Goal: Task Accomplishment & Management: Use online tool/utility

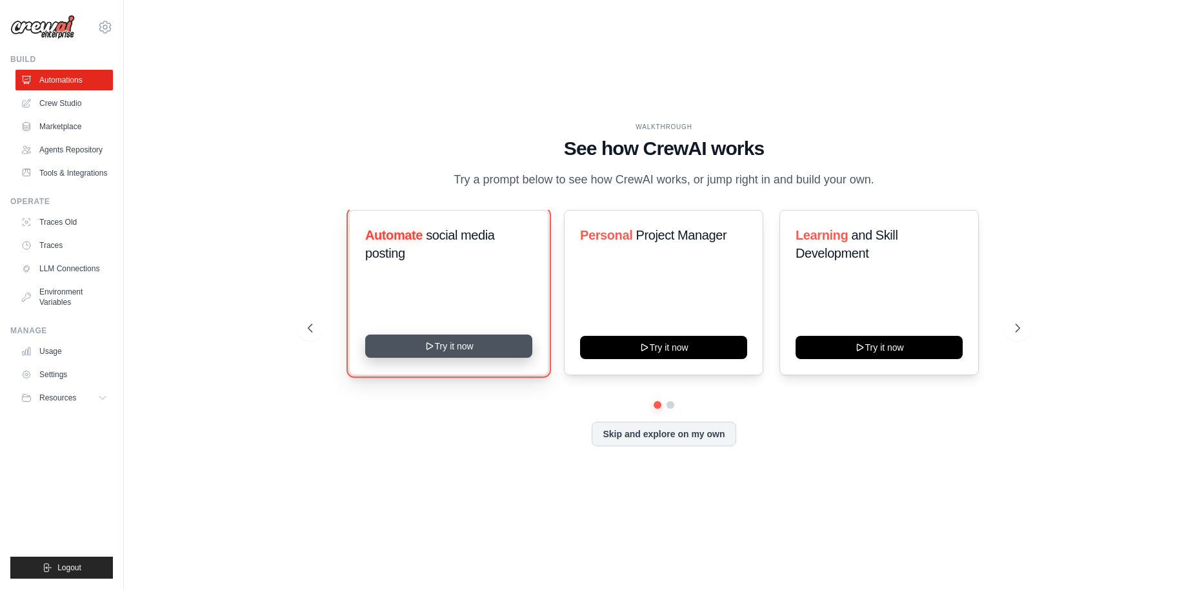
click at [484, 345] on button "Try it now" at bounding box center [448, 345] width 167 height 23
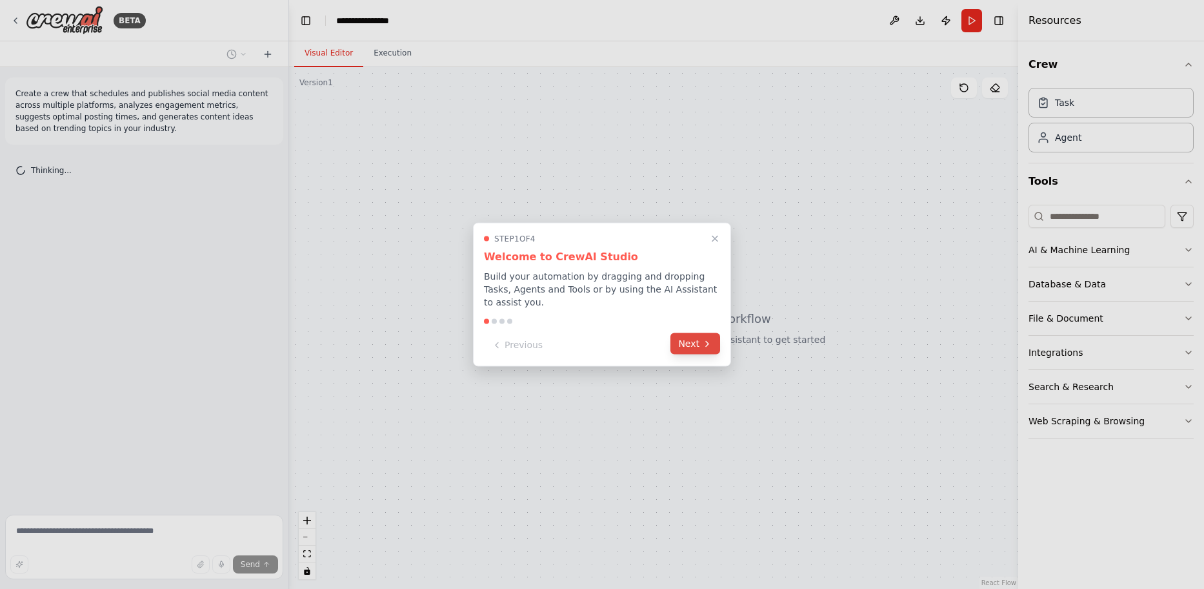
click at [692, 338] on button "Next" at bounding box center [695, 343] width 50 height 21
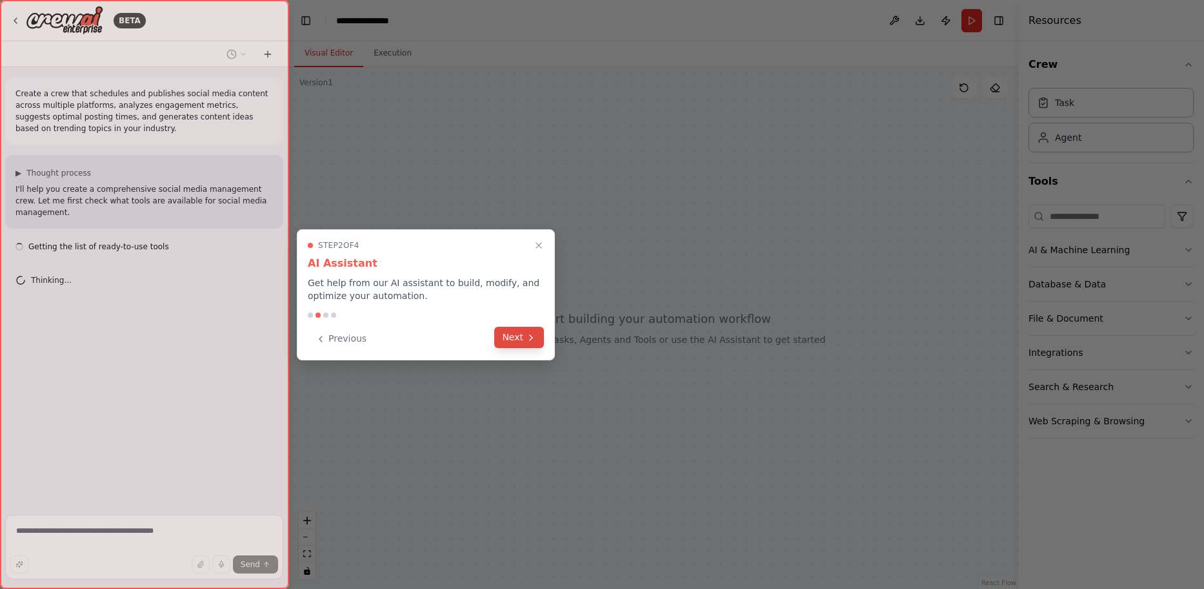
click at [530, 339] on icon at bounding box center [531, 337] width 10 height 10
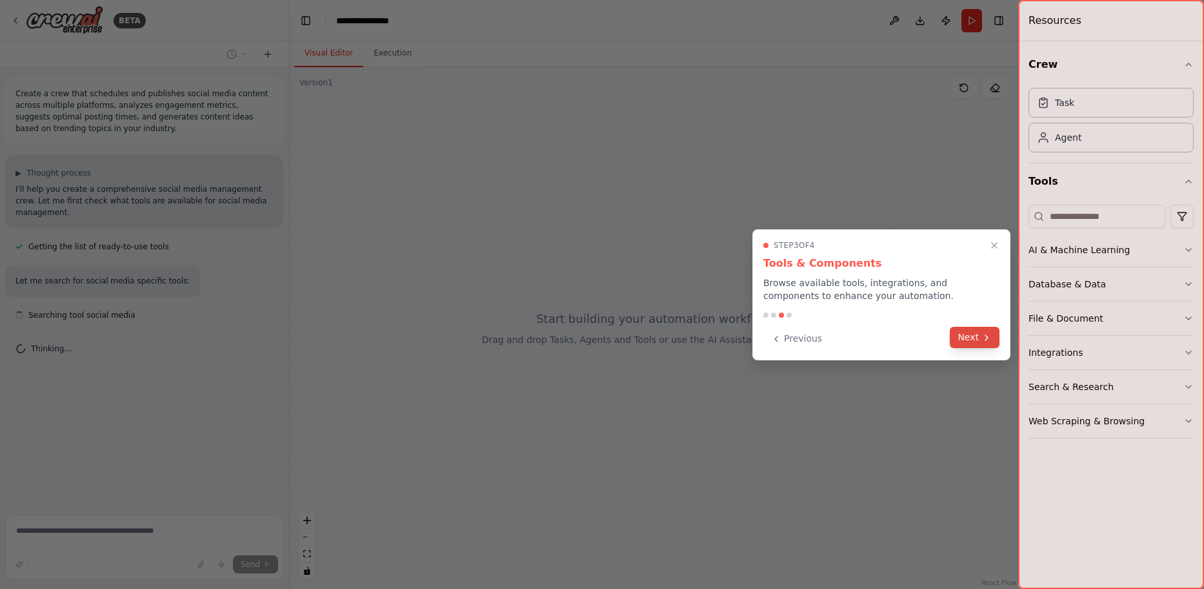
click at [979, 330] on button "Next" at bounding box center [975, 337] width 50 height 21
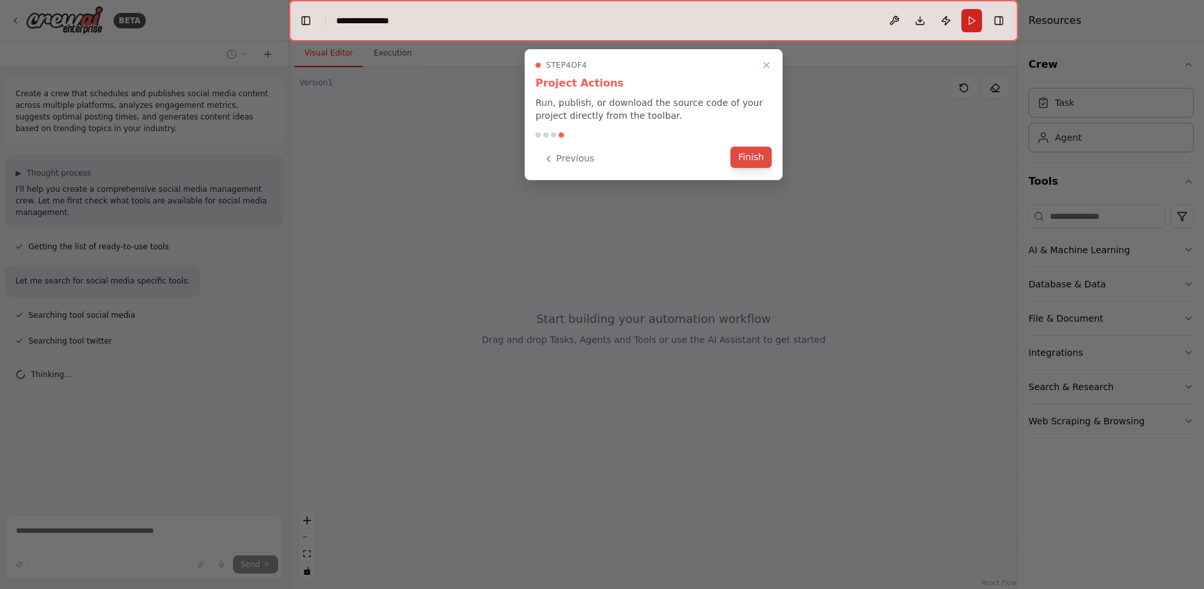
click at [752, 157] on button "Finish" at bounding box center [750, 156] width 41 height 21
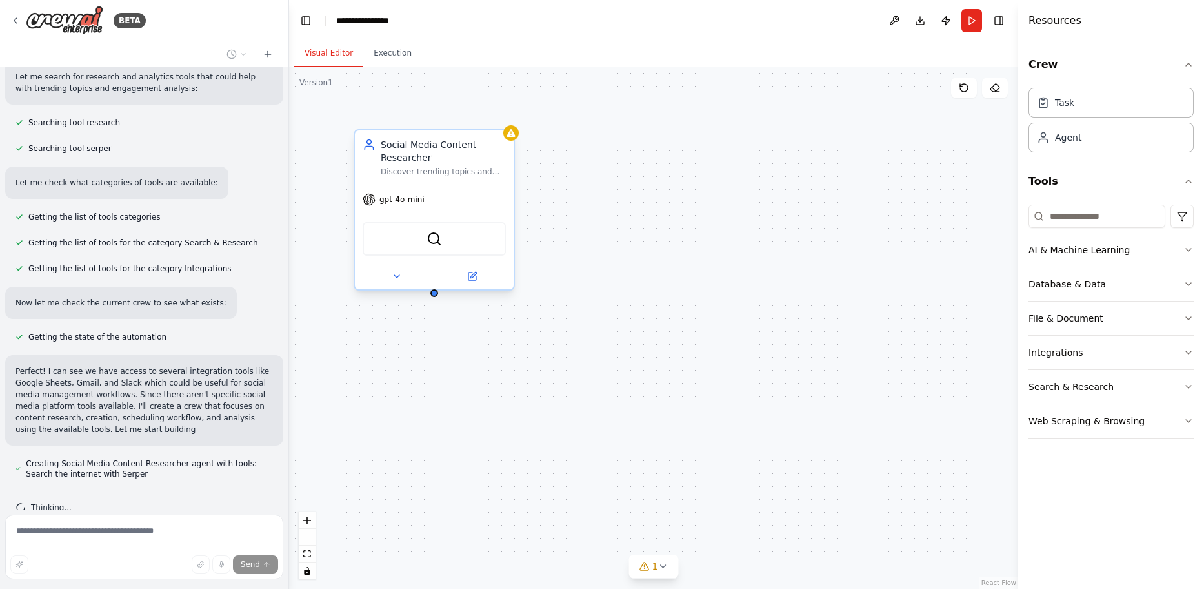
scroll to position [361, 0]
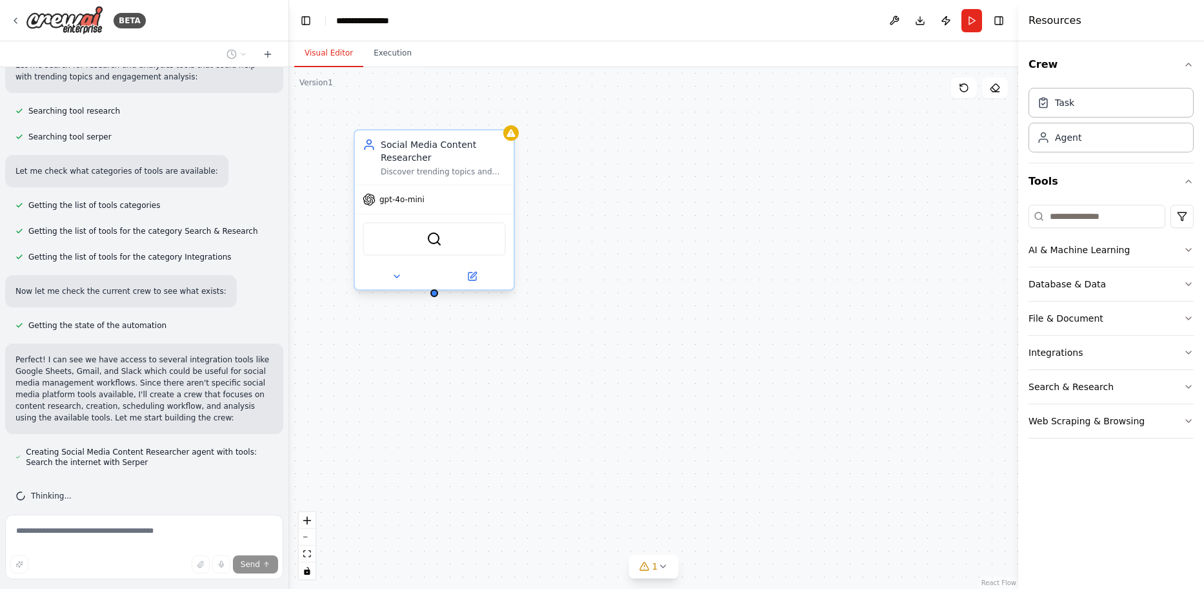
click at [418, 205] on div "gpt-4o-mini" at bounding box center [394, 199] width 62 height 13
drag, startPoint x: 425, startPoint y: 192, endPoint x: 424, endPoint y: 203, distance: 11.7
click at [425, 197] on div "gpt-4o-mini" at bounding box center [434, 199] width 159 height 28
click at [423, 206] on div "gpt-4o-mini" at bounding box center [434, 199] width 159 height 28
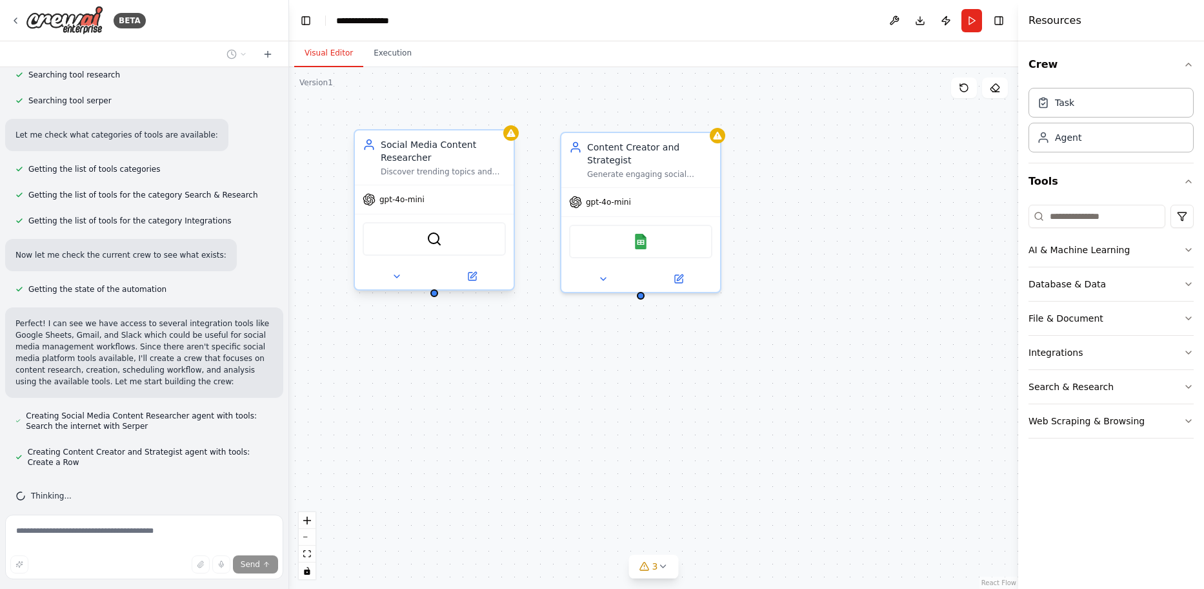
click at [427, 247] on div "SerperDevTool" at bounding box center [434, 239] width 143 height 34
click at [435, 237] on img at bounding box center [434, 238] width 15 height 15
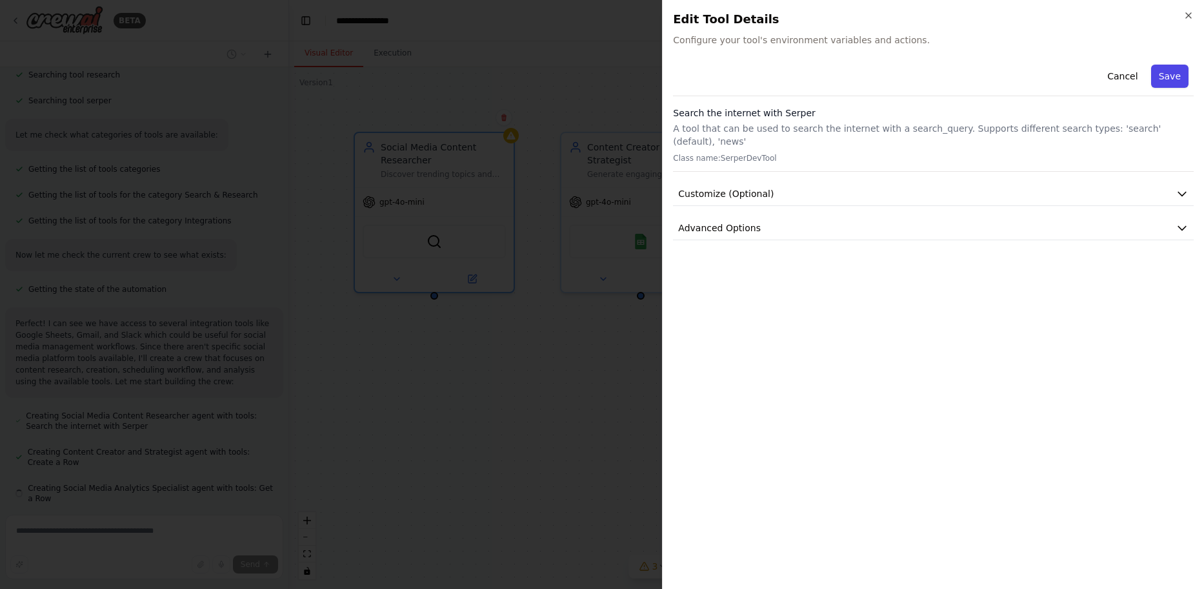
scroll to position [434, 0]
click at [1192, 12] on icon "button" at bounding box center [1189, 15] width 10 height 10
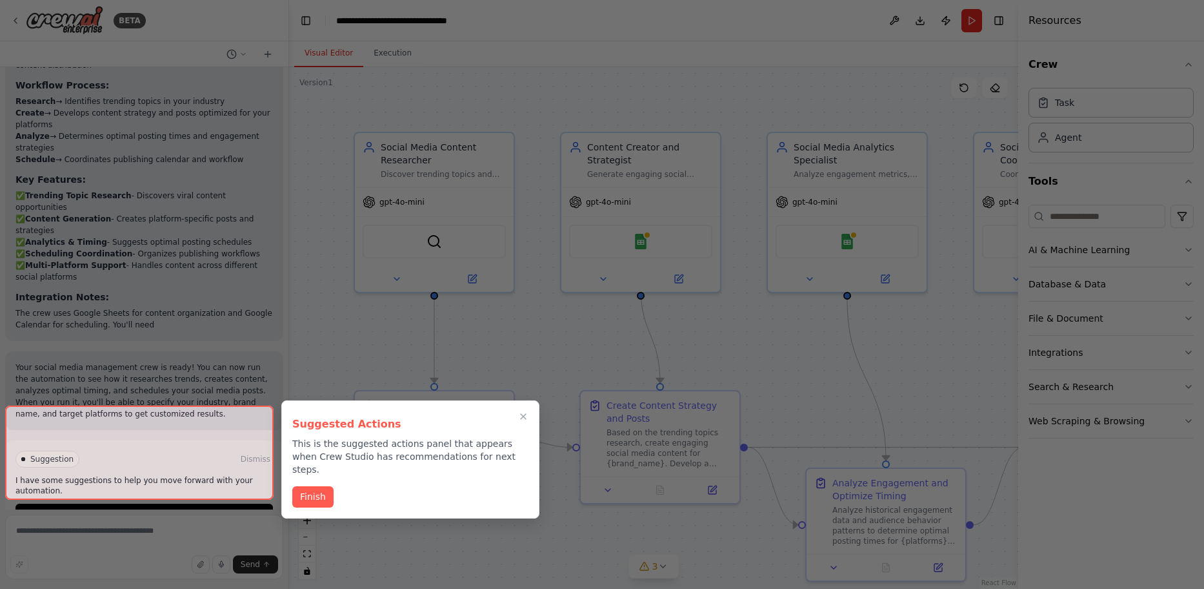
scroll to position [1421, 0]
click at [511, 337] on div at bounding box center [602, 294] width 1204 height 589
click at [522, 56] on div at bounding box center [602, 294] width 1204 height 589
click at [129, 481] on div at bounding box center [139, 452] width 268 height 94
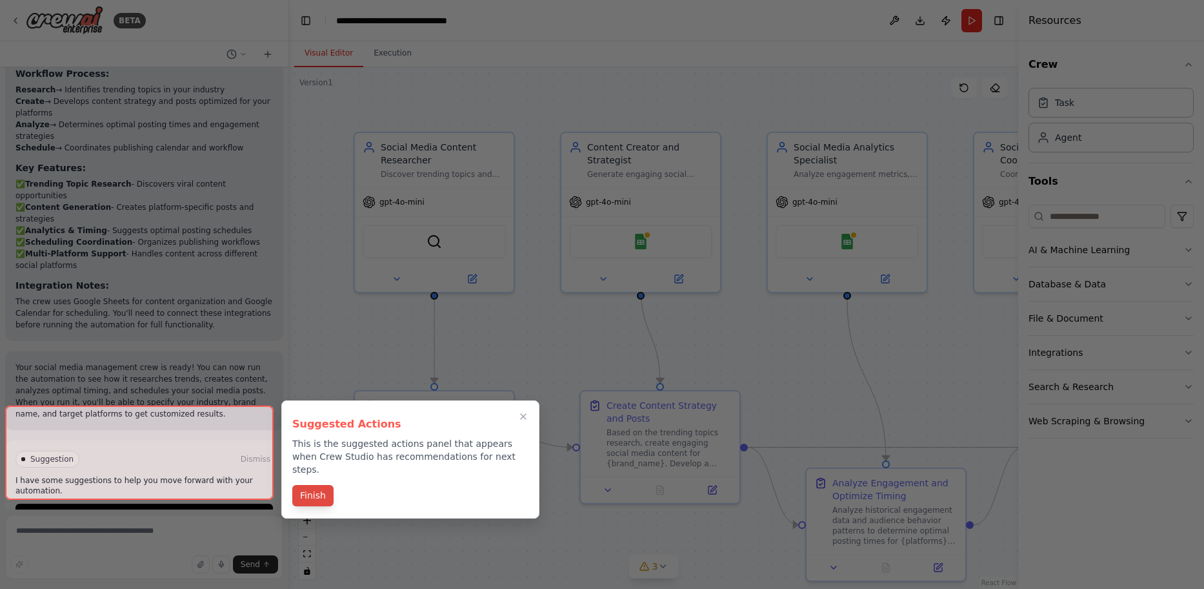
click at [299, 485] on button "Finish" at bounding box center [312, 495] width 41 height 21
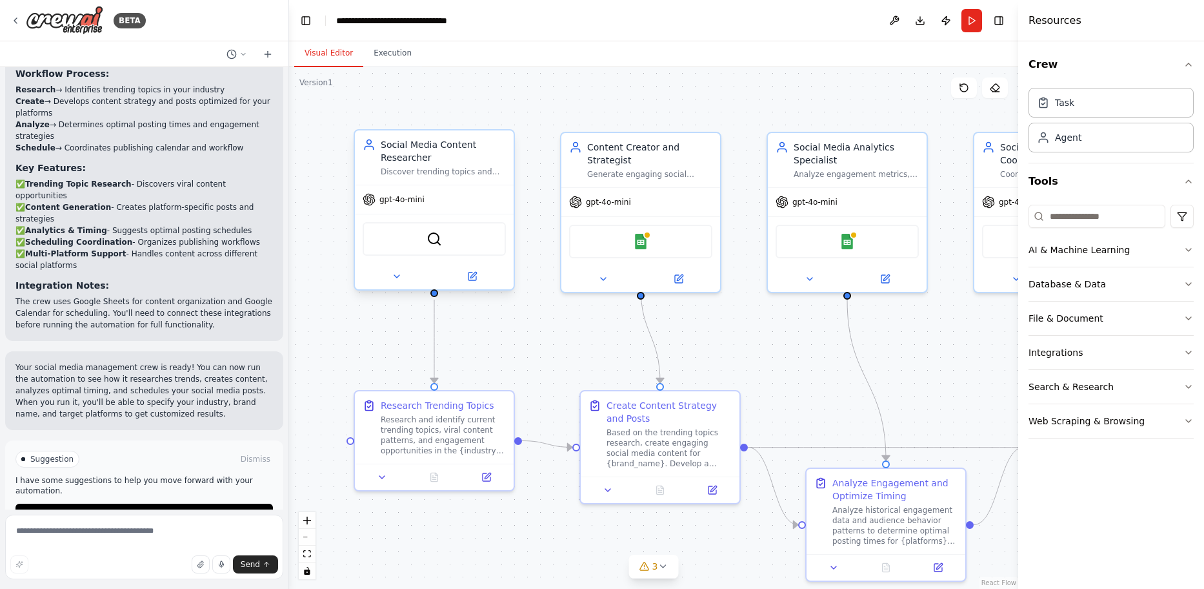
click at [389, 284] on div at bounding box center [434, 276] width 159 height 26
click at [394, 283] on button at bounding box center [396, 275] width 73 height 15
click at [396, 279] on icon at bounding box center [397, 276] width 10 height 10
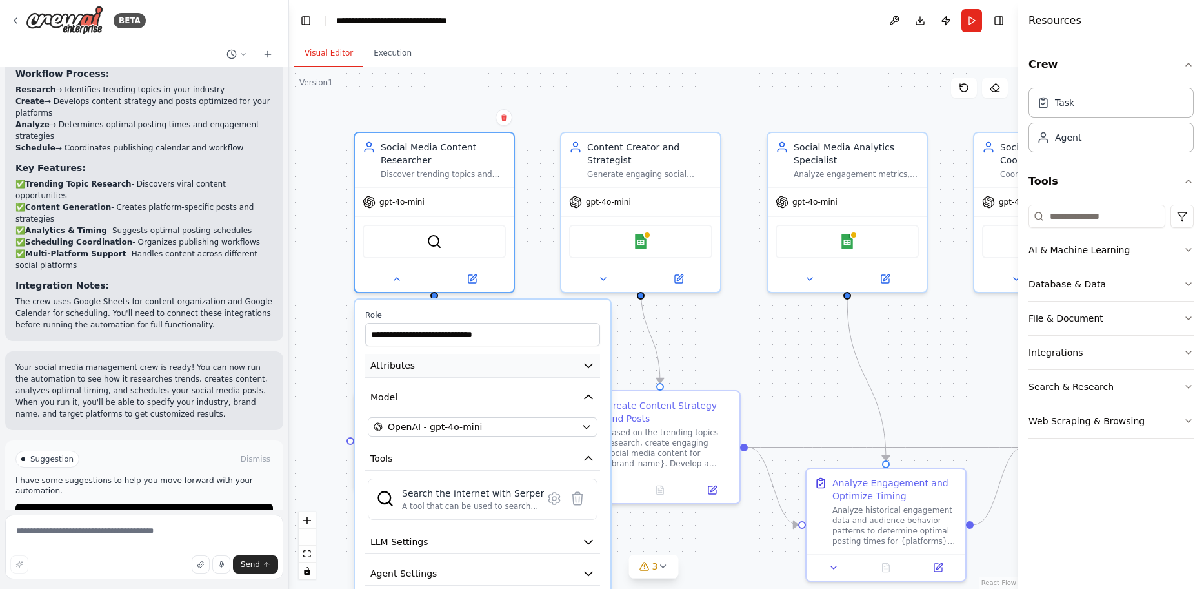
click at [532, 362] on button "Attributes" at bounding box center [482, 366] width 235 height 24
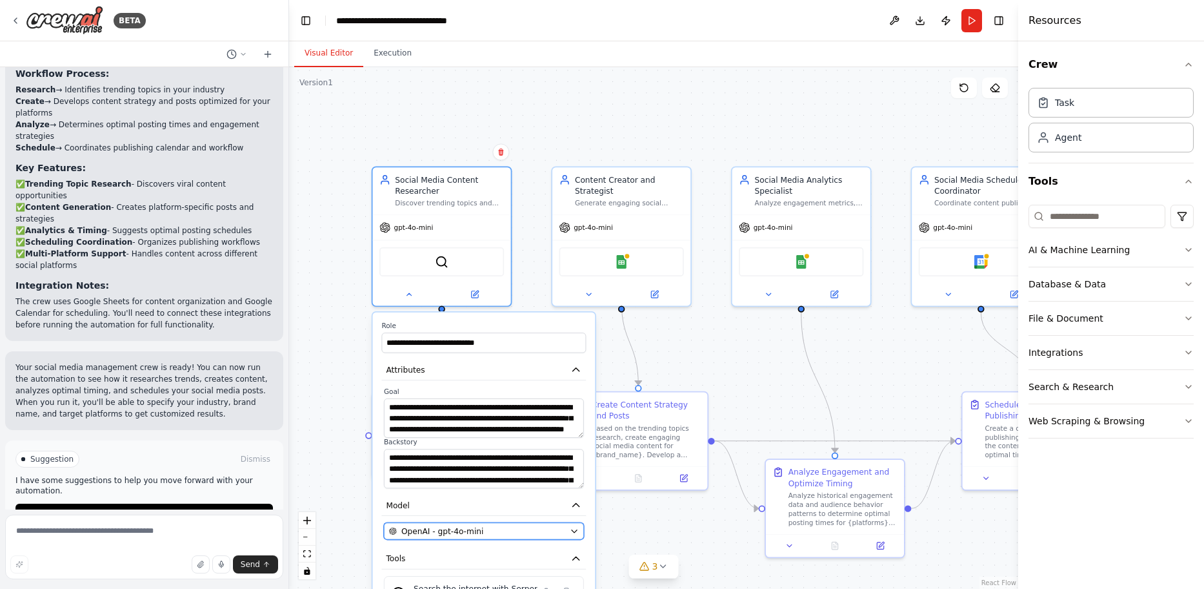
click at [525, 532] on div "OpenAI - gpt-4o-mini" at bounding box center [477, 530] width 176 height 11
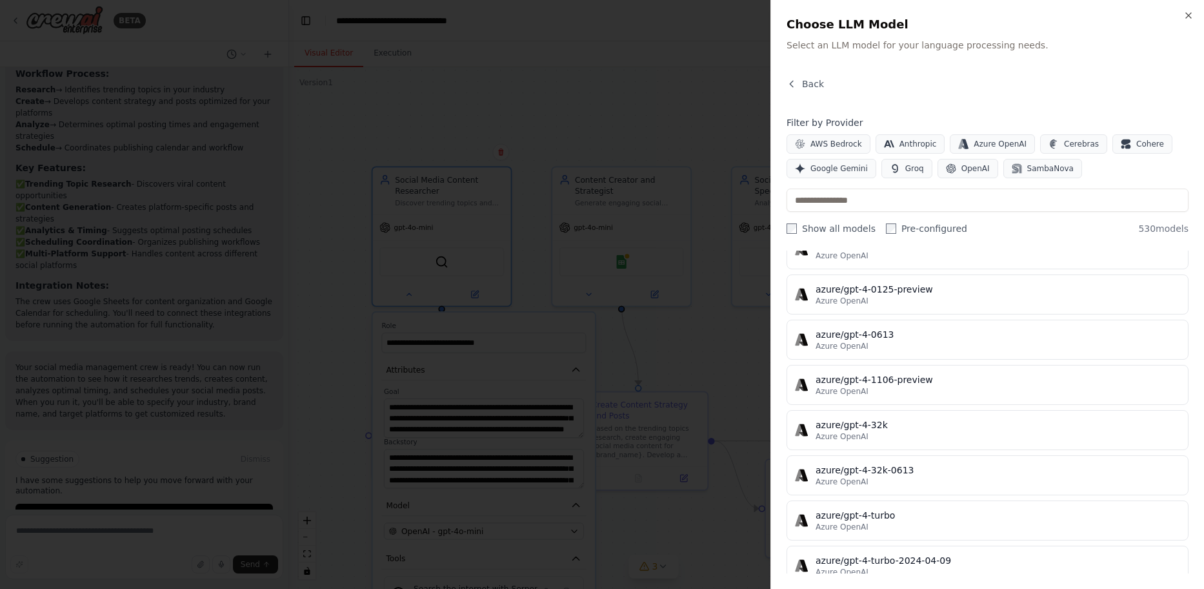
scroll to position [9483, 0]
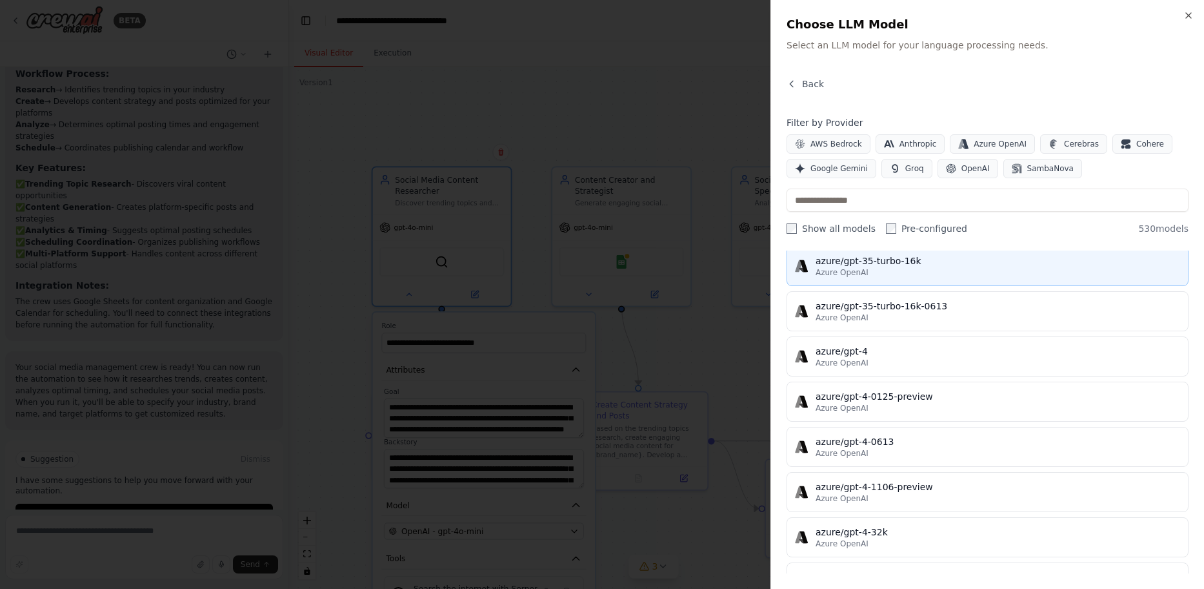
click at [973, 274] on div "Azure OpenAI" at bounding box center [998, 272] width 365 height 10
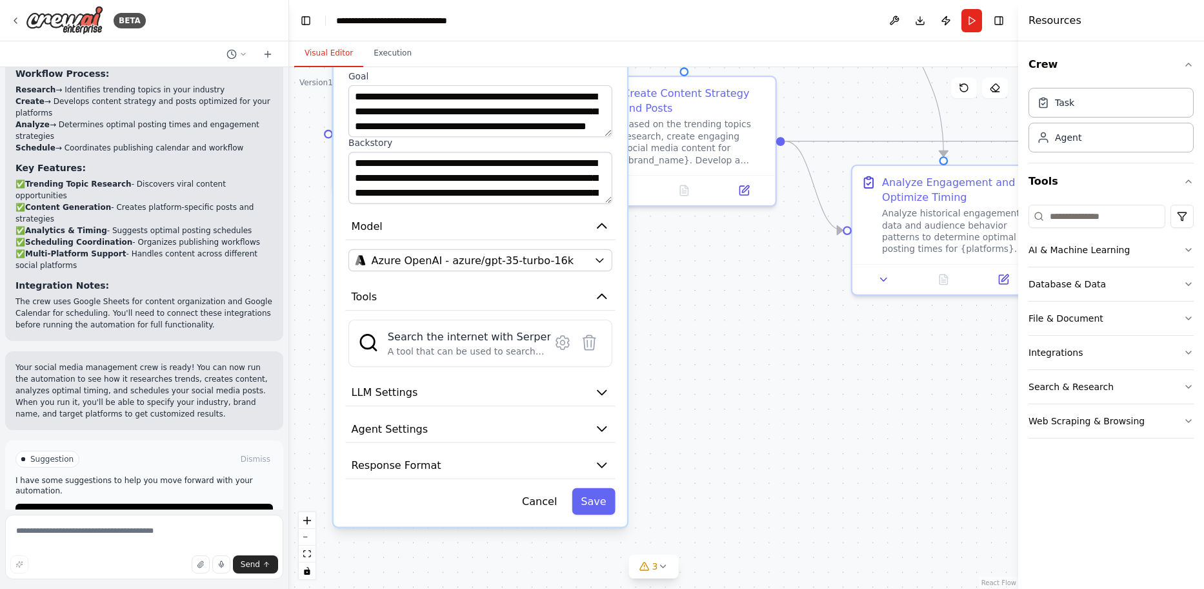
drag, startPoint x: 714, startPoint y: 538, endPoint x: 723, endPoint y: 272, distance: 266.0
click at [723, 272] on div ".deletable-edge-delete-btn { width: 20px; height: 20px; border: 0px solid #ffff…" at bounding box center [653, 327] width 729 height 521
click at [525, 401] on button "LLM Settings" at bounding box center [480, 393] width 270 height 28
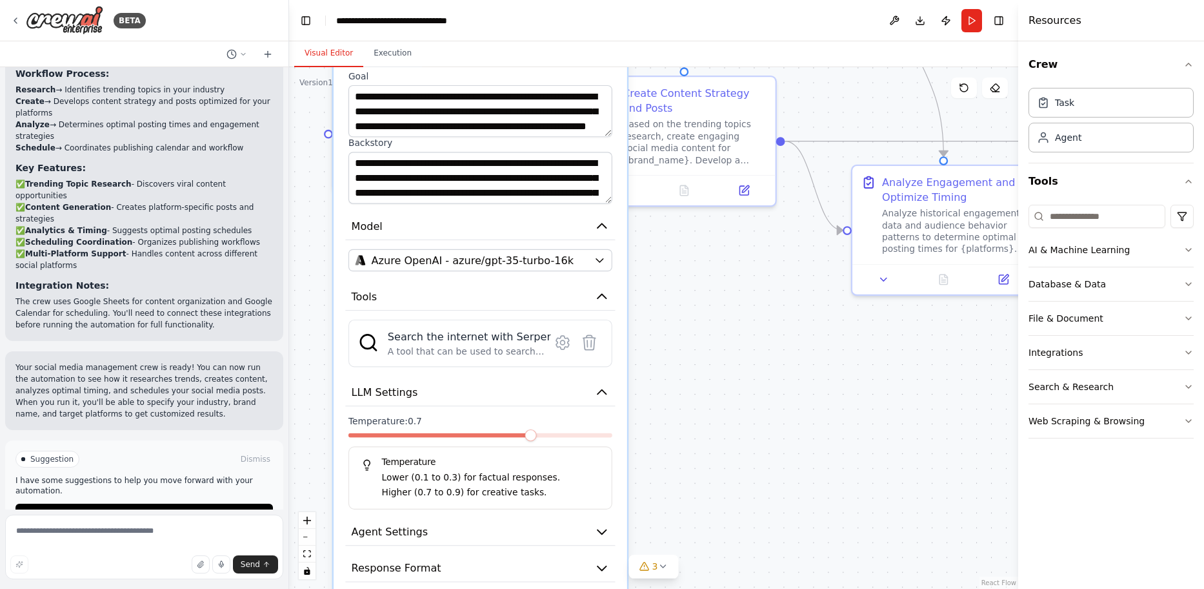
click at [439, 498] on p "Higher (0.7 to 0.9) for creative tasks." at bounding box center [491, 492] width 218 height 14
click at [432, 543] on button "Agent Settings" at bounding box center [480, 532] width 270 height 28
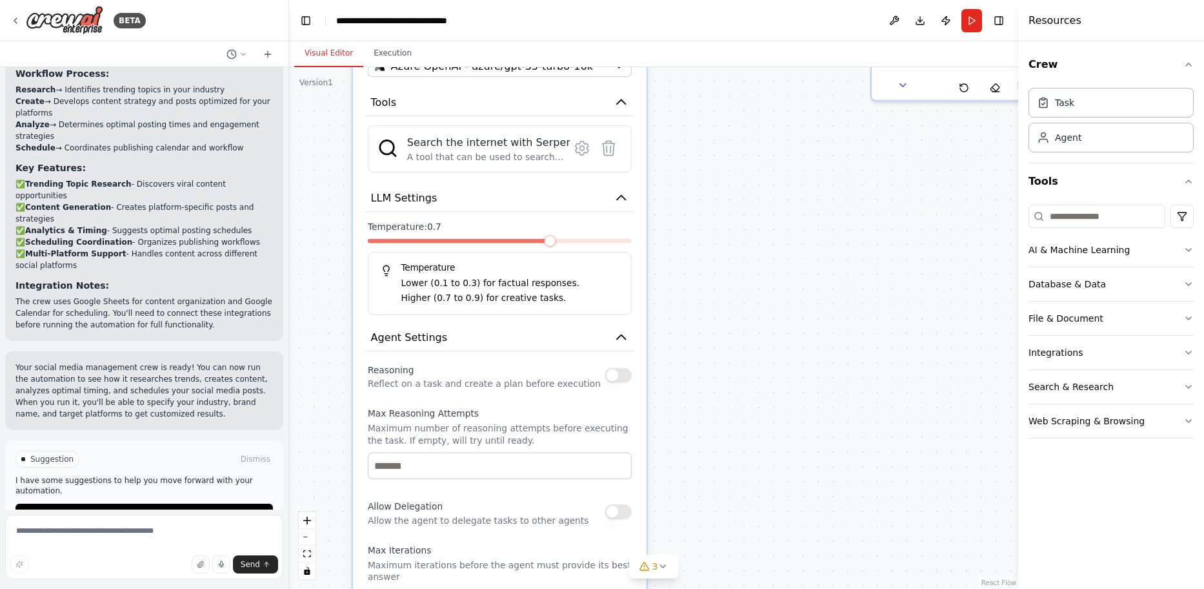
drag, startPoint x: 720, startPoint y: 451, endPoint x: 726, endPoint y: 292, distance: 159.5
click at [727, 292] on div ".deletable-edge-delete-btn { width: 20px; height: 20px; border: 0px solid #ffff…" at bounding box center [653, 327] width 729 height 521
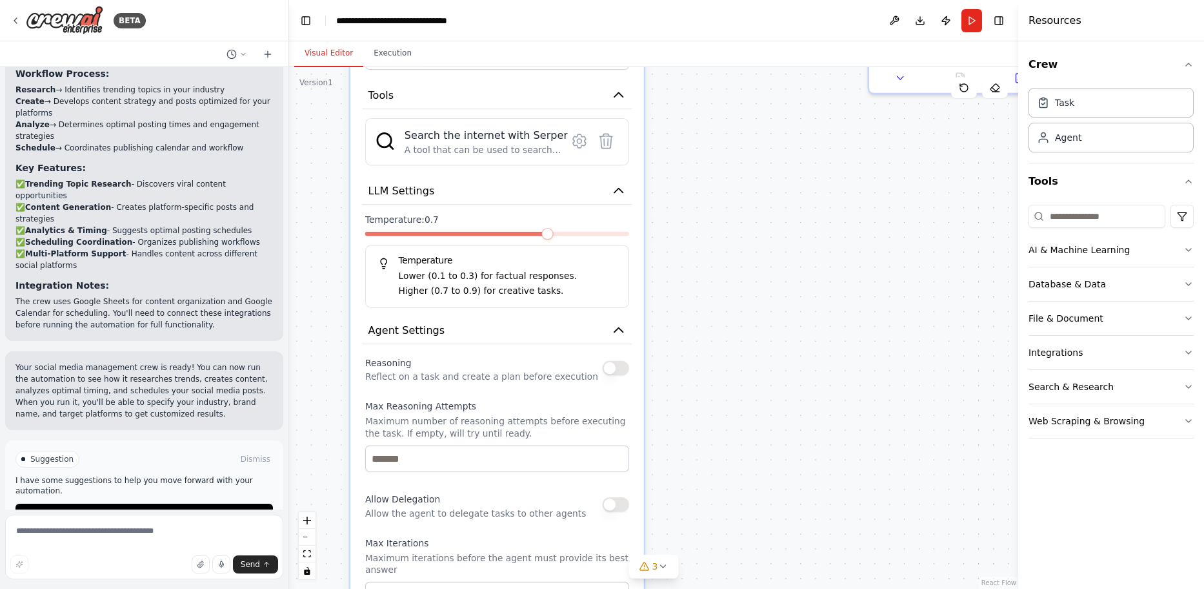
click at [612, 375] on div "Reasoning Reflect on a task and create a plan before execution" at bounding box center [497, 368] width 264 height 30
click at [612, 375] on button "button" at bounding box center [616, 368] width 26 height 15
click at [612, 366] on button "button" at bounding box center [616, 368] width 26 height 15
click at [559, 460] on input "number" at bounding box center [497, 458] width 264 height 26
click at [621, 467] on input "number" at bounding box center [497, 458] width 264 height 26
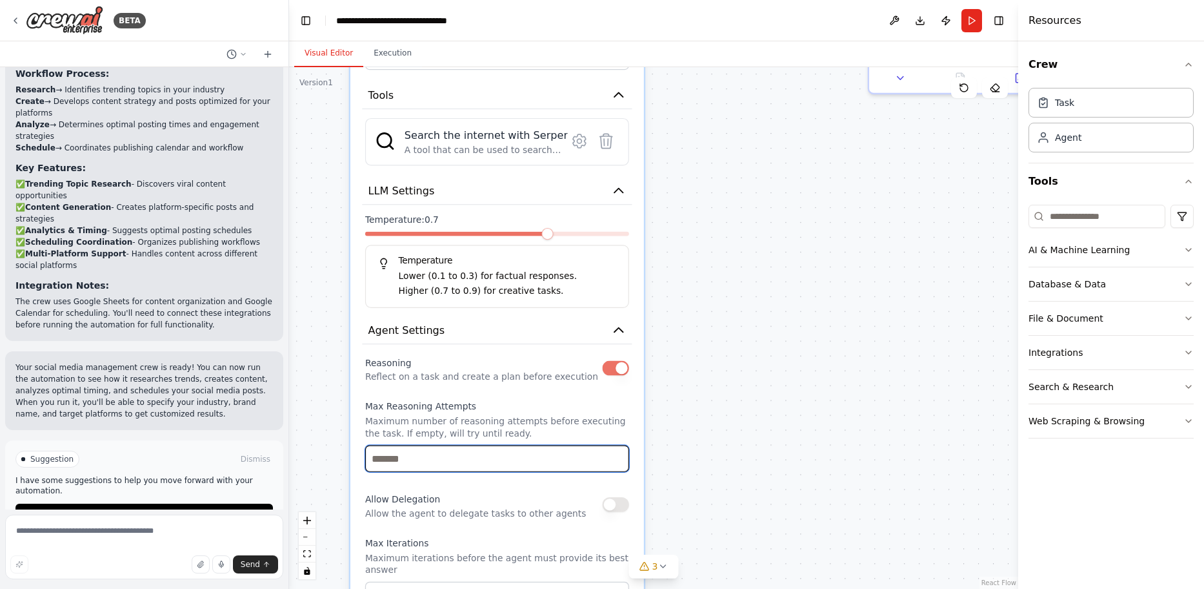
click at [619, 459] on input "*" at bounding box center [497, 458] width 264 height 26
click at [620, 458] on input "*" at bounding box center [497, 458] width 264 height 26
click at [620, 455] on input "*" at bounding box center [497, 458] width 264 height 26
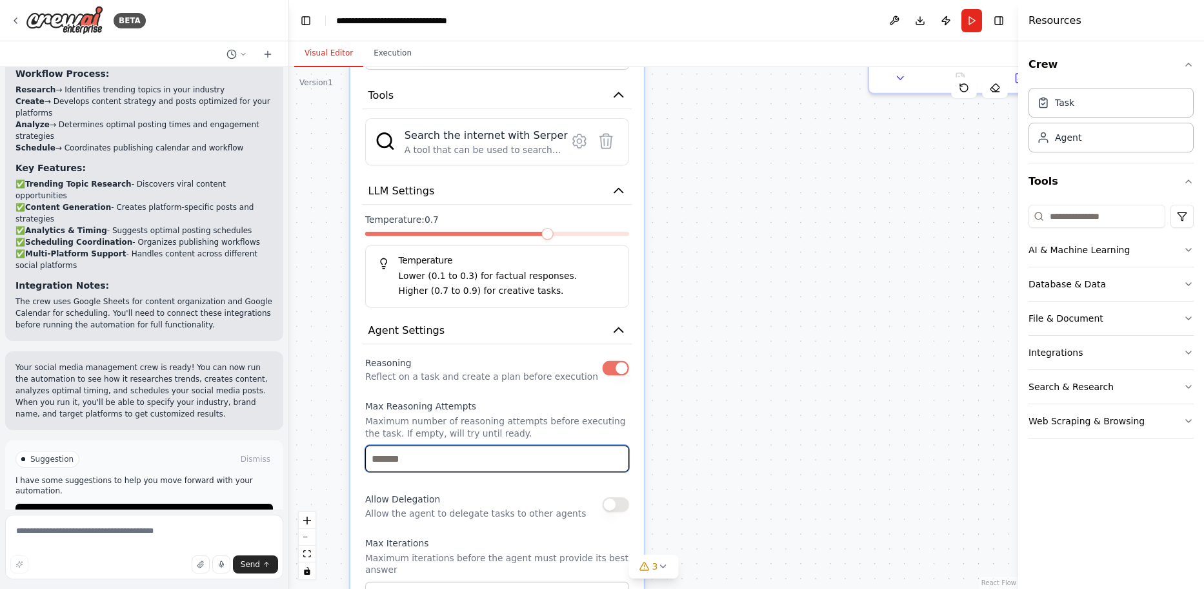
click at [620, 456] on input "*" at bounding box center [497, 458] width 264 height 26
click at [616, 465] on input "*" at bounding box center [497, 458] width 264 height 26
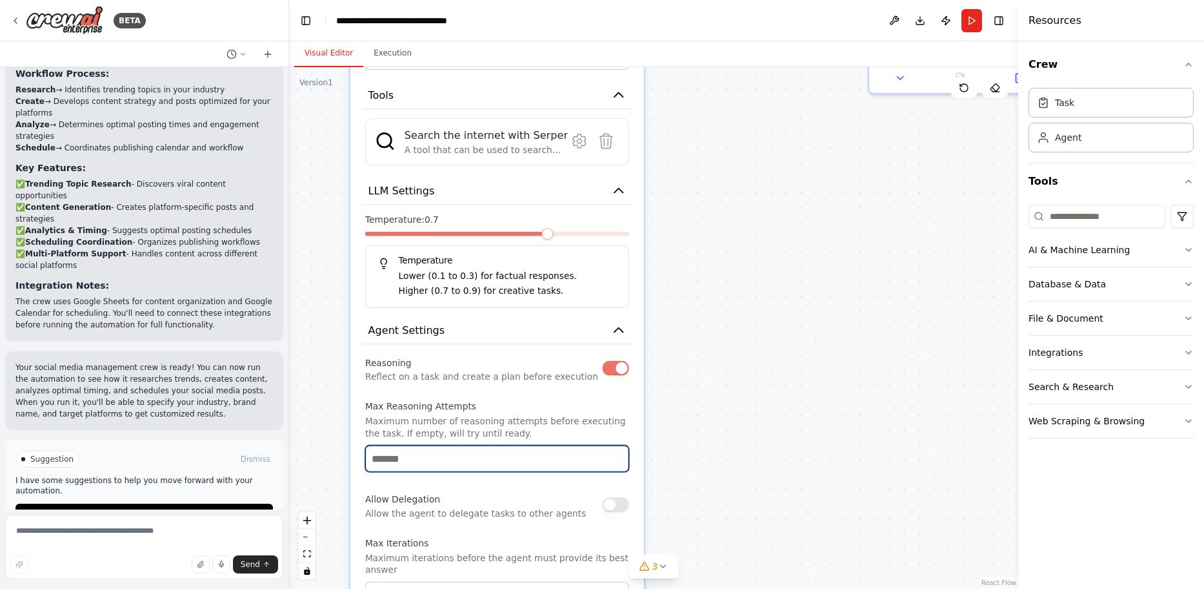
click at [616, 465] on input "*" at bounding box center [497, 458] width 264 height 26
type input "*"
click at [616, 465] on input "*" at bounding box center [497, 458] width 264 height 26
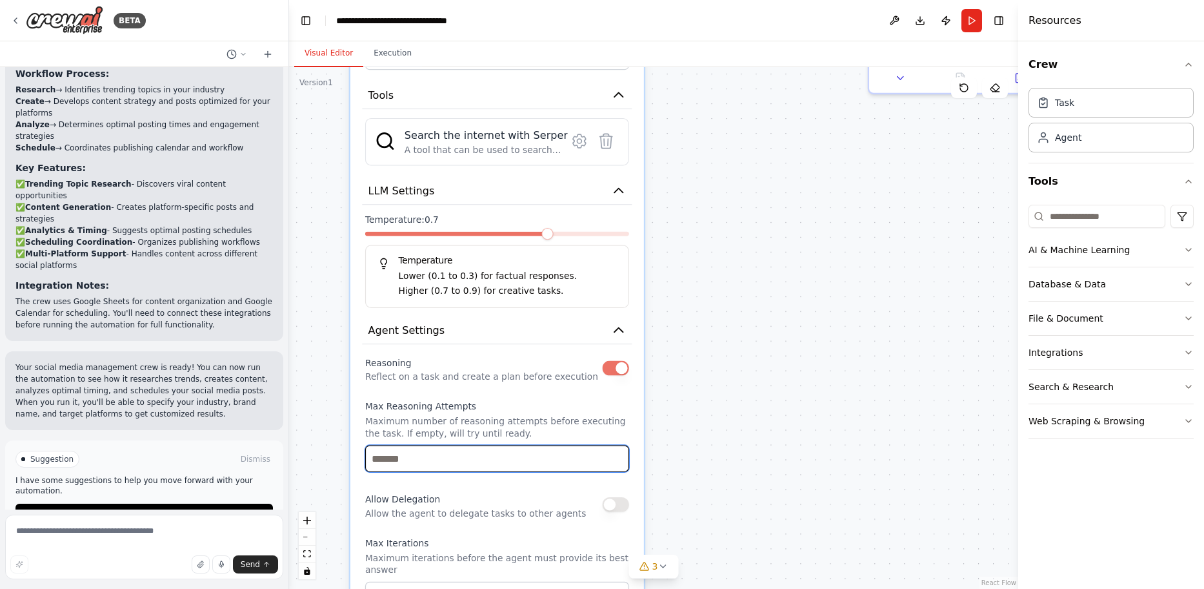
click at [616, 465] on input "*" at bounding box center [497, 458] width 264 height 26
click at [607, 509] on button "button" at bounding box center [616, 504] width 26 height 15
click at [608, 509] on button "button" at bounding box center [616, 504] width 26 height 15
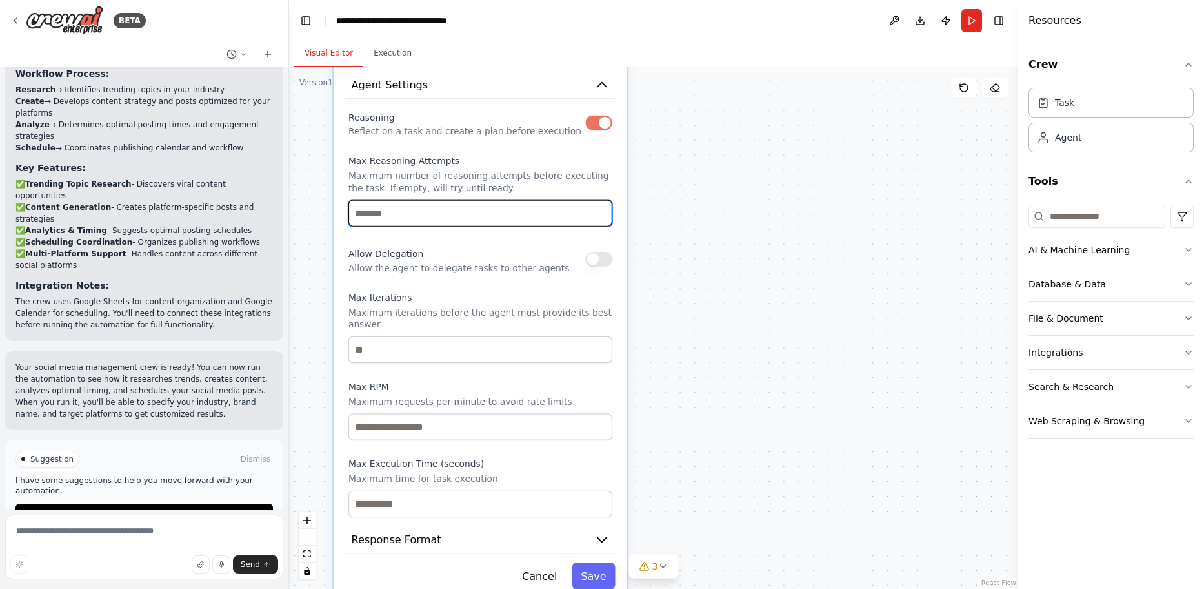
drag, startPoint x: 652, startPoint y: 497, endPoint x: 636, endPoint y: 252, distance: 245.8
click at [636, 252] on div ".deletable-edge-delete-btn { width: 20px; height: 20px; border: 0px solid #ffff…" at bounding box center [653, 327] width 729 height 521
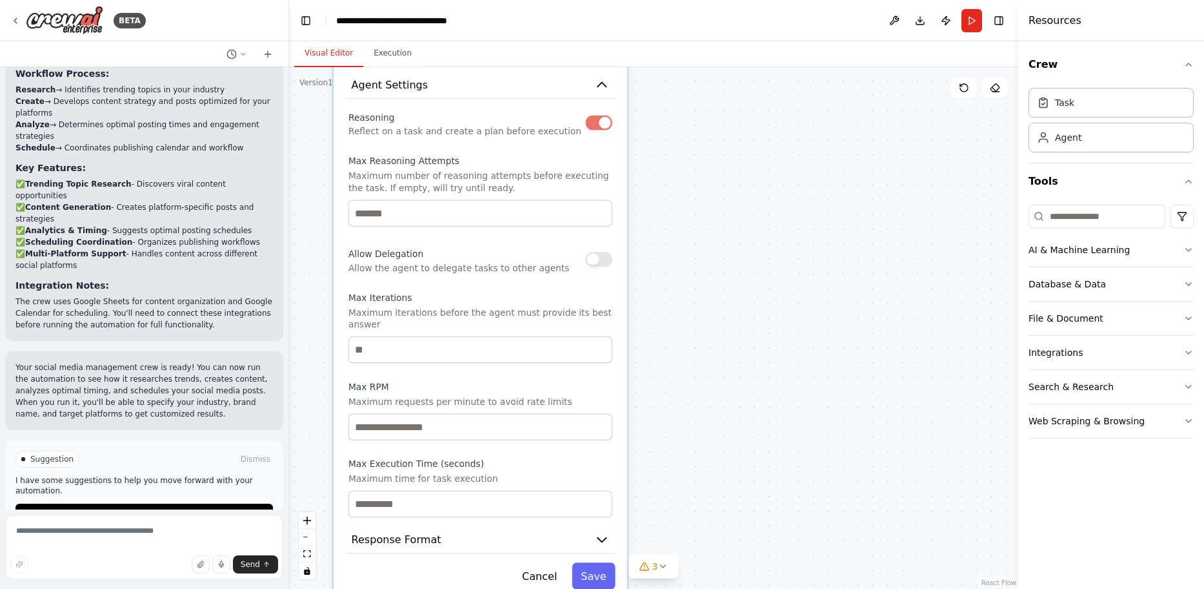
click at [604, 267] on div "Allow Delegation Allow the agent to delegate tasks to other agents" at bounding box center [480, 259] width 264 height 30
click at [584, 543] on div "**********" at bounding box center [481, 63] width 294 height 1076
click at [585, 539] on button "Response Format" at bounding box center [480, 540] width 270 height 28
click at [599, 532] on icon "button" at bounding box center [601, 539] width 15 height 15
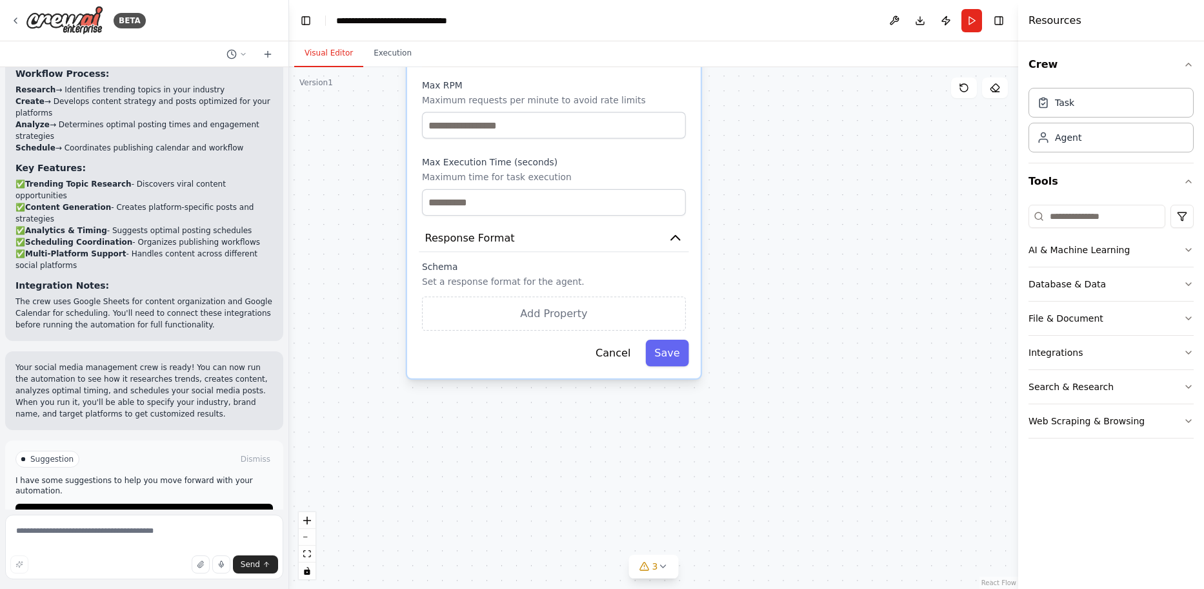
drag, startPoint x: 647, startPoint y: 515, endPoint x: 719, endPoint y: 214, distance: 309.1
click at [719, 214] on div ".deletable-edge-delete-btn { width: 20px; height: 20px; border: 0px solid #ffff…" at bounding box center [653, 327] width 729 height 521
click at [671, 345] on button "Save" at bounding box center [666, 352] width 43 height 26
click at [667, 345] on button "Save" at bounding box center [666, 352] width 43 height 26
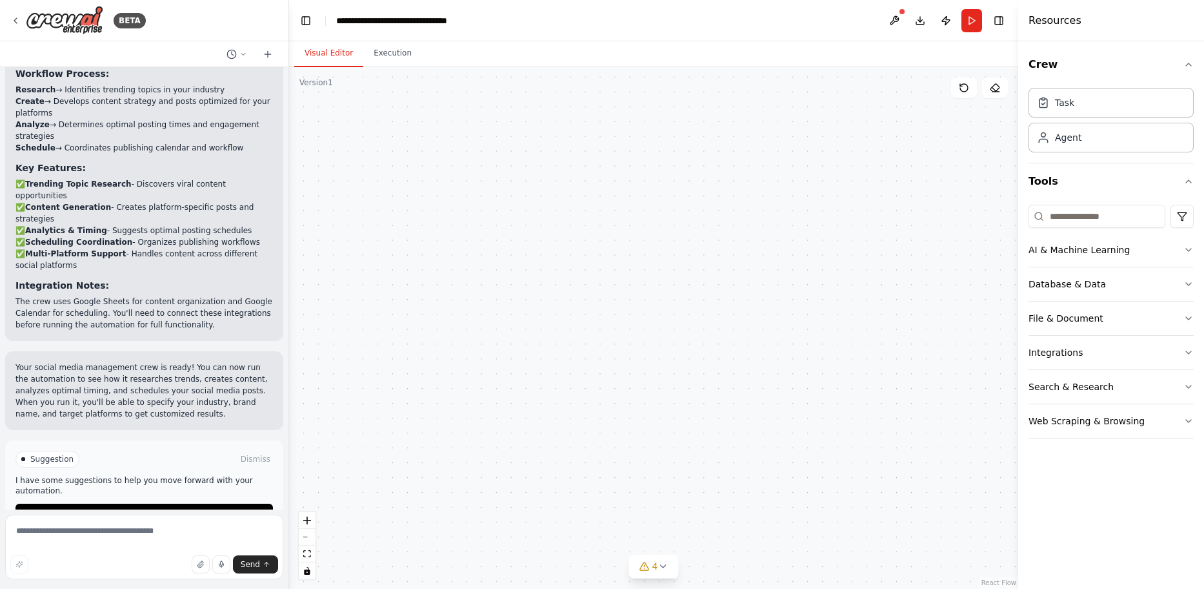
drag, startPoint x: 651, startPoint y: 323, endPoint x: 514, endPoint y: 474, distance: 204.2
click at [478, 581] on div ".deletable-edge-delete-btn { width: 20px; height: 20px; border: 0px solid #ffff…" at bounding box center [653, 327] width 729 height 521
drag, startPoint x: 589, startPoint y: 272, endPoint x: 598, endPoint y: 369, distance: 97.2
click at [554, 452] on div ".deletable-edge-delete-btn { width: 20px; height: 20px; border: 0px solid #ffff…" at bounding box center [653, 327] width 729 height 521
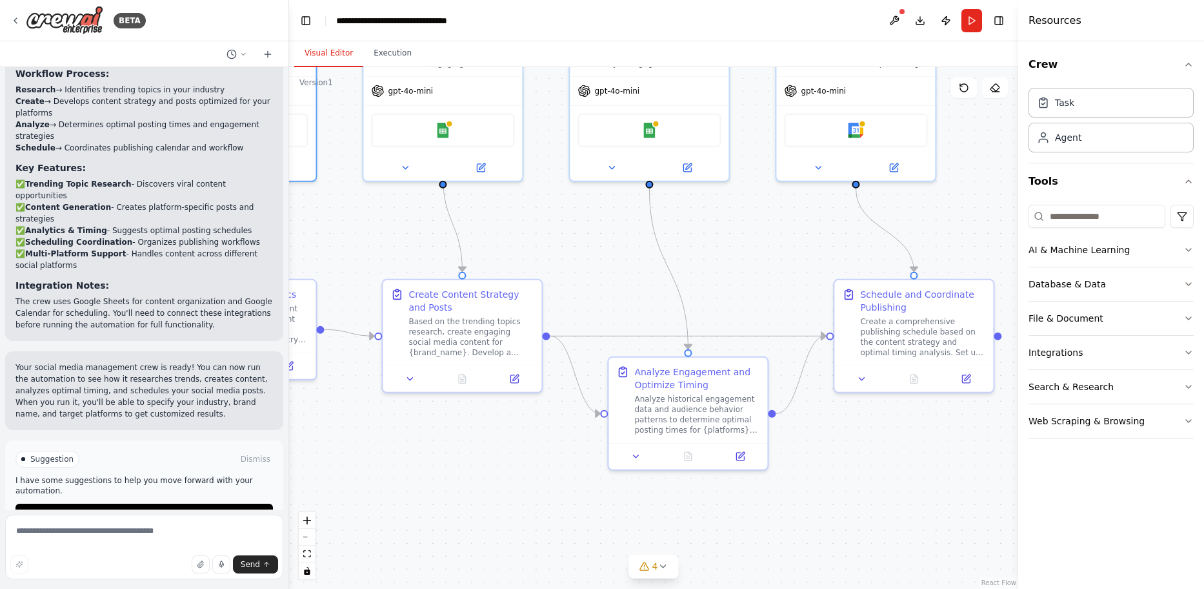
drag, startPoint x: 490, startPoint y: 205, endPoint x: 394, endPoint y: 620, distance: 425.3
click at [394, 588] on html "BETA Create a crew that schedules and publishes social media content across mul…" at bounding box center [602, 294] width 1204 height 589
click at [445, 121] on img at bounding box center [442, 127] width 15 height 15
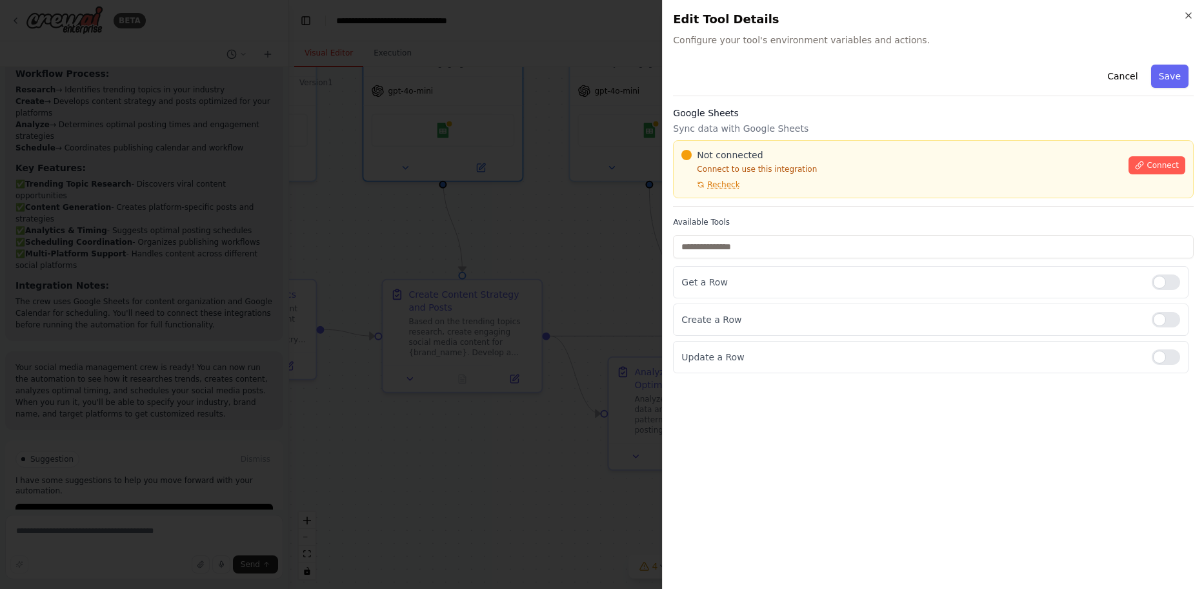
click at [725, 190] on div "Not connected Connect to use this integration Recheck Connect" at bounding box center [933, 169] width 521 height 58
click at [716, 183] on span "Recheck" at bounding box center [723, 184] width 32 height 10
click at [1165, 281] on div at bounding box center [1166, 281] width 28 height 15
click at [1165, 280] on div at bounding box center [1166, 281] width 28 height 15
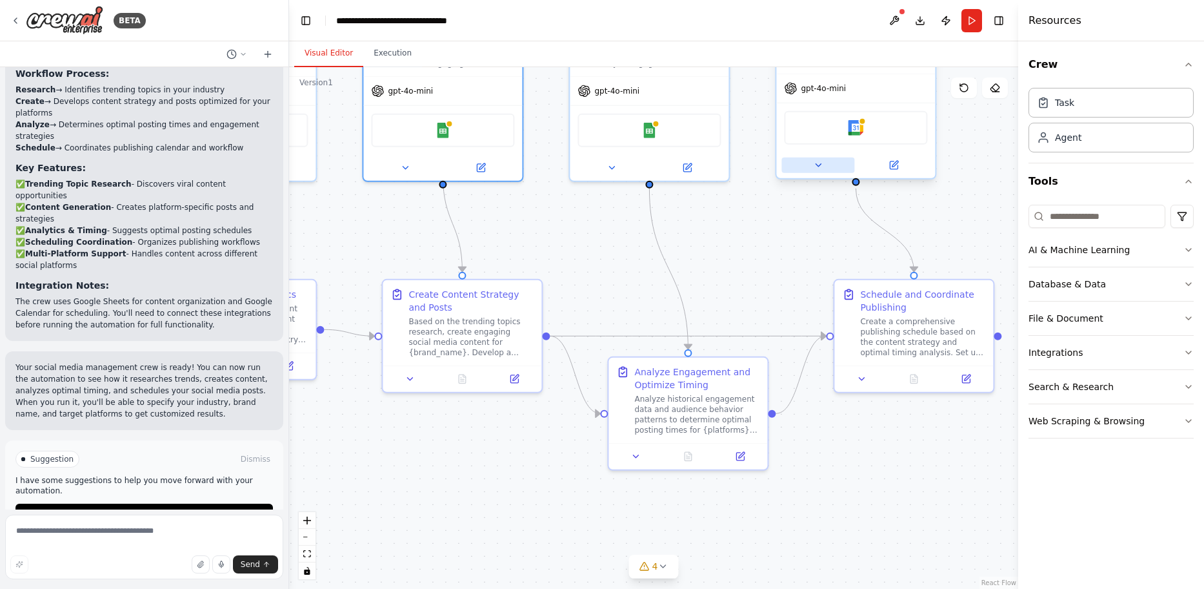
click at [816, 171] on button at bounding box center [817, 164] width 73 height 15
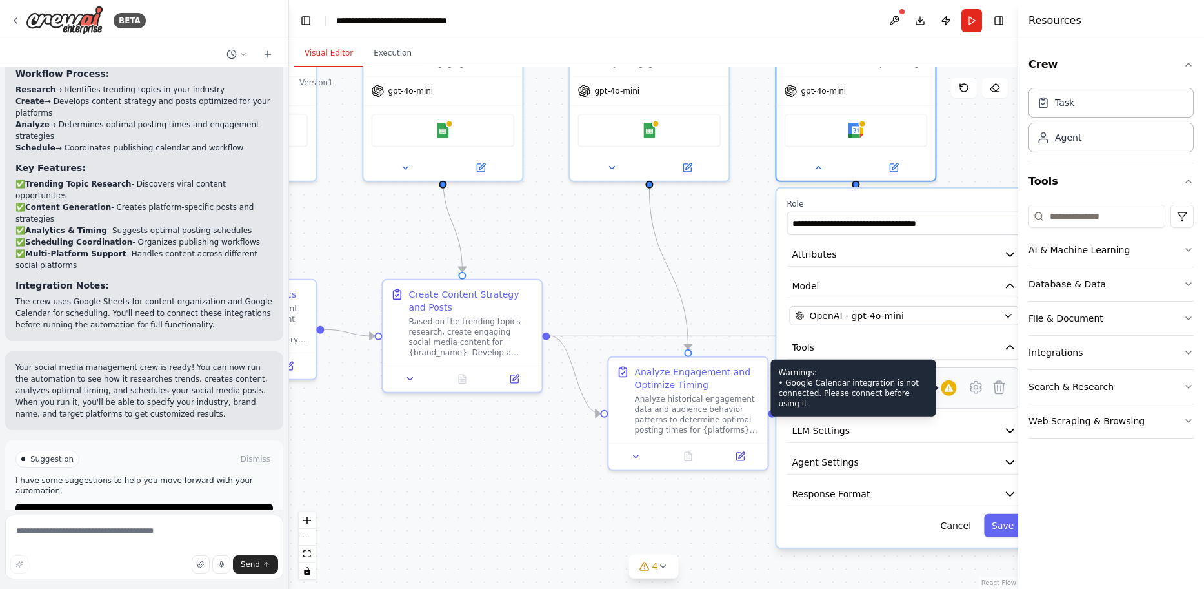
click at [952, 392] on icon at bounding box center [948, 388] width 10 height 10
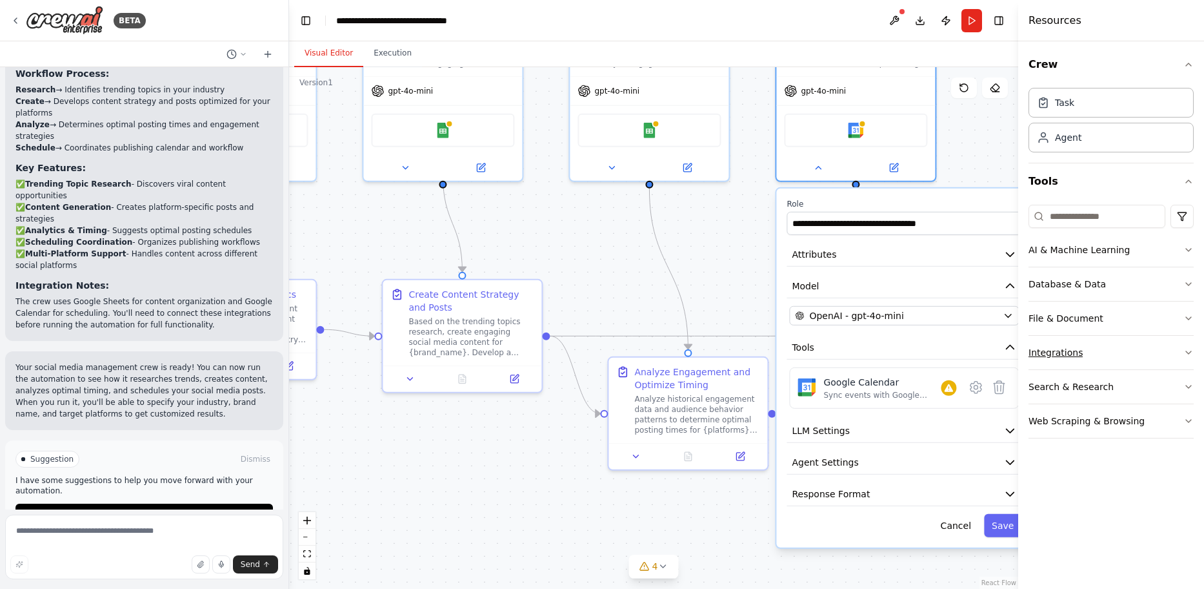
click at [1060, 347] on div "Integrations" at bounding box center [1056, 352] width 54 height 13
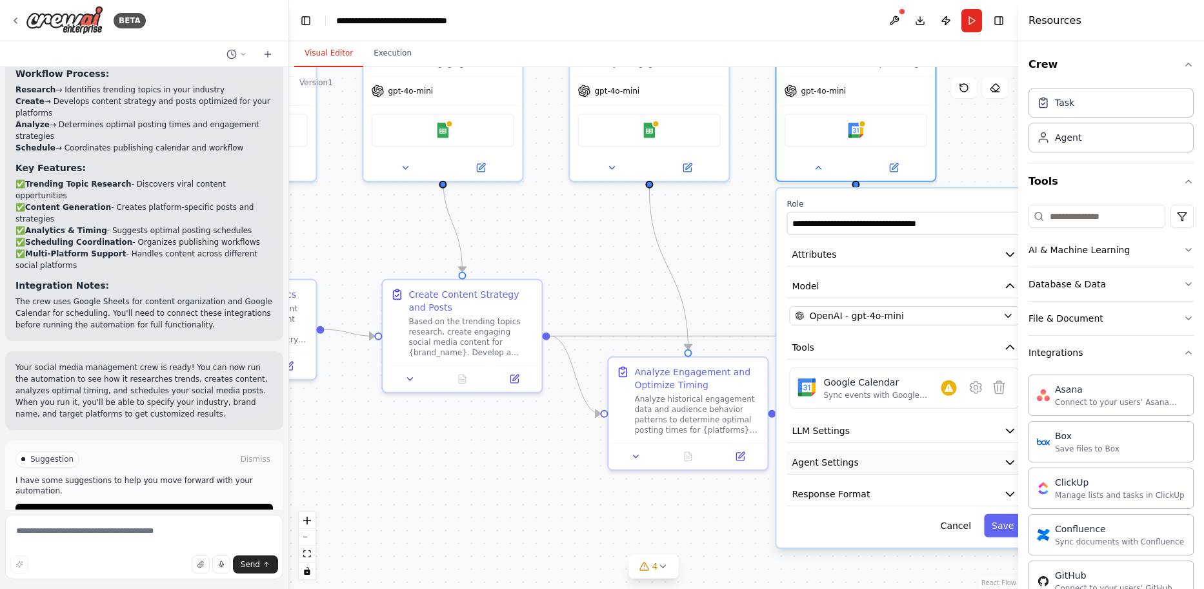
click at [974, 463] on button "Agent Settings" at bounding box center [904, 462] width 235 height 24
click at [1082, 363] on button "Integrations" at bounding box center [1111, 353] width 165 height 34
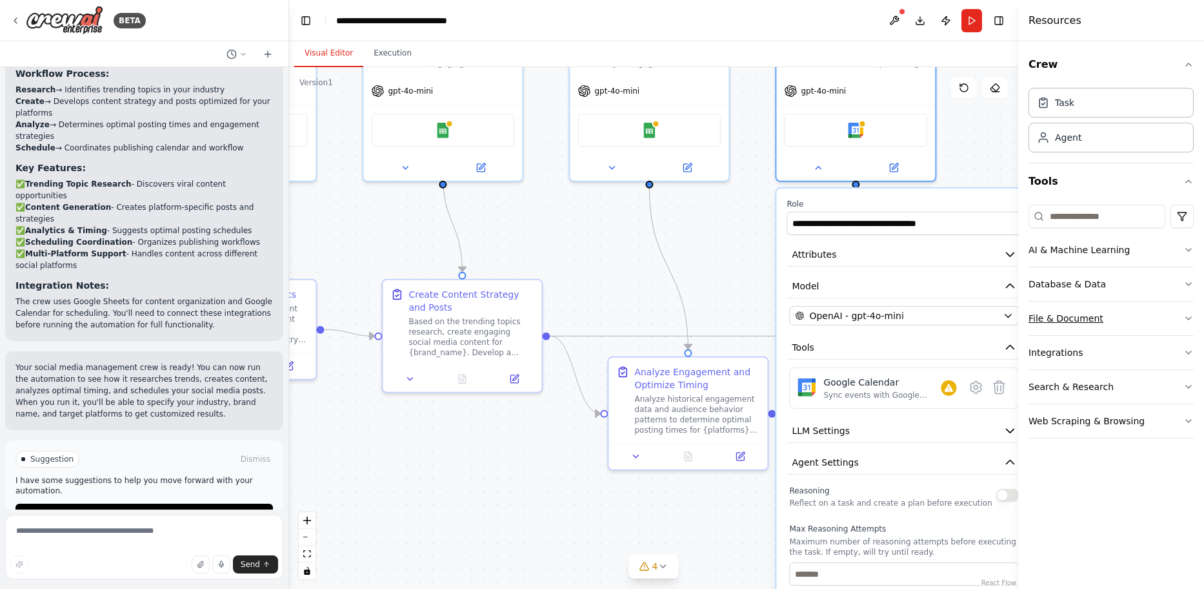
click at [1078, 323] on div "File & Document" at bounding box center [1066, 318] width 75 height 13
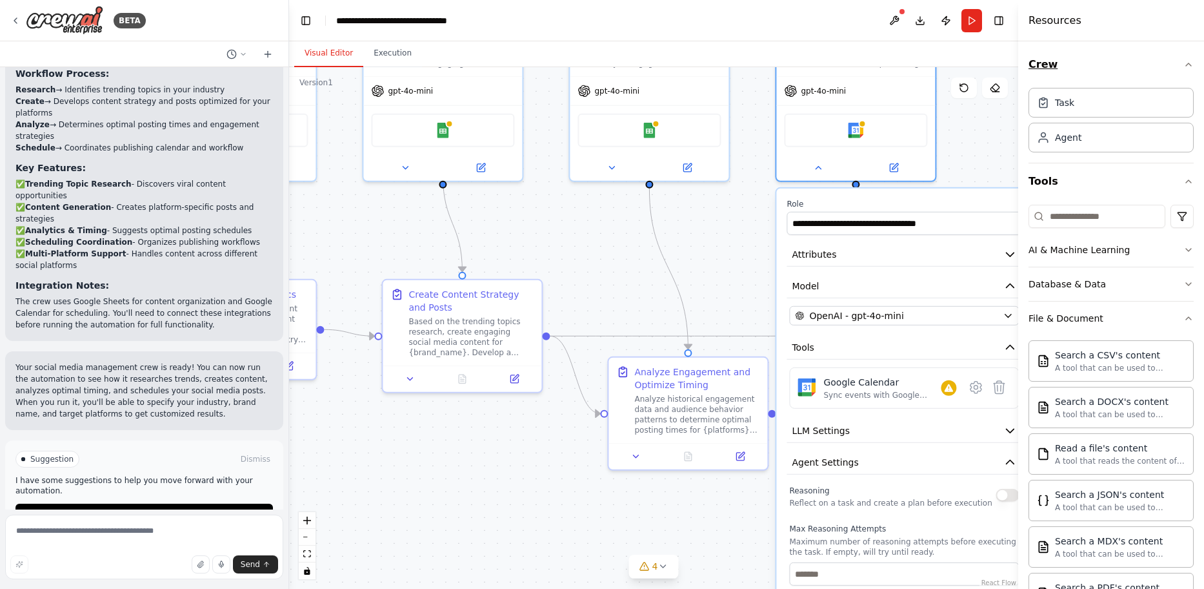
click at [1184, 67] on icon "button" at bounding box center [1189, 64] width 10 height 10
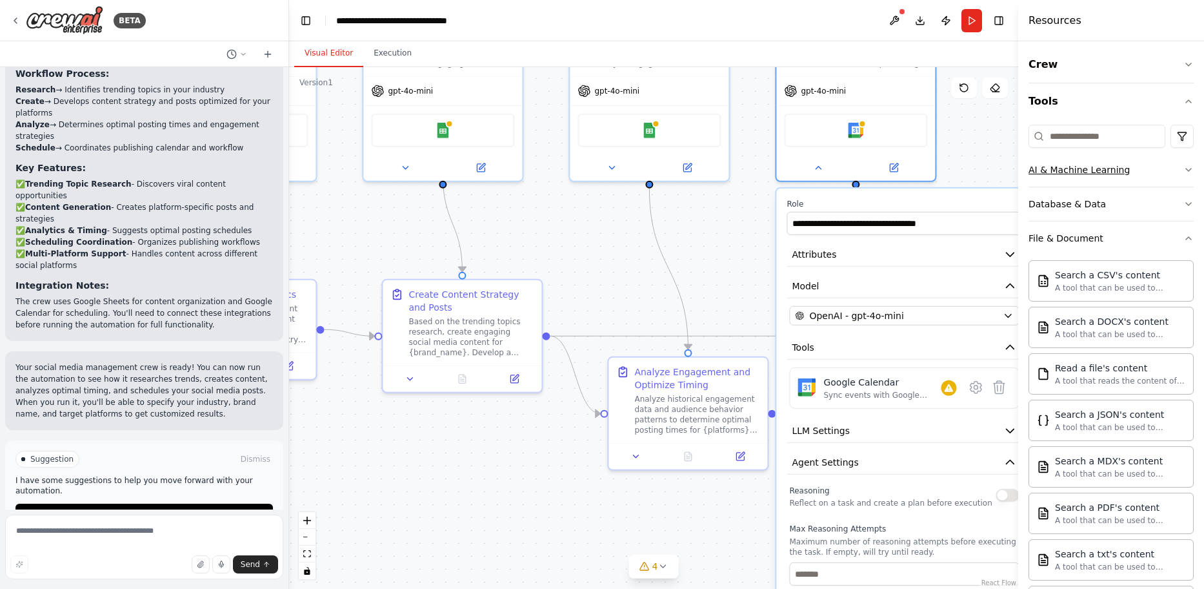
click at [1107, 172] on div "AI & Machine Learning" at bounding box center [1079, 169] width 101 height 13
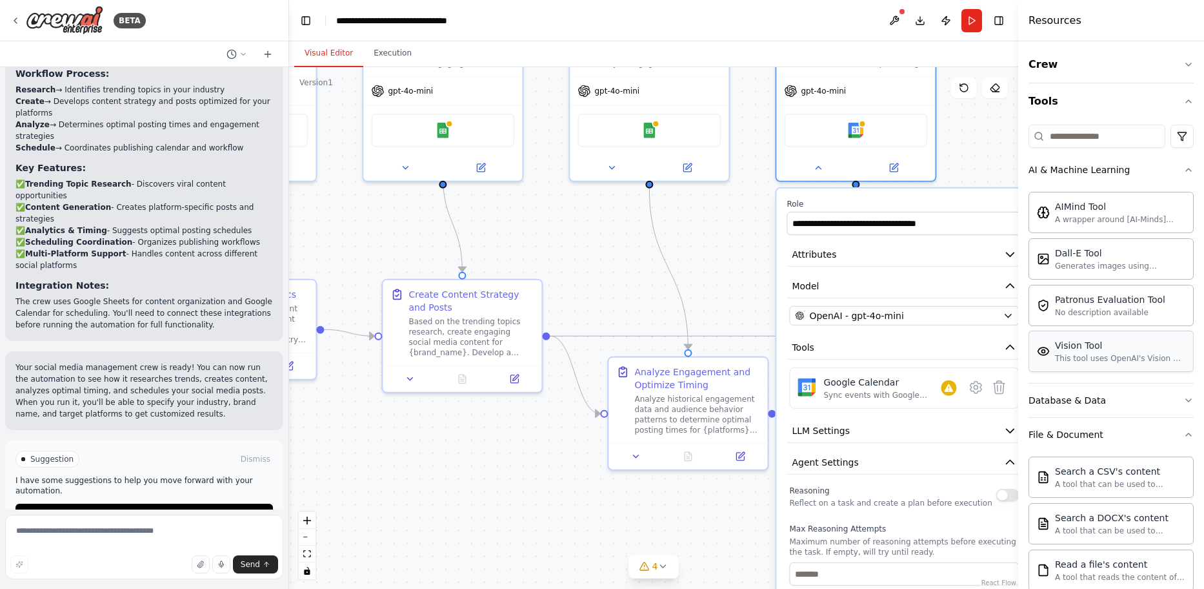
click at [1078, 352] on div "Vision Tool This tool uses OpenAI's Vision API to describe the contents of an i…" at bounding box center [1120, 351] width 130 height 25
click at [1125, 367] on div "Vision Tool This tool uses OpenAI's Vision API to describe the contents of an i…" at bounding box center [1111, 350] width 165 height 41
click at [821, 176] on div at bounding box center [855, 165] width 159 height 26
click at [810, 167] on button at bounding box center [817, 164] width 73 height 15
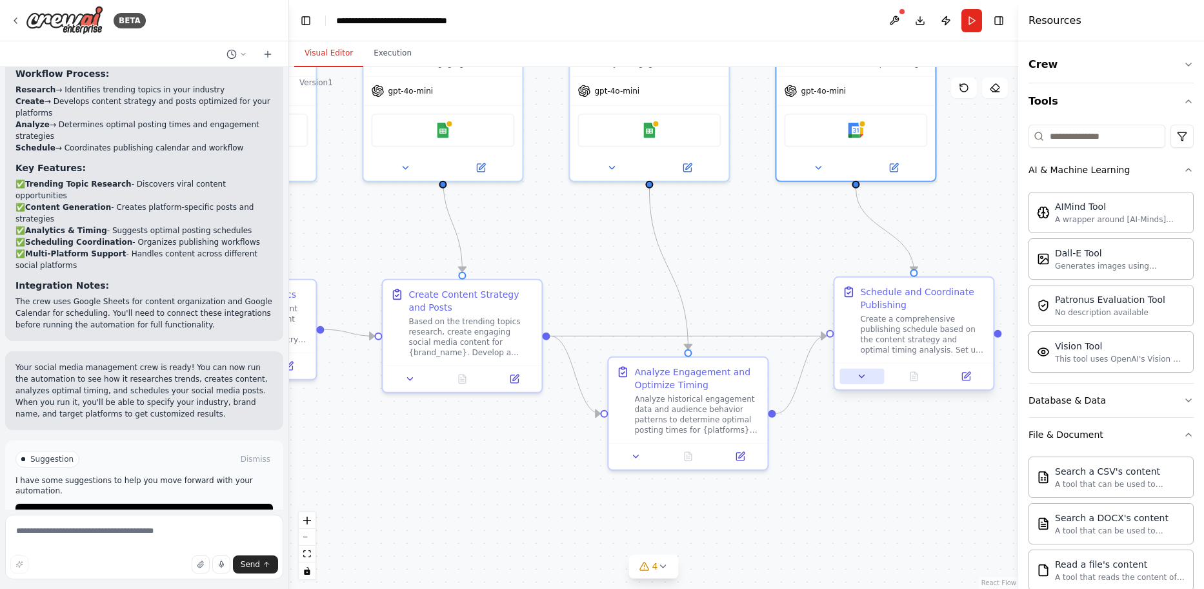
click at [853, 380] on button at bounding box center [862, 375] width 45 height 15
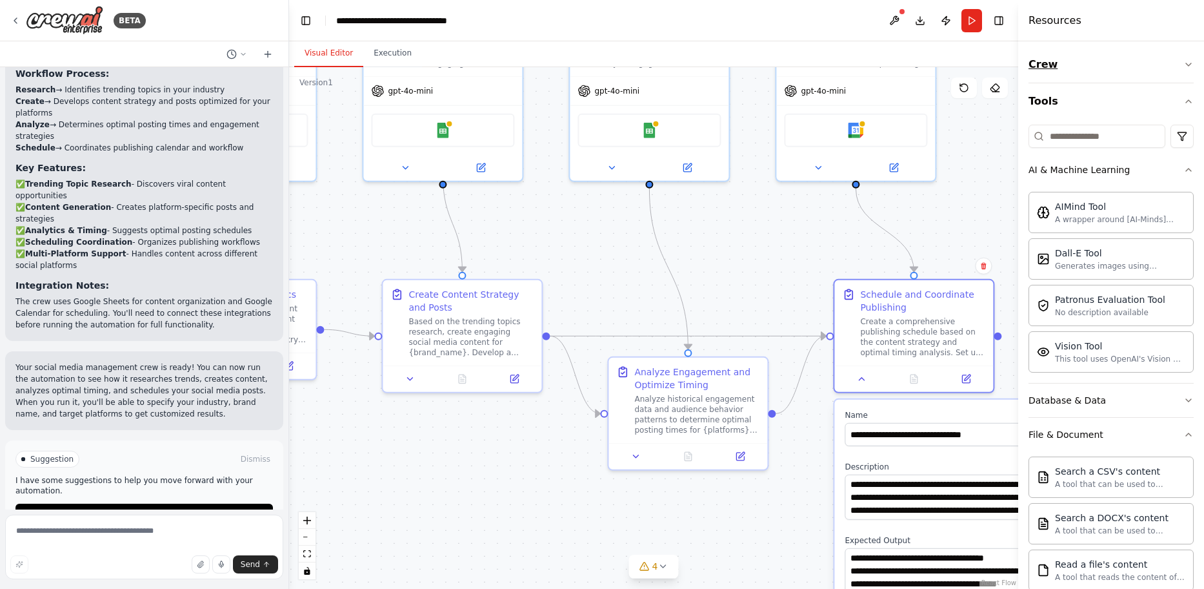
click at [1184, 61] on icon "button" at bounding box center [1189, 64] width 10 height 10
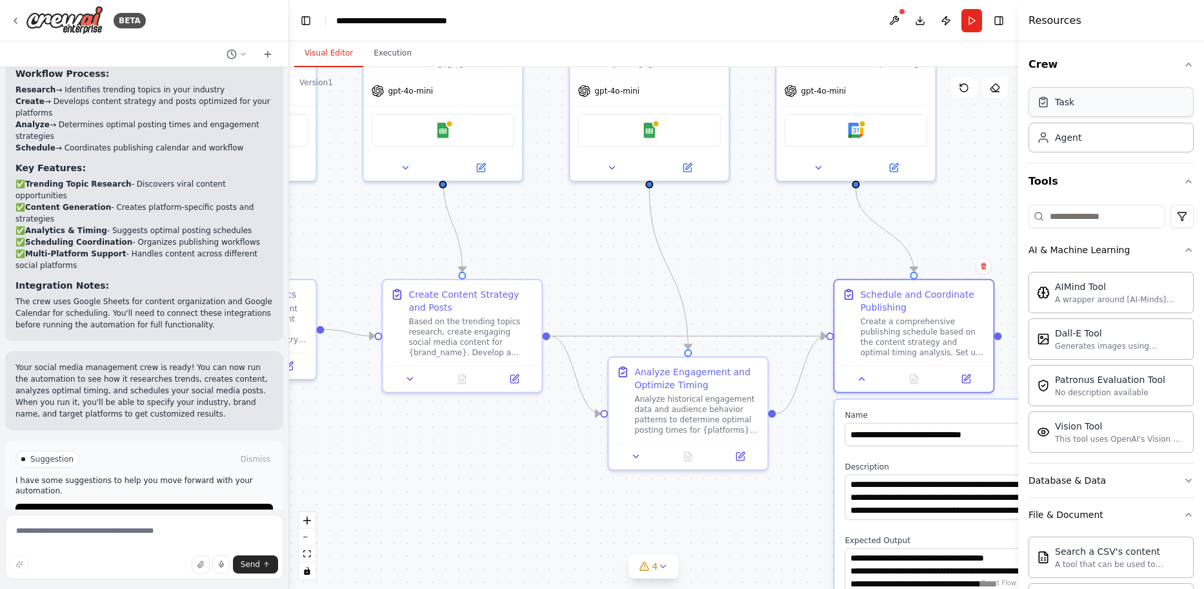
click at [1115, 114] on div "Task" at bounding box center [1111, 102] width 165 height 30
click at [1070, 110] on div "Task" at bounding box center [1111, 102] width 165 height 30
click at [1071, 150] on div "Agent" at bounding box center [1111, 137] width 165 height 30
click at [1054, 179] on button "Tools" at bounding box center [1111, 181] width 165 height 36
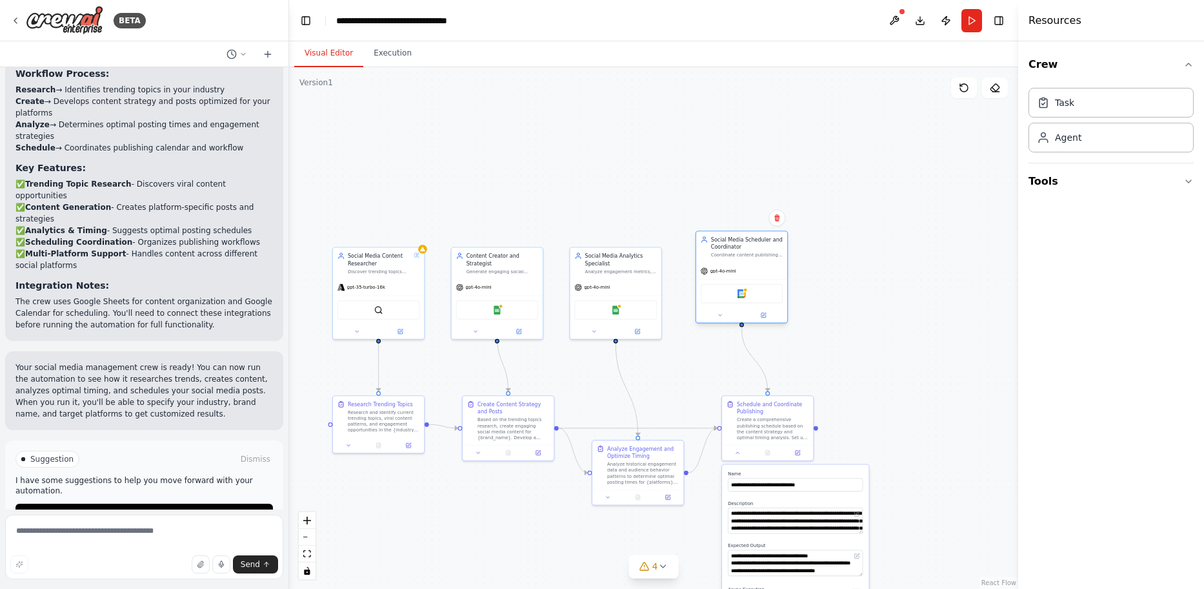
drag, startPoint x: 768, startPoint y: 281, endPoint x: 773, endPoint y: 263, distance: 18.2
click at [773, 263] on div "gpt-4o-mini" at bounding box center [741, 271] width 91 height 16
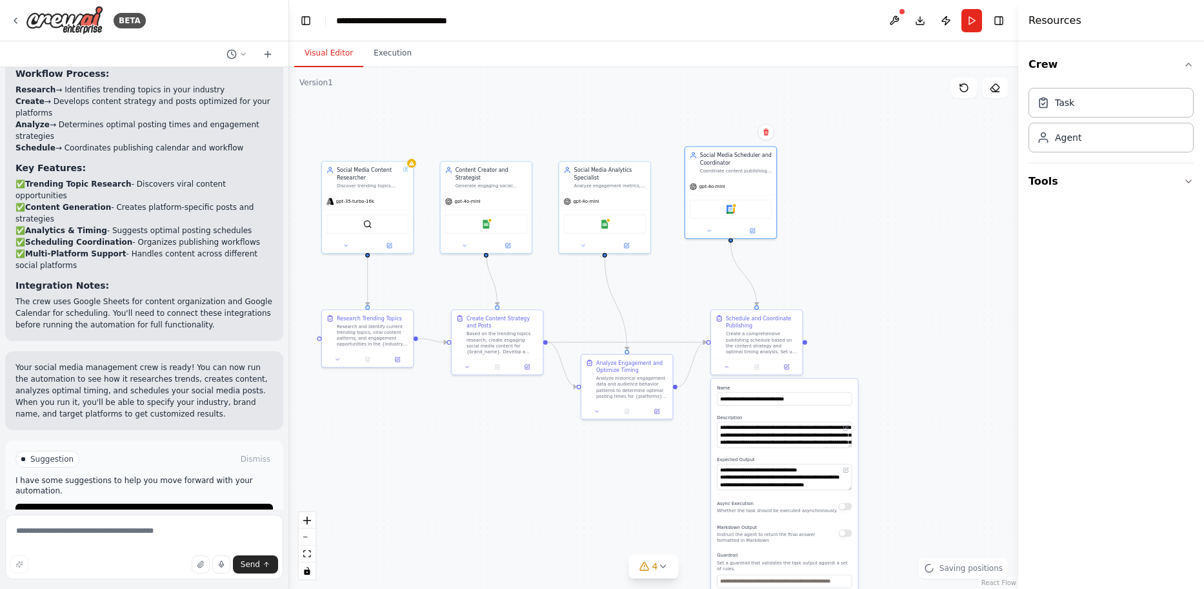
drag, startPoint x: 841, startPoint y: 233, endPoint x: 831, endPoint y: 147, distance: 86.5
click at [831, 147] on div ".deletable-edge-delete-btn { width: 20px; height: 20px; border: 0px solid #ffff…" at bounding box center [653, 327] width 729 height 521
click at [144, 509] on span "Run Automation" at bounding box center [150, 514] width 63 height 10
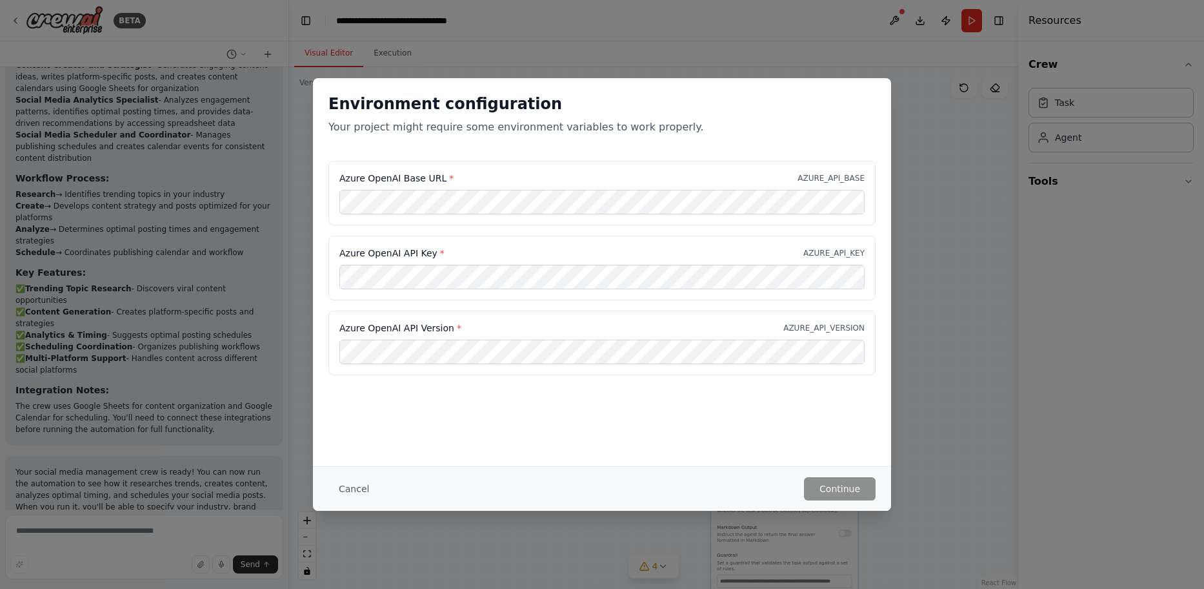
click at [340, 485] on button "Cancel" at bounding box center [353, 488] width 51 height 23
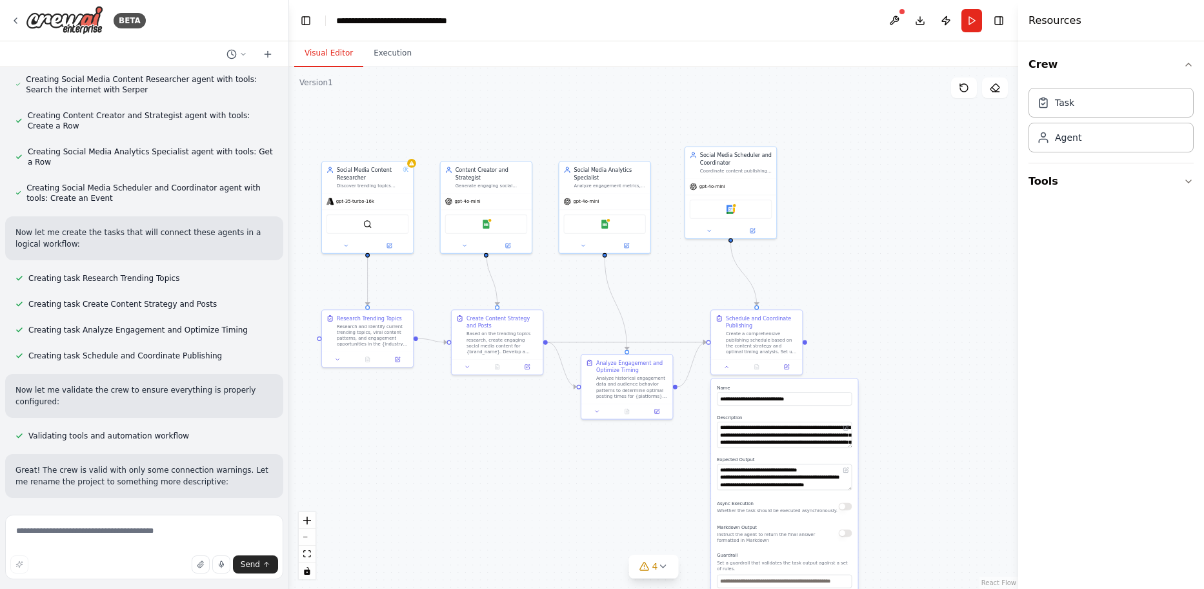
scroll to position [607, 0]
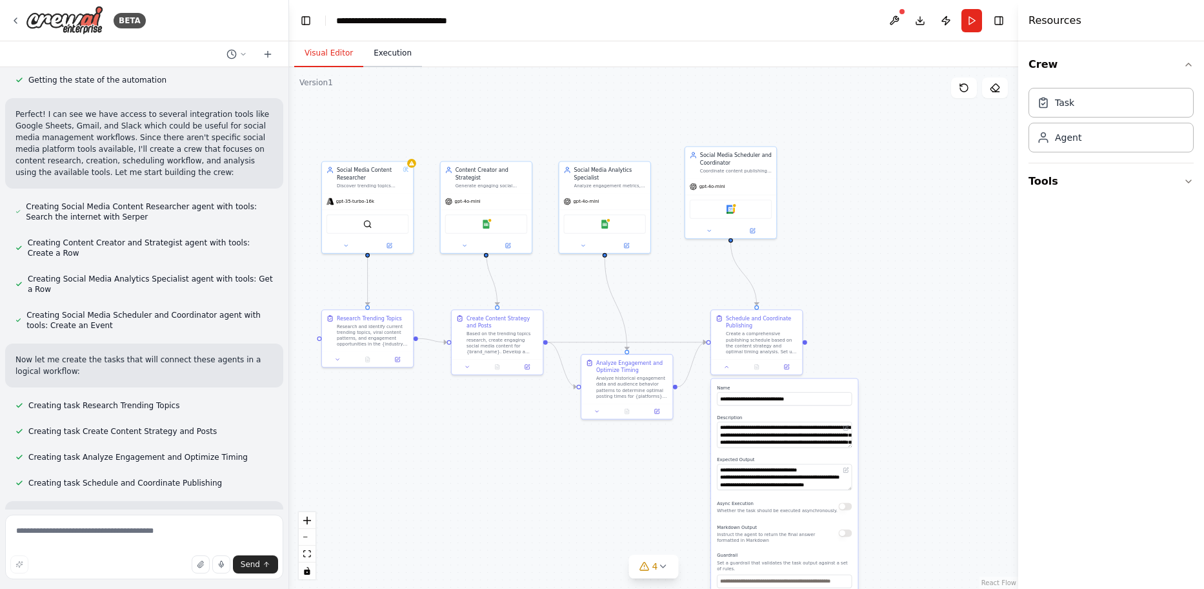
click at [394, 65] on button "Execution" at bounding box center [392, 53] width 59 height 27
click at [354, 56] on button "Visual Editor" at bounding box center [328, 53] width 69 height 27
click at [399, 368] on div ".deletable-edge-delete-btn { width: 20px; height: 20px; border: 0px solid #ffff…" at bounding box center [653, 327] width 729 height 521
click at [399, 363] on div at bounding box center [367, 357] width 91 height 15
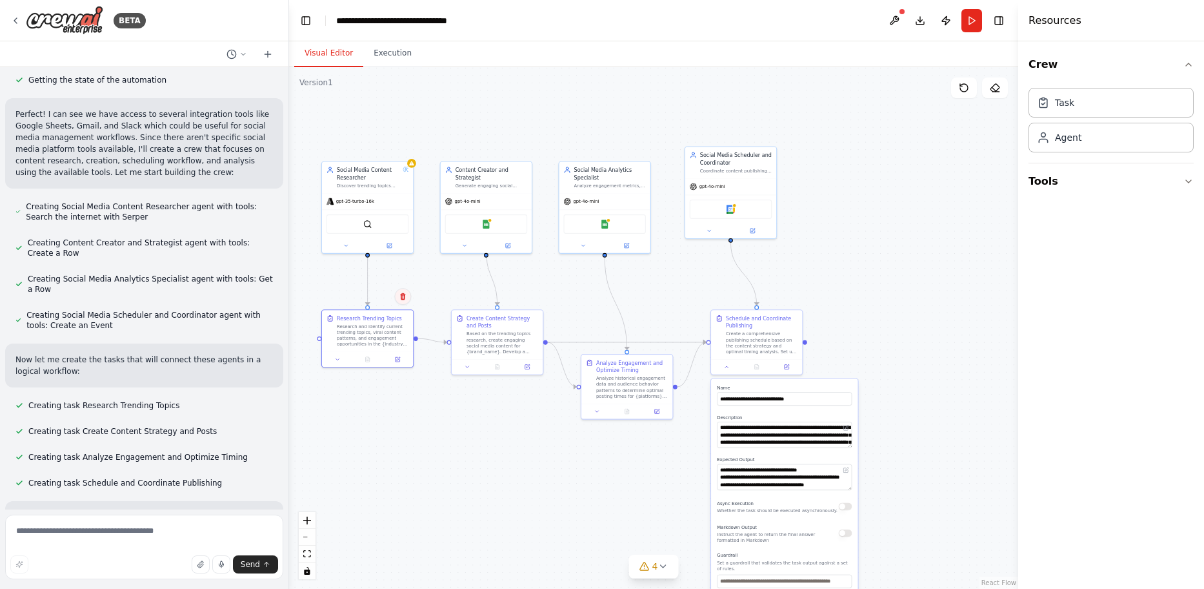
click at [407, 301] on button at bounding box center [402, 296] width 17 height 17
click at [398, 295] on icon at bounding box center [402, 297] width 8 height 8
click at [403, 296] on icon at bounding box center [401, 297] width 5 height 7
click at [587, 427] on div ".deletable-edge-delete-btn { width: 20px; height: 20px; border: 0px solid #ffff…" at bounding box center [653, 327] width 729 height 521
click at [661, 569] on icon at bounding box center [663, 566] width 10 height 10
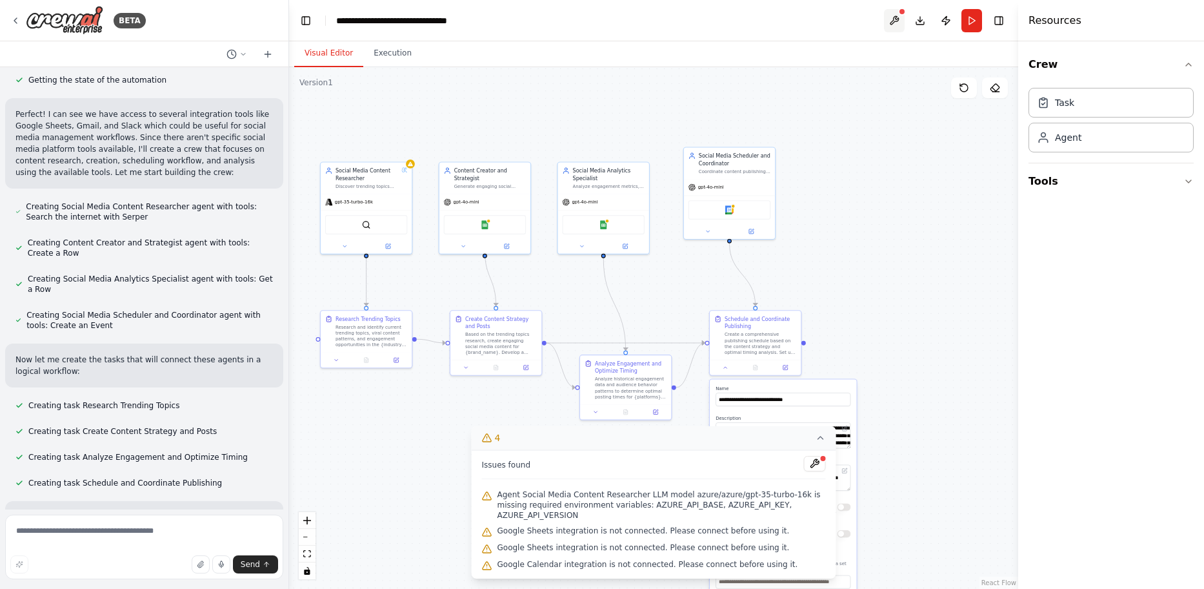
click at [903, 19] on header "**********" at bounding box center [653, 20] width 729 height 41
click at [900, 19] on button at bounding box center [894, 20] width 21 height 23
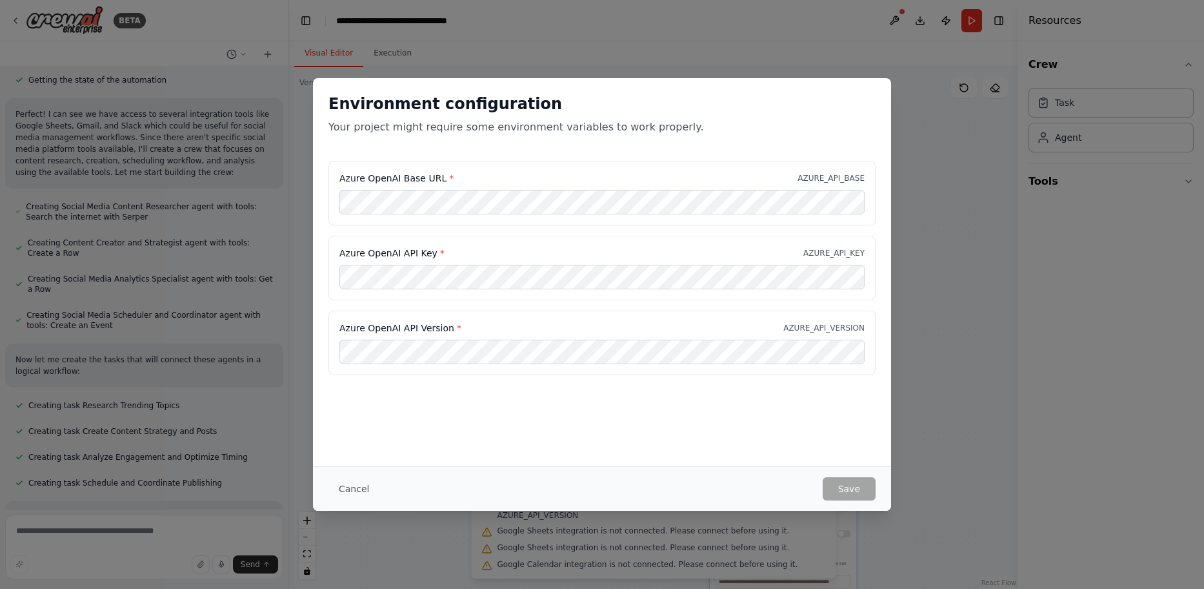
click at [851, 483] on div "Cancel Save" at bounding box center [602, 488] width 578 height 45
click at [346, 489] on button "Cancel" at bounding box center [353, 488] width 51 height 23
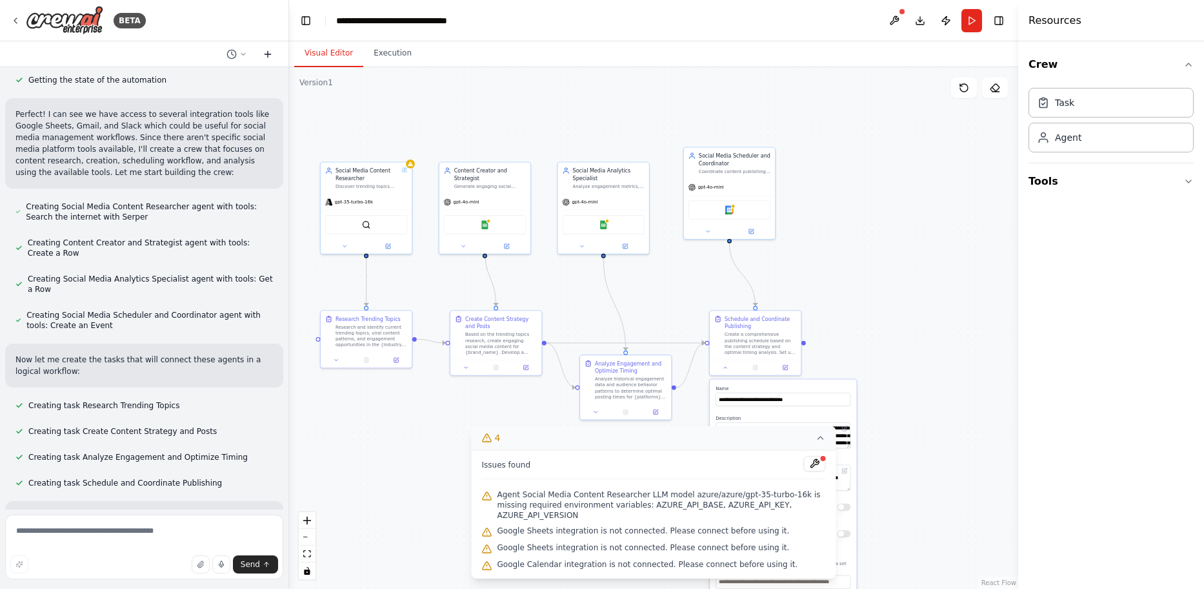
click at [267, 55] on icon at bounding box center [268, 54] width 10 height 10
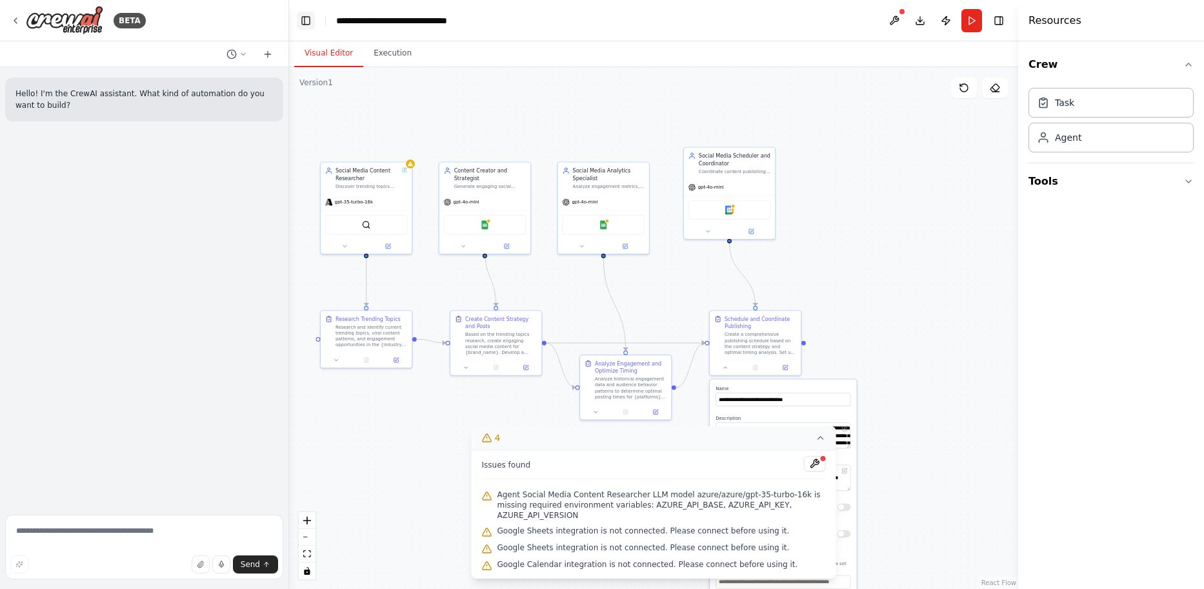
click at [305, 20] on button "Toggle Left Sidebar" at bounding box center [306, 21] width 18 height 18
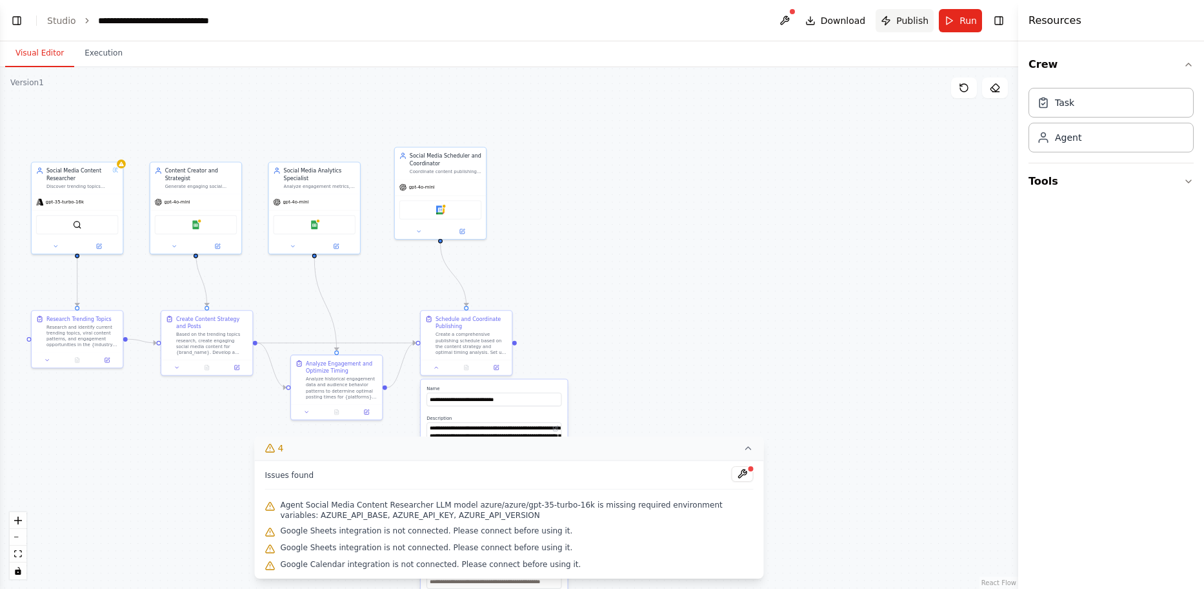
click at [914, 26] on span "Publish" at bounding box center [912, 20] width 32 height 13
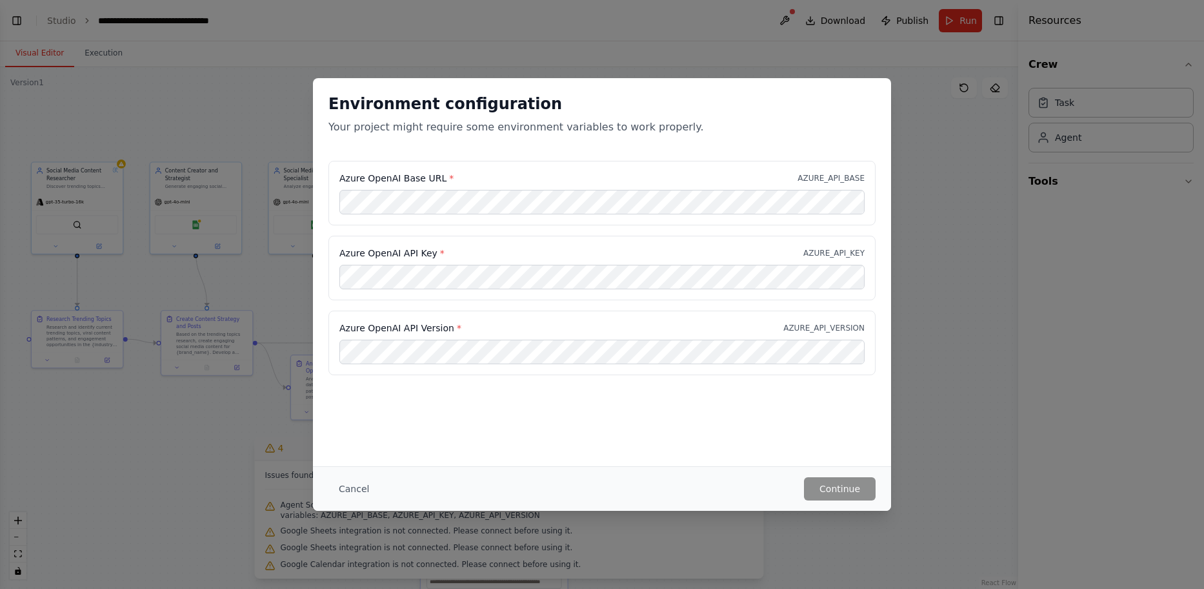
click at [951, 69] on div "Environment configuration Your project might require some environment variables…" at bounding box center [602, 294] width 1204 height 589
click at [352, 486] on button "Cancel" at bounding box center [353, 488] width 51 height 23
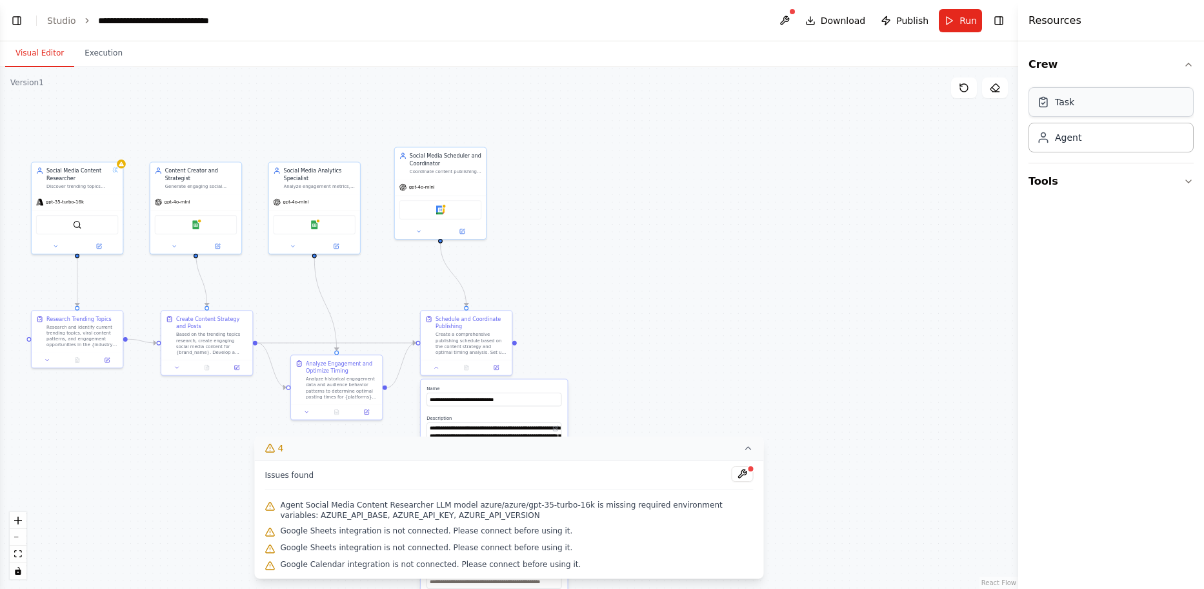
click at [1066, 102] on div "Task" at bounding box center [1064, 102] width 19 height 13
click at [1084, 144] on div "Agent" at bounding box center [1111, 137] width 165 height 30
click at [1066, 183] on button "Tools" at bounding box center [1111, 181] width 165 height 36
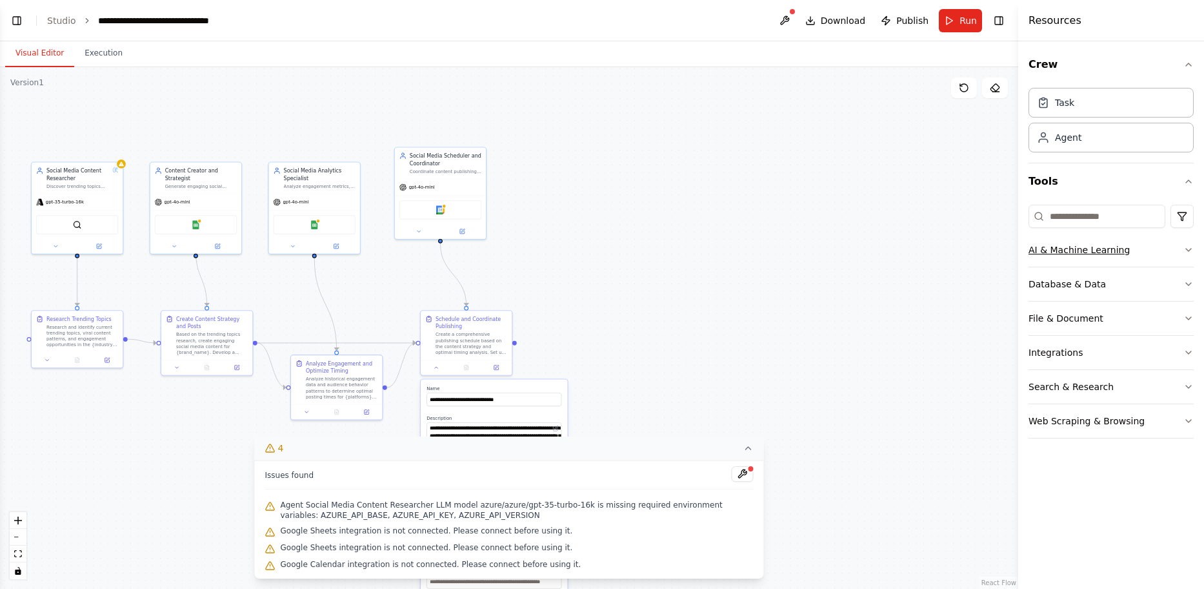
click at [1081, 250] on div "AI & Machine Learning" at bounding box center [1079, 249] width 101 height 13
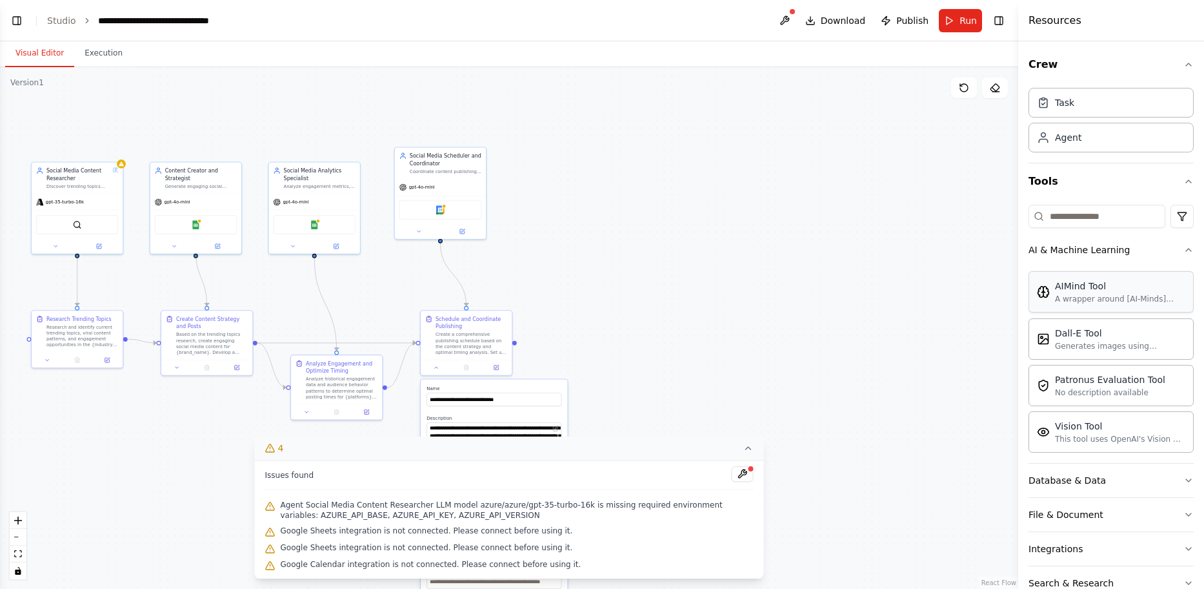
click at [1077, 285] on div "AIMind Tool" at bounding box center [1120, 285] width 130 height 13
click at [1080, 484] on div "Database & Data" at bounding box center [1067, 480] width 77 height 13
click at [1080, 528] on div "A tool to search the Couchbase database for relevant information on internal do…" at bounding box center [1126, 529] width 143 height 10
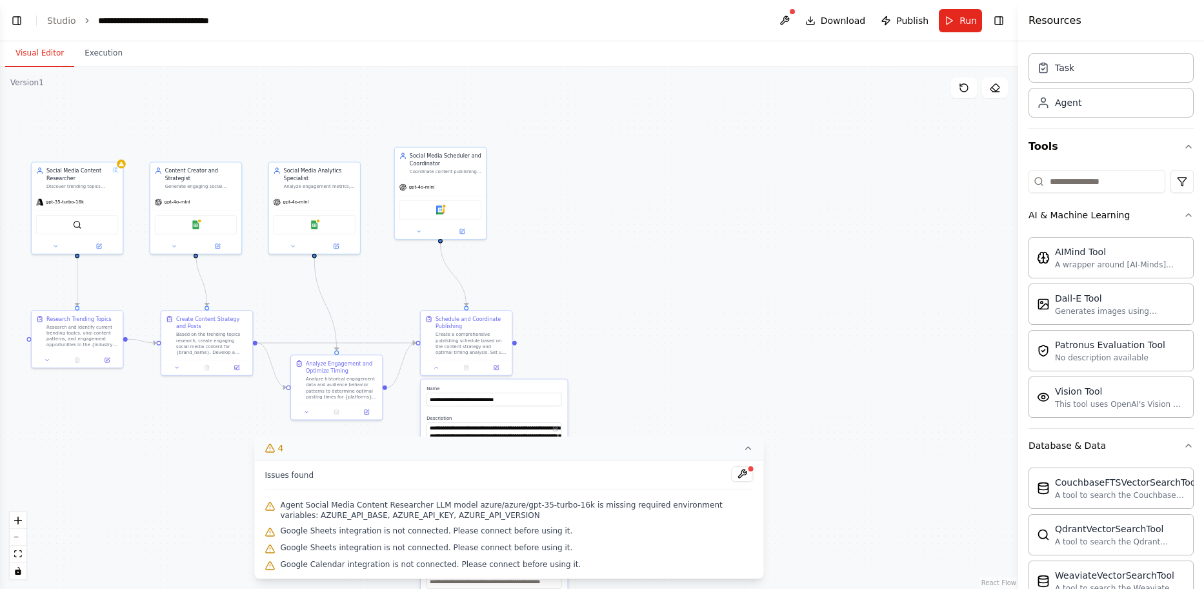
scroll to position [129, 0]
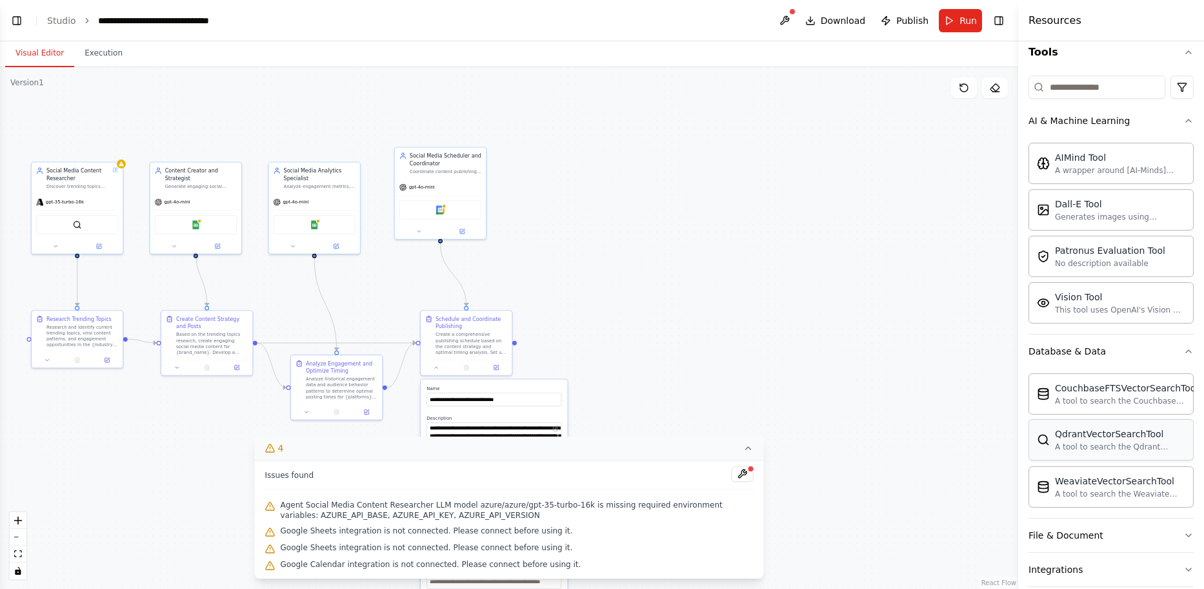
click at [1113, 445] on div "A tool to search the Qdrant database for relevant information on internal docum…" at bounding box center [1120, 446] width 130 height 10
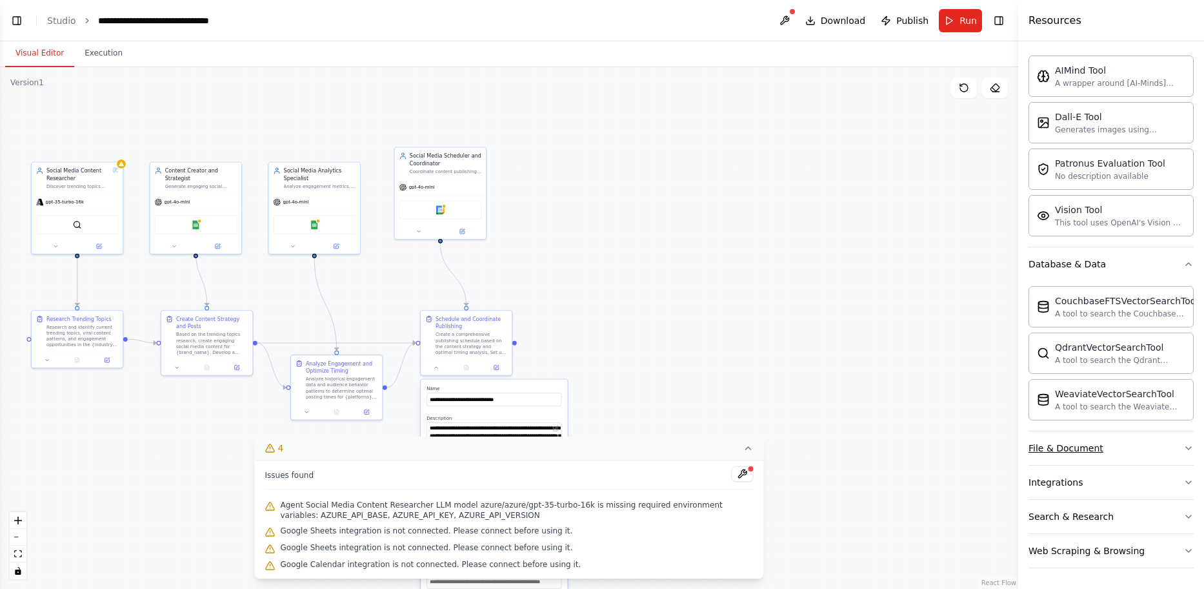
click at [1076, 444] on div "File & Document" at bounding box center [1066, 447] width 75 height 13
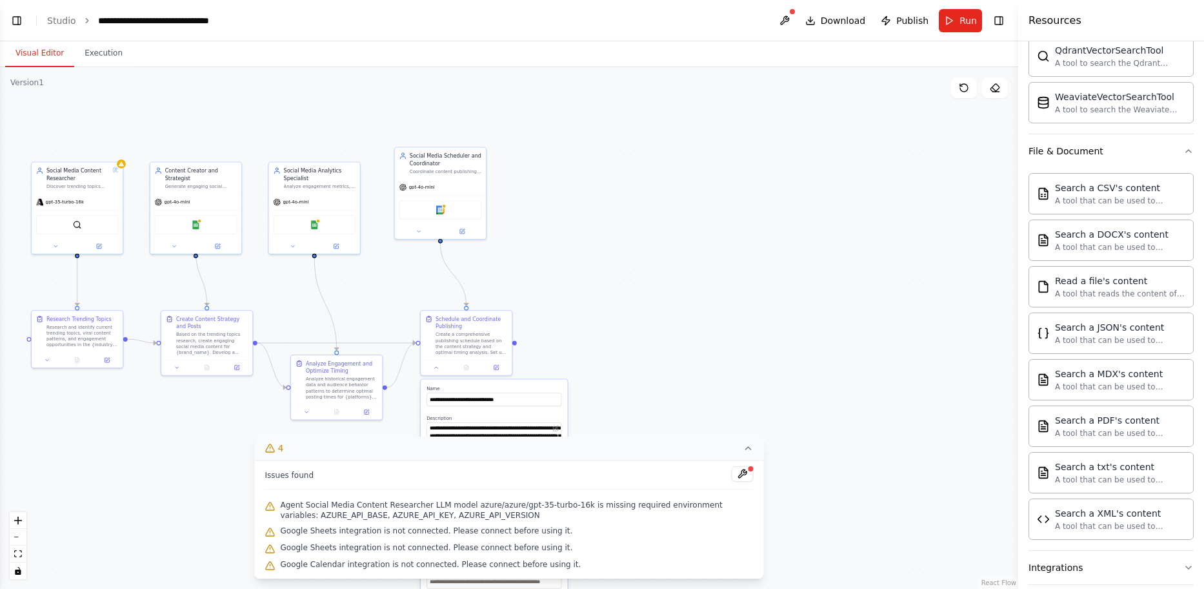
scroll to position [598, 0]
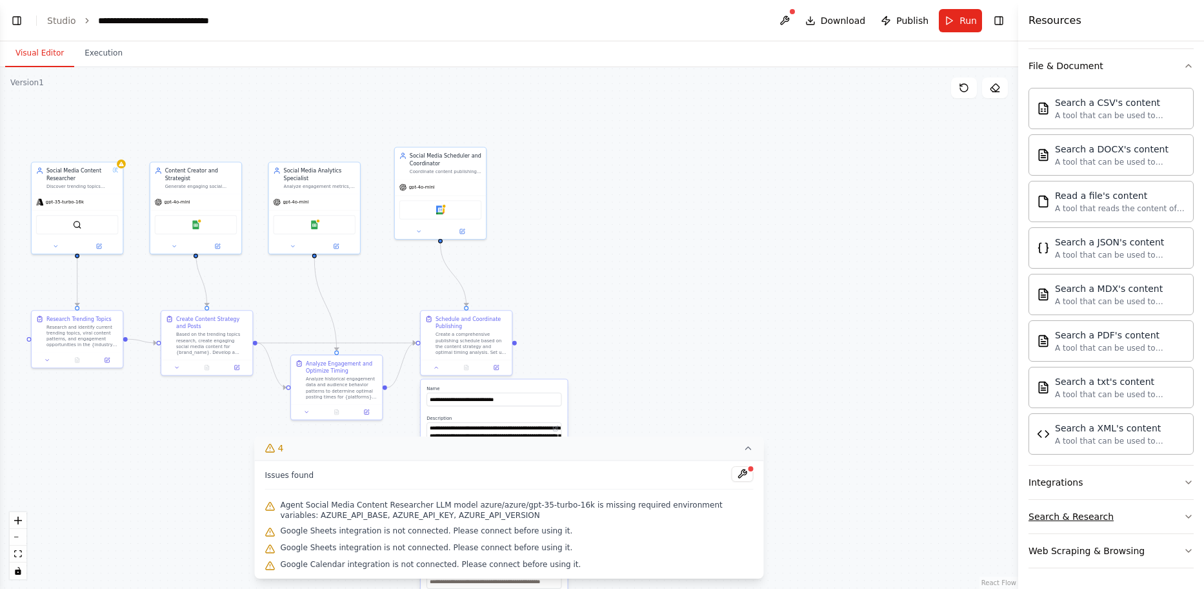
click at [1063, 529] on button "Search & Research" at bounding box center [1111, 516] width 165 height 34
click at [1054, 490] on button "Integrations" at bounding box center [1111, 482] width 165 height 34
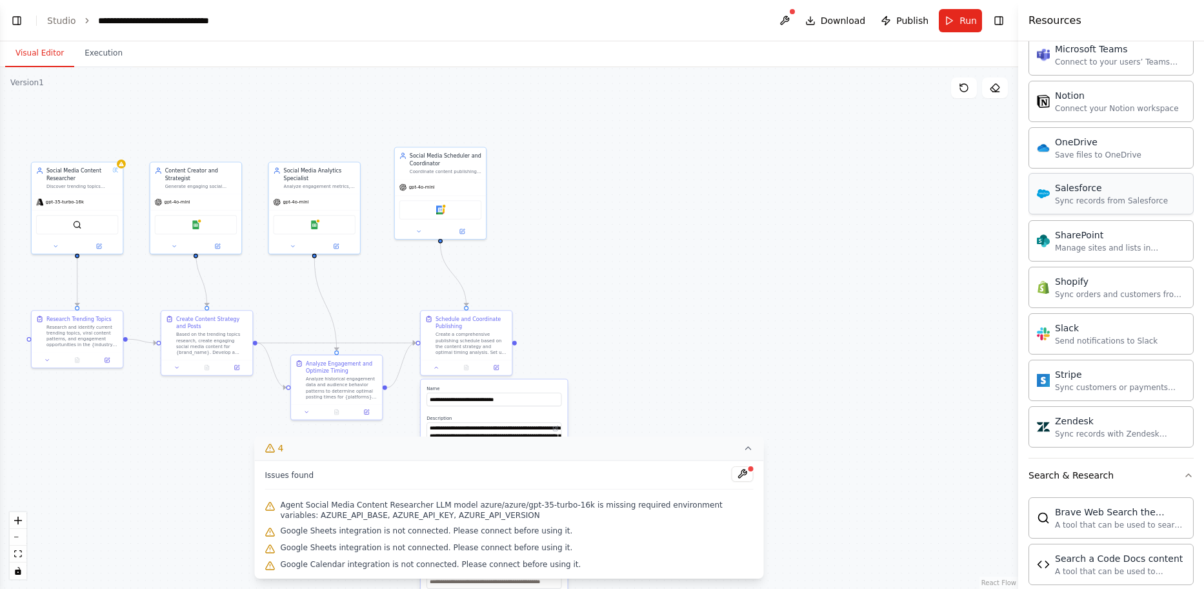
scroll to position [1760, 0]
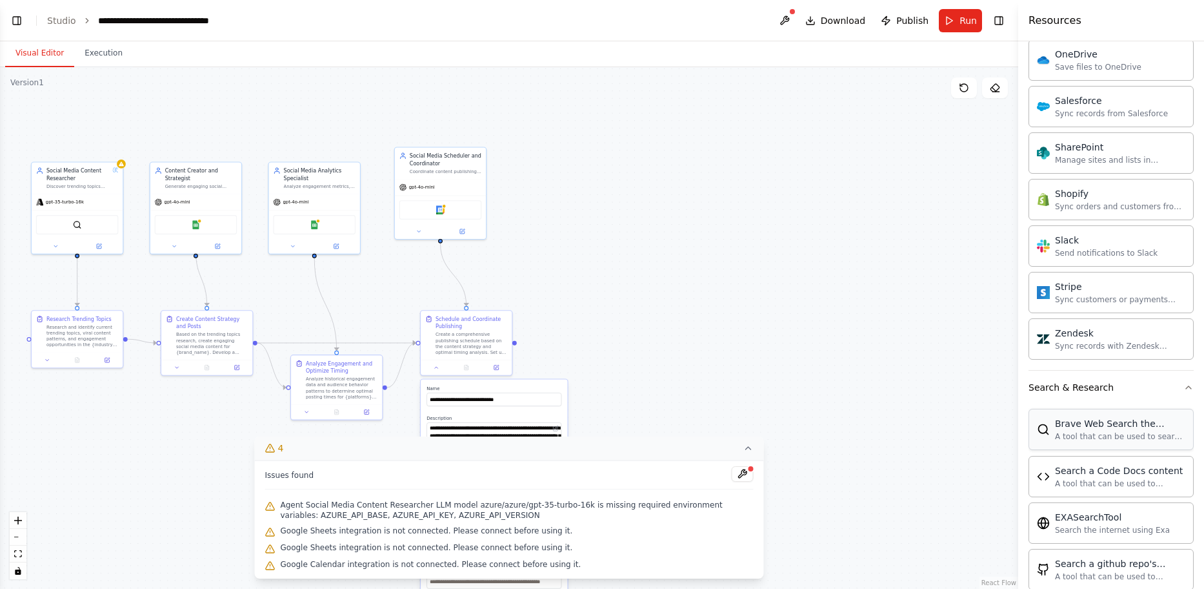
click at [1065, 445] on div "Brave Web Search the internet A tool that can be used to search the internet wi…" at bounding box center [1111, 428] width 165 height 41
click at [1087, 388] on div "Search & Research" at bounding box center [1071, 387] width 85 height 13
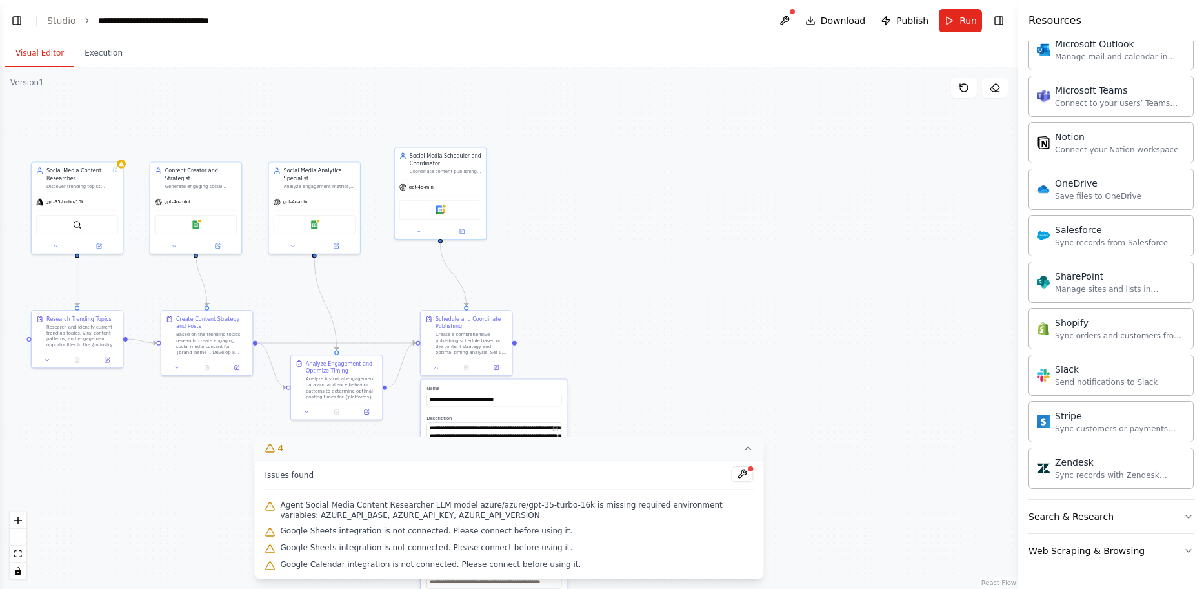
click at [1074, 512] on button "Search & Research" at bounding box center [1111, 516] width 165 height 34
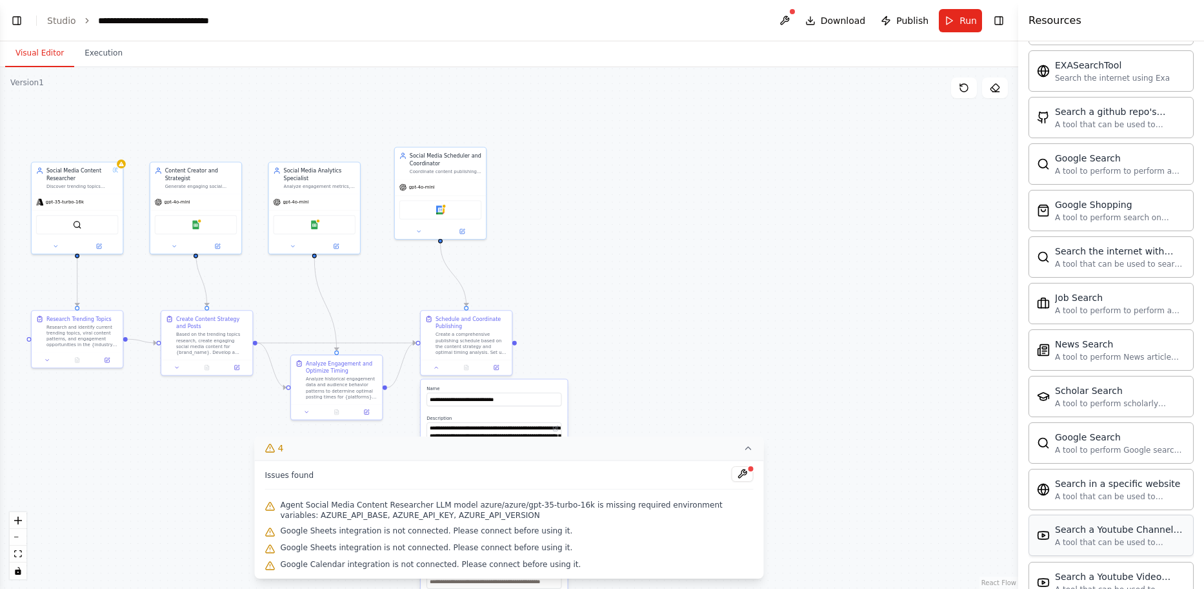
scroll to position [2292, 0]
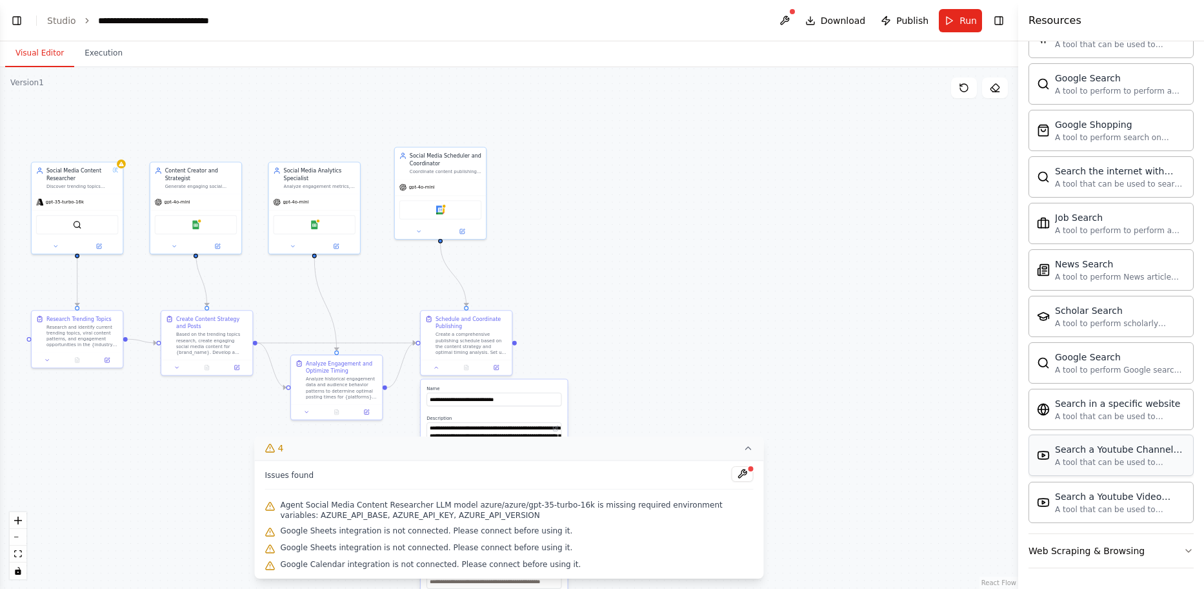
click at [1108, 463] on div "A tool that can be used to semantic search a query from a Youtube Channels cont…" at bounding box center [1120, 462] width 130 height 10
click at [1097, 502] on div "Search a Youtube Video content A tool that can be used to semantic search a que…" at bounding box center [1120, 501] width 130 height 25
drag, startPoint x: 1122, startPoint y: 339, endPoint x: 1123, endPoint y: 325, distance: 14.2
click at [1122, 333] on div "Brave Web Search the internet A tool that can be used to search the internet wi…" at bounding box center [1111, 197] width 165 height 650
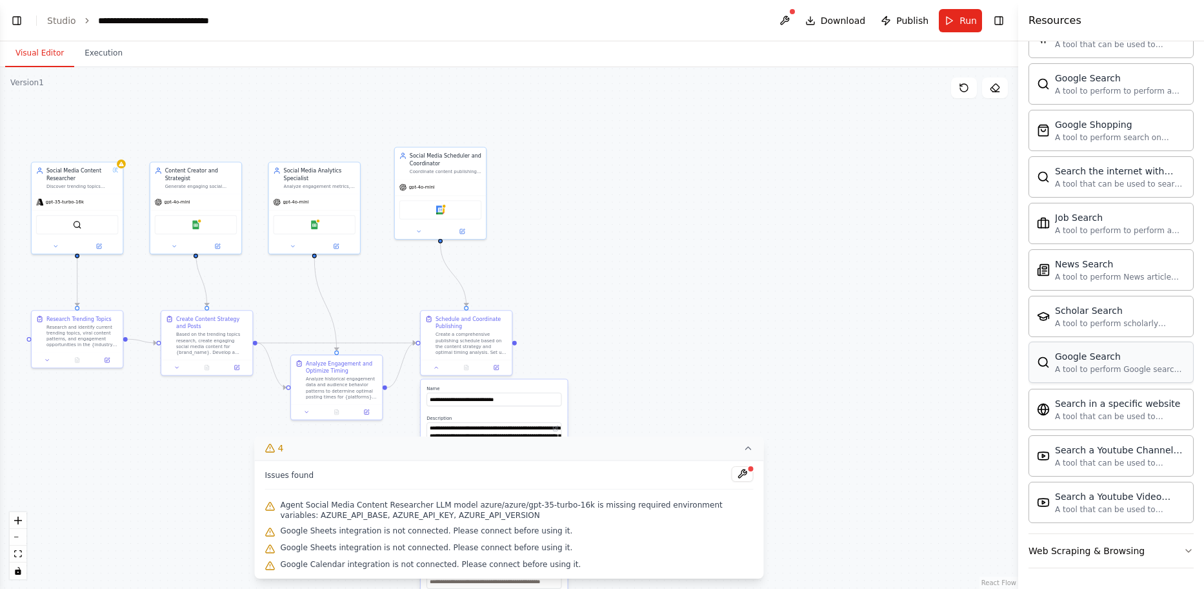
click at [1110, 372] on div "A tool to perform Google search with a search_query." at bounding box center [1120, 369] width 130 height 10
drag, startPoint x: 1102, startPoint y: 422, endPoint x: 1103, endPoint y: 414, distance: 7.9
click at [1102, 421] on div "Search in a specific website A tool that can be used to semantic search a query…" at bounding box center [1111, 408] width 165 height 41
click at [1126, 556] on div "Web Scraping & Browsing" at bounding box center [1087, 550] width 116 height 13
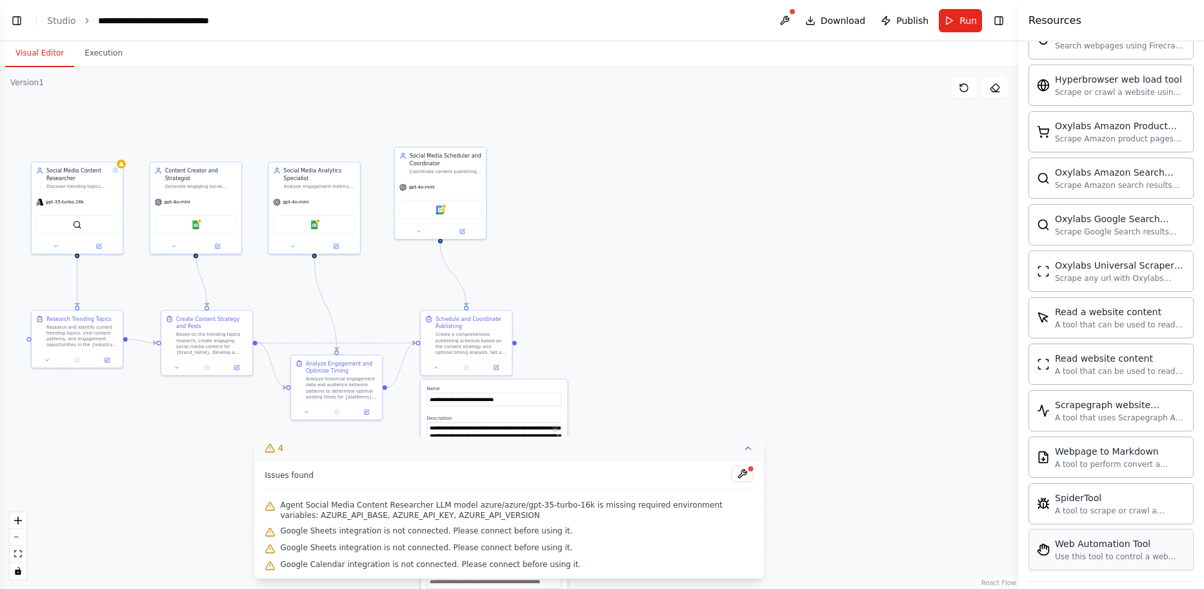
scroll to position [2999, 0]
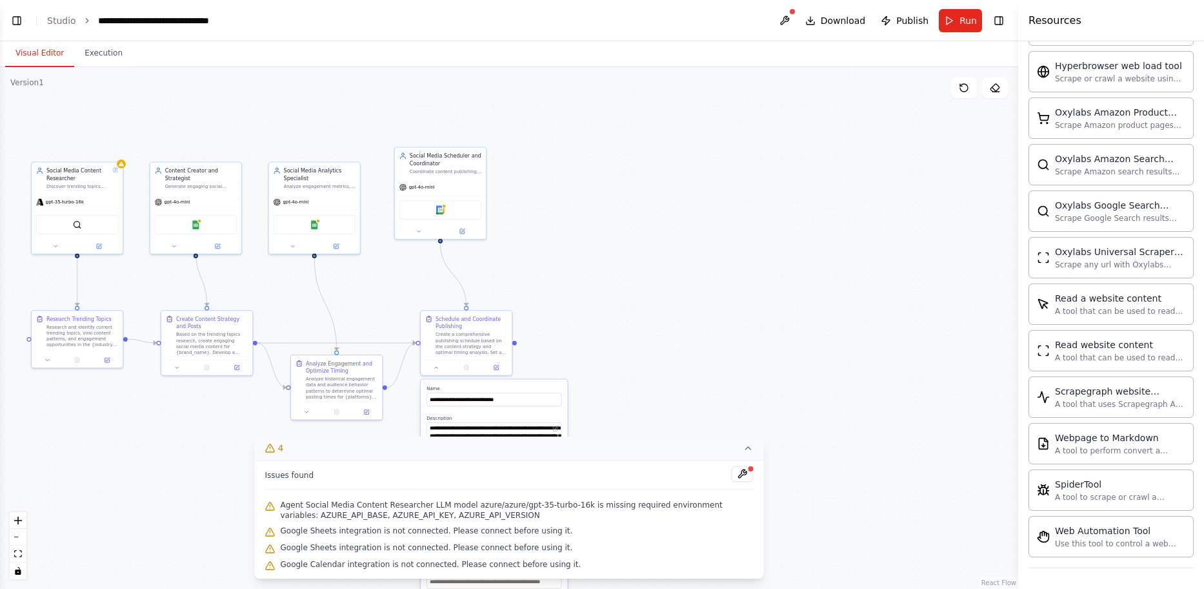
click at [1054, 25] on h4 "Resources" at bounding box center [1055, 20] width 53 height 15
click at [1003, 20] on button "Toggle Right Sidebar" at bounding box center [999, 21] width 18 height 18
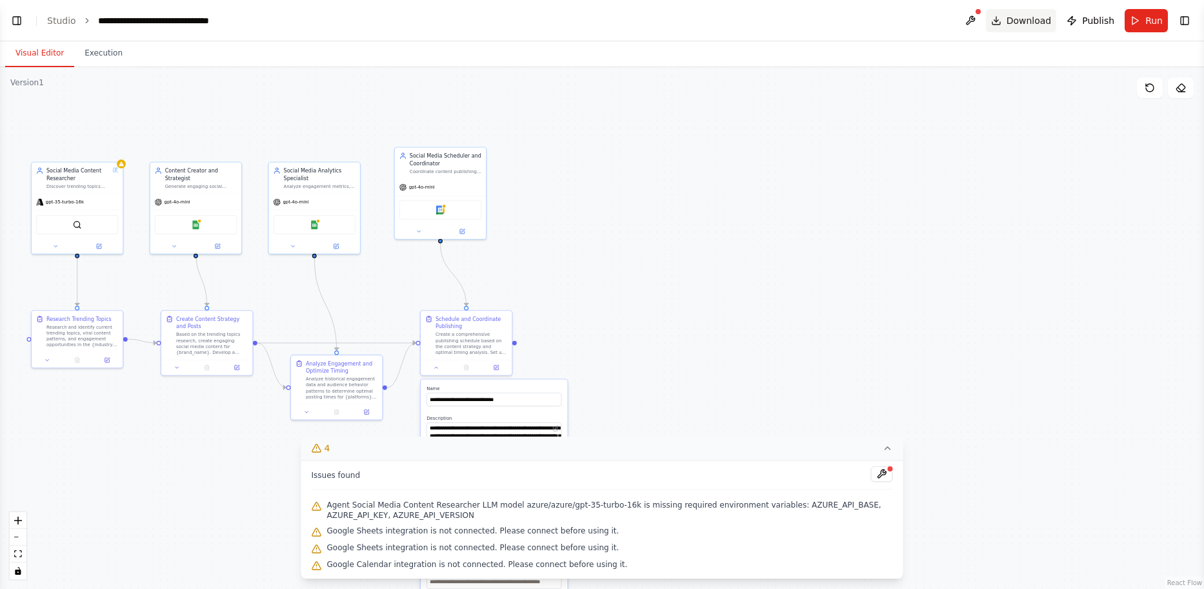
click at [1027, 15] on span "Download" at bounding box center [1029, 20] width 45 height 13
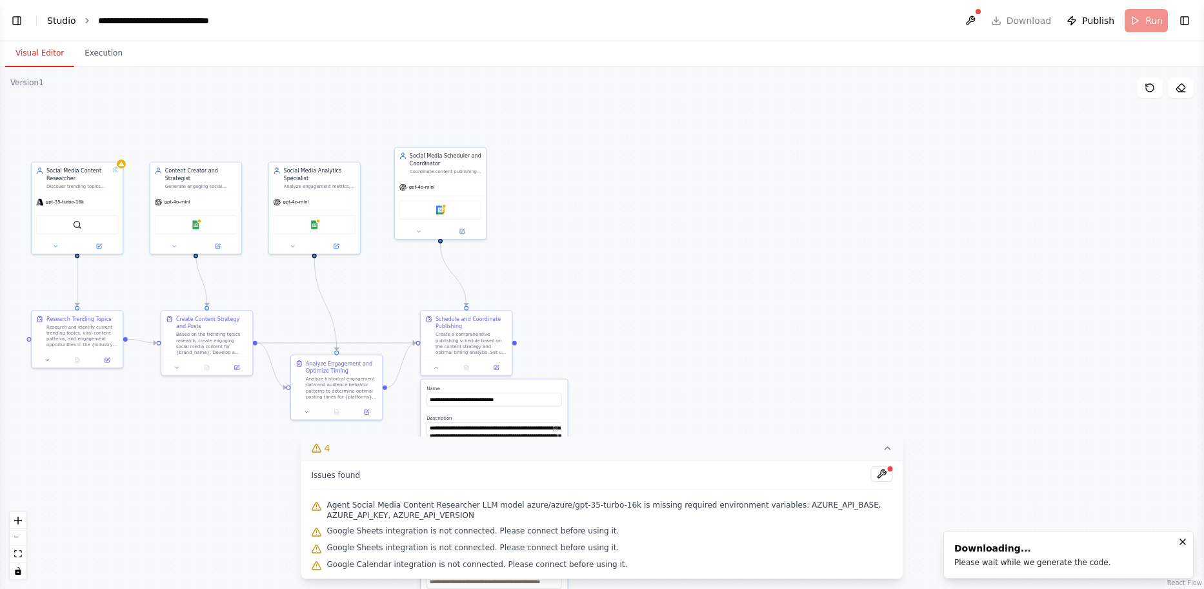
click at [54, 23] on link "Studio" at bounding box center [61, 20] width 29 height 10
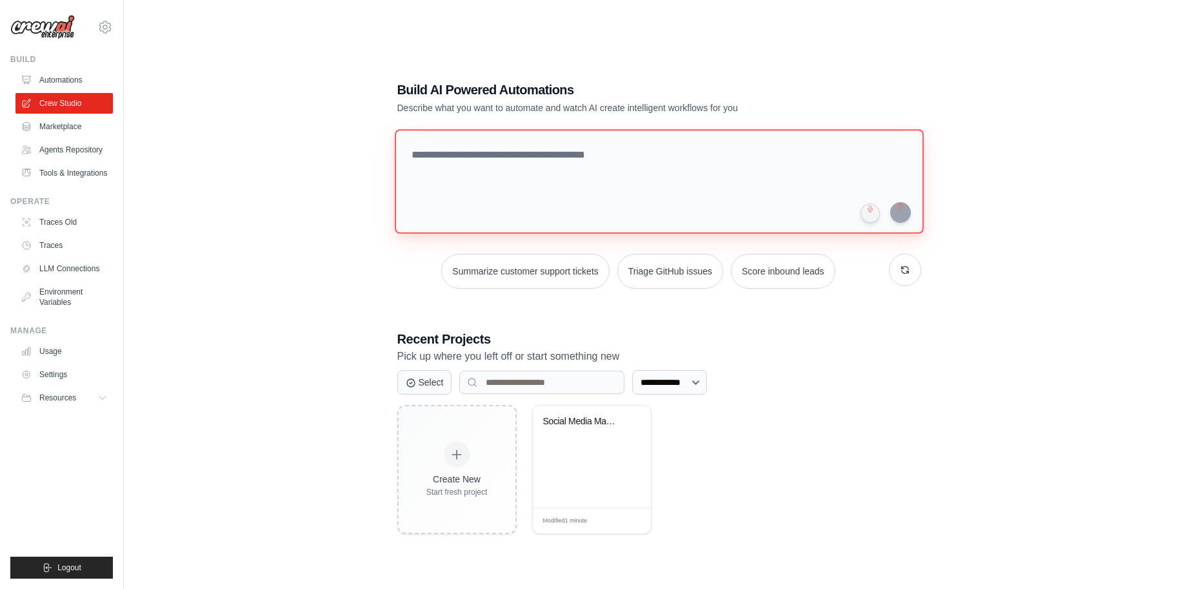
click at [545, 166] on textarea at bounding box center [658, 181] width 529 height 105
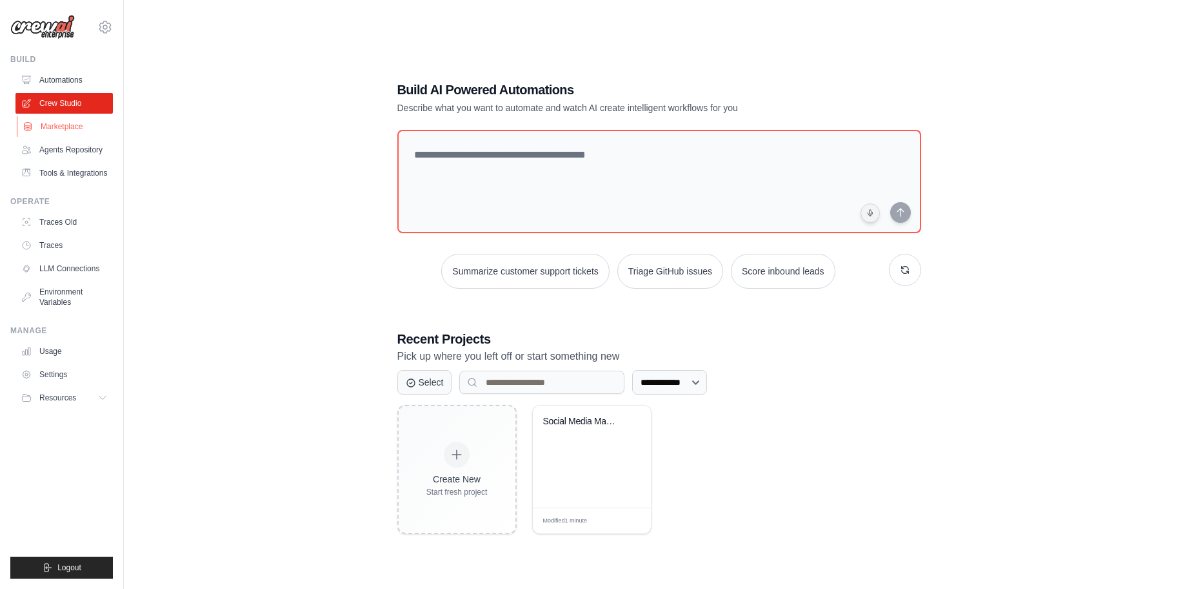
click at [57, 125] on link "Marketplace" at bounding box center [65, 126] width 97 height 21
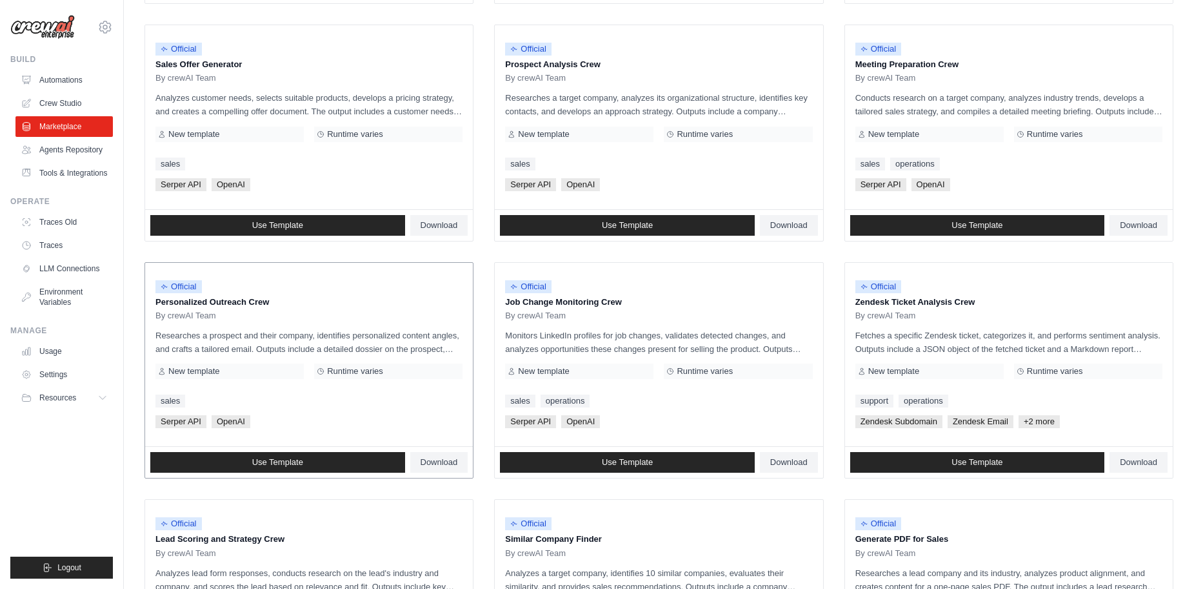
scroll to position [607, 0]
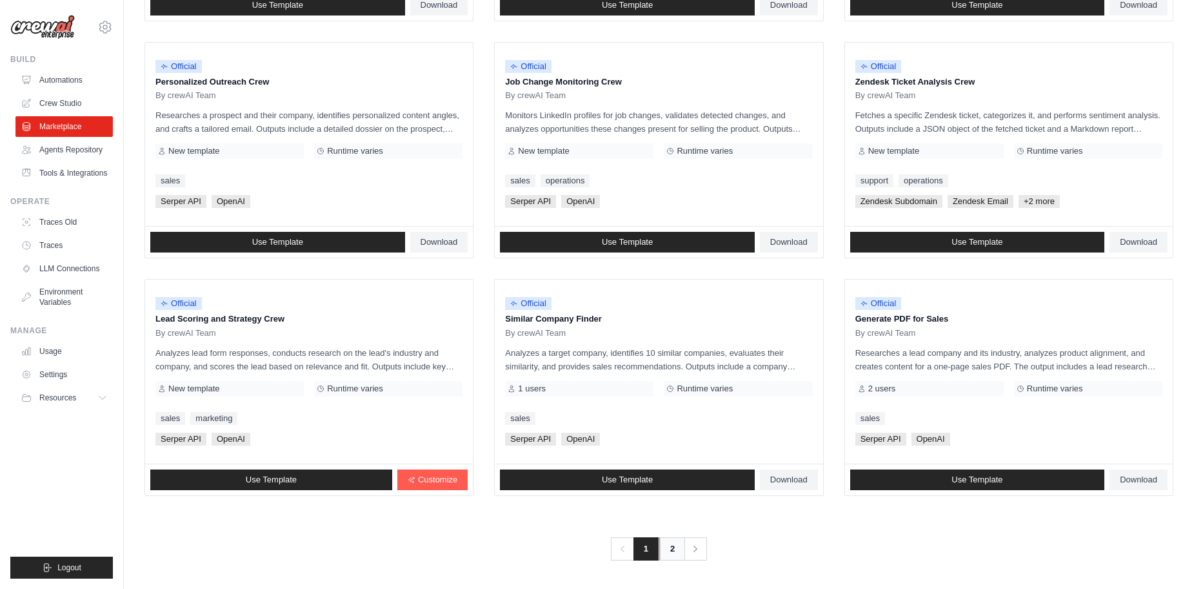
click at [665, 544] on link "2" at bounding box center [673, 548] width 26 height 23
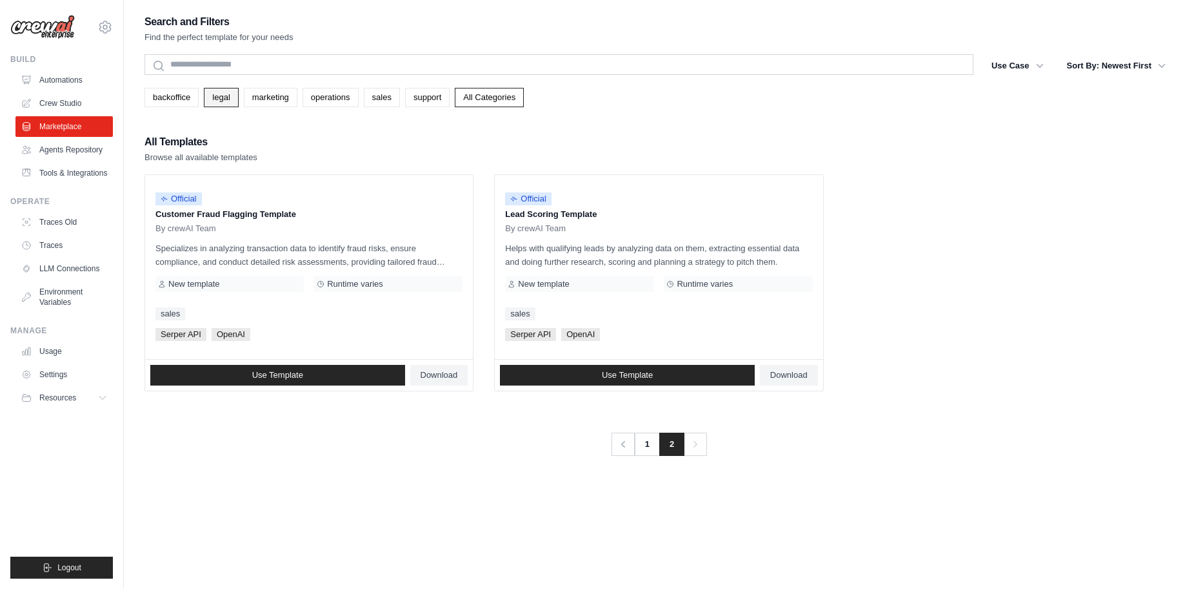
click at [217, 103] on link "legal" at bounding box center [221, 97] width 34 height 19
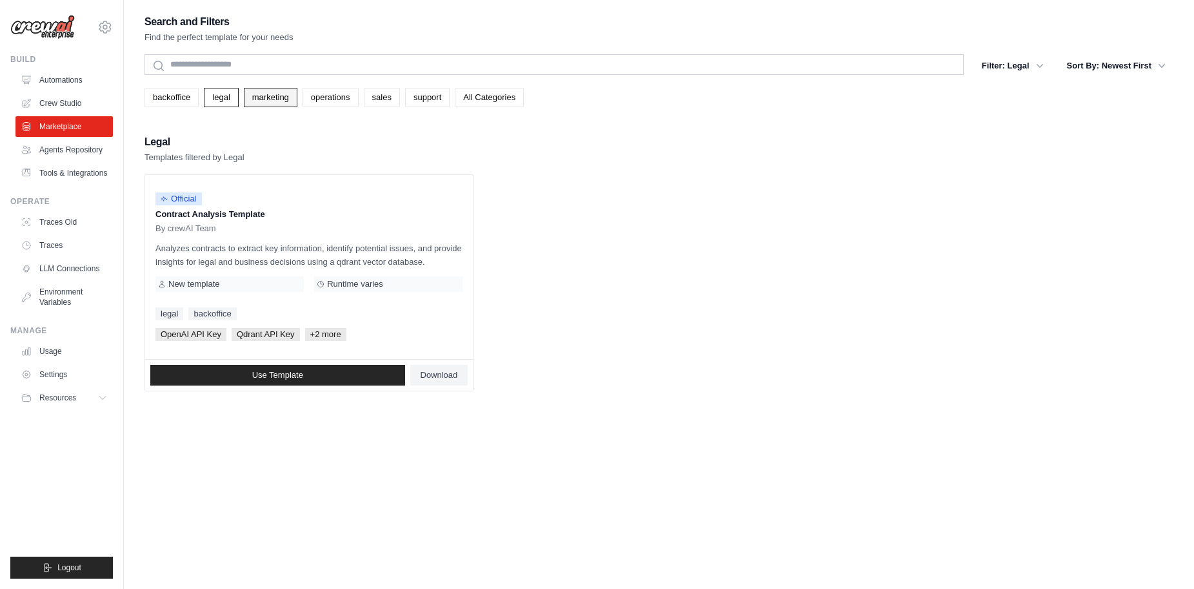
click at [270, 103] on link "marketing" at bounding box center [271, 97] width 54 height 19
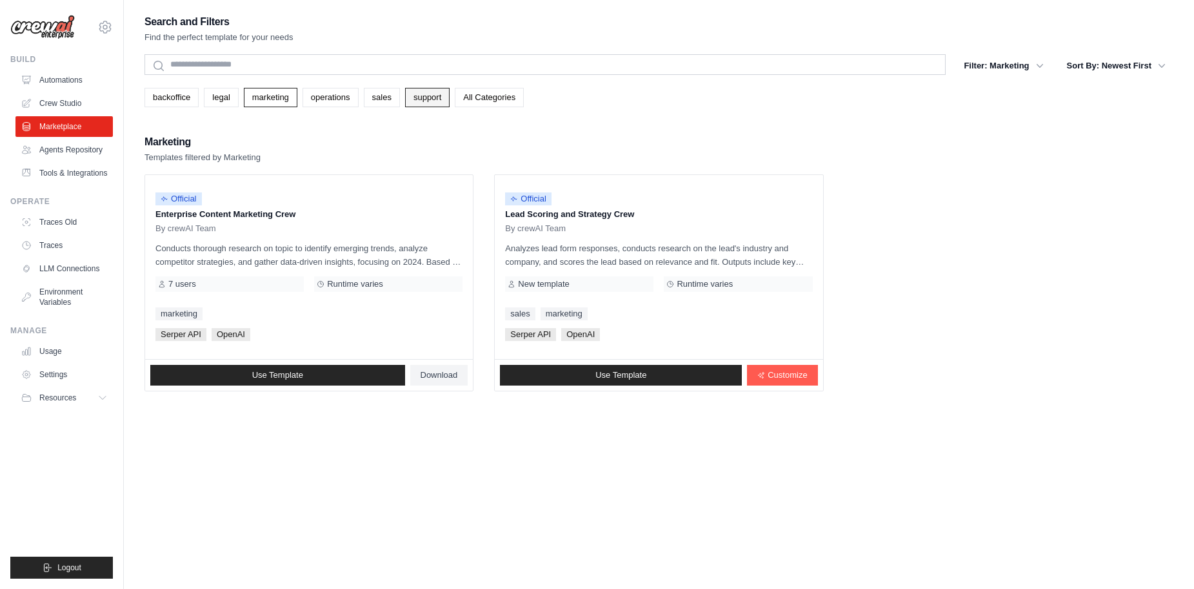
click at [440, 100] on link "support" at bounding box center [427, 97] width 45 height 19
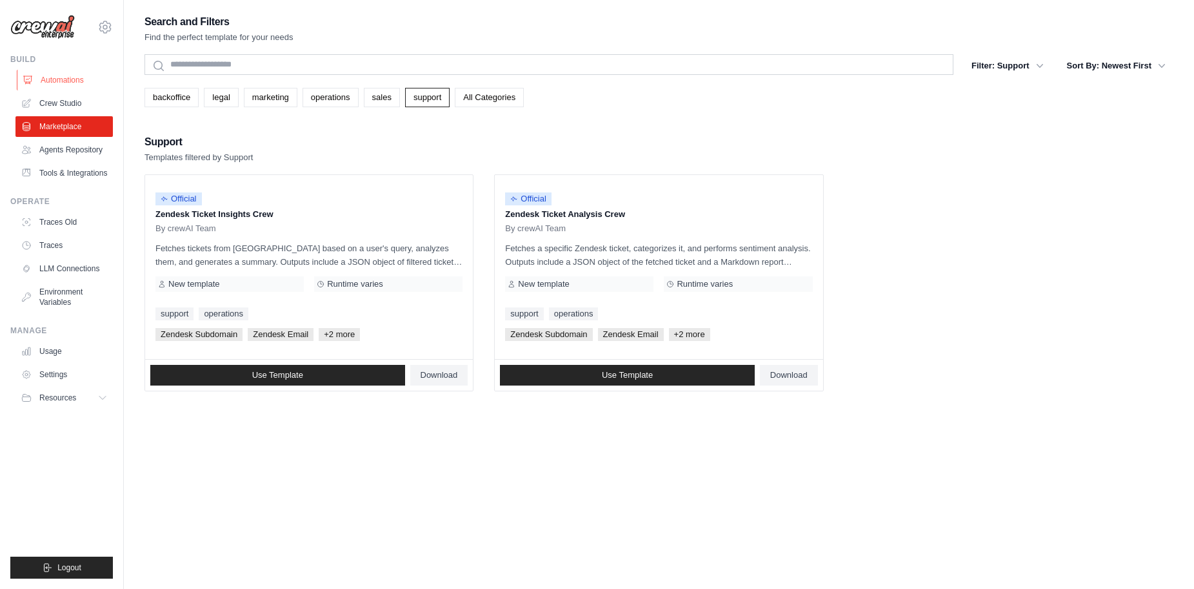
click at [60, 76] on link "Automations" at bounding box center [65, 80] width 97 height 21
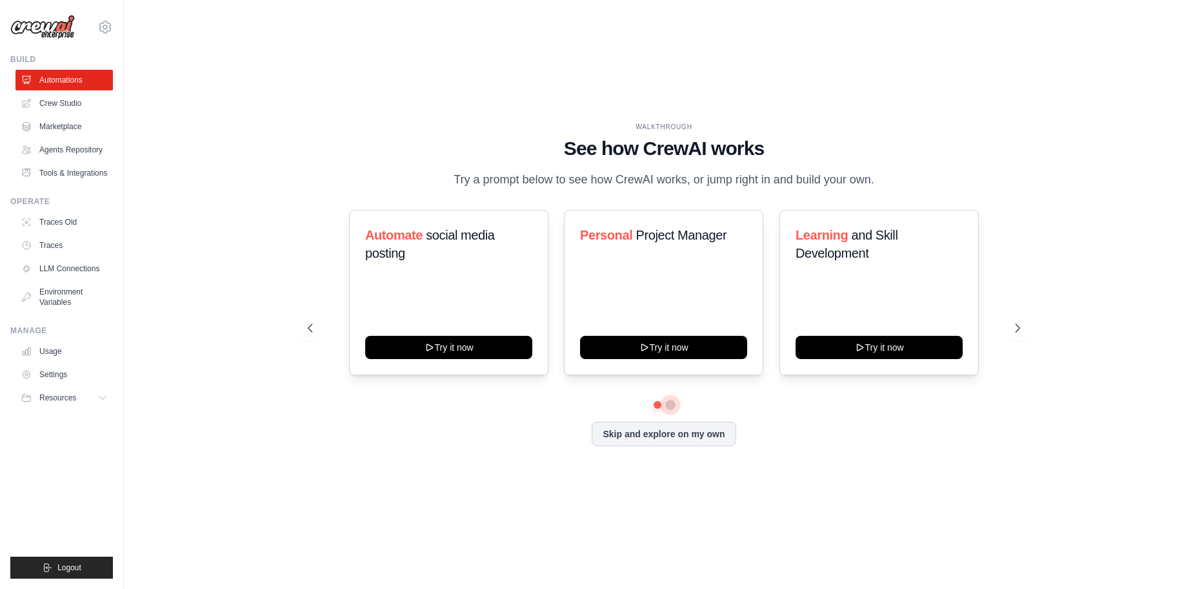
click at [669, 403] on div at bounding box center [664, 405] width 712 height 8
click at [669, 403] on button at bounding box center [670, 404] width 10 height 10
click at [1014, 328] on icon at bounding box center [1018, 327] width 13 height 13
click at [709, 436] on button "Skip and explore on my own" at bounding box center [664, 432] width 144 height 25
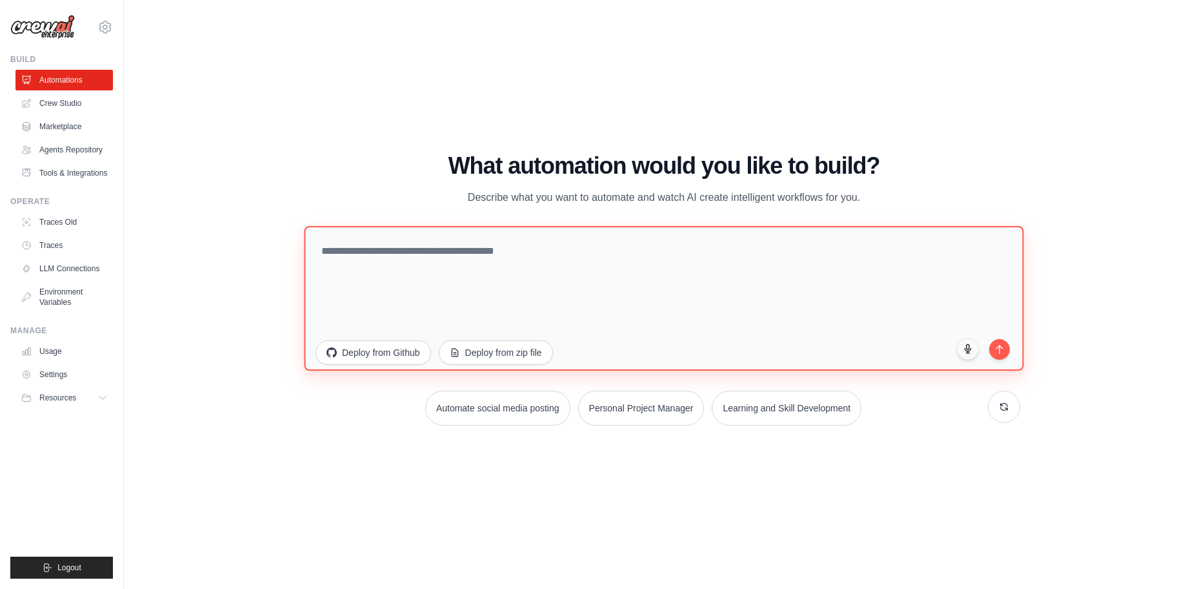
click at [494, 267] on textarea at bounding box center [664, 298] width 720 height 145
click at [570, 255] on textarea "**********" at bounding box center [664, 298] width 720 height 145
type textarea "**********"
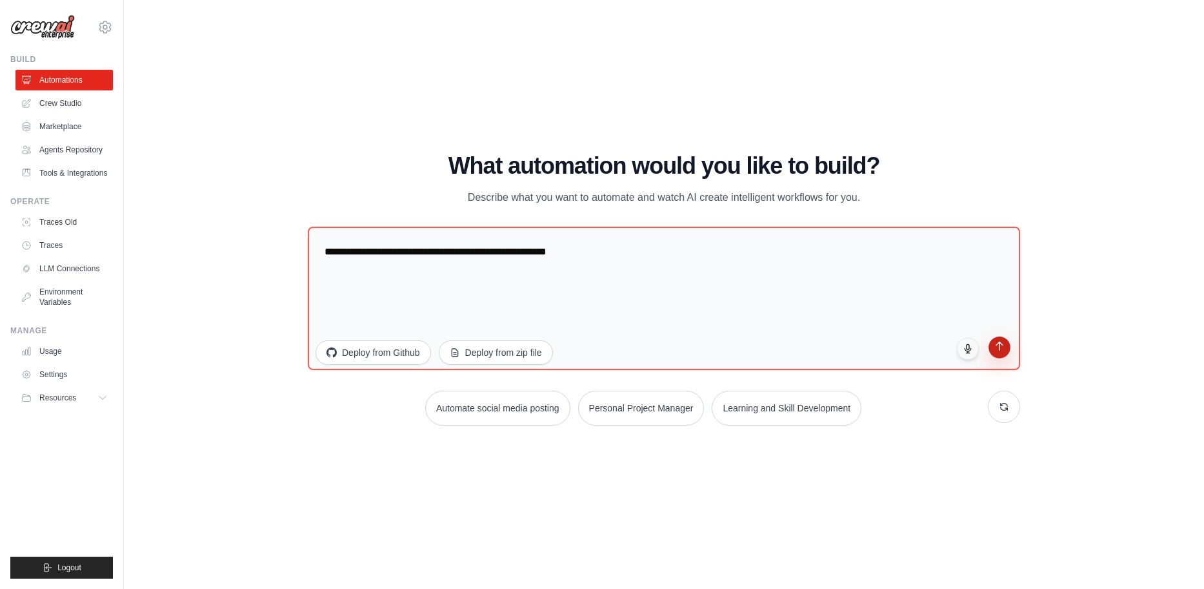
click at [1004, 347] on icon "submit" at bounding box center [999, 346] width 11 height 11
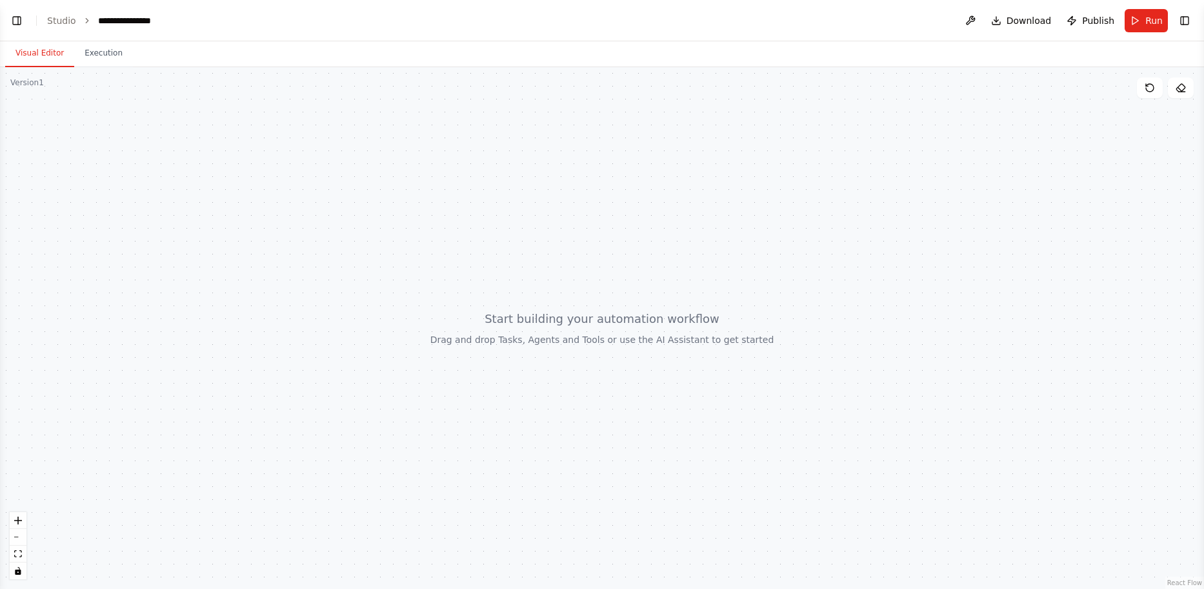
click at [683, 329] on div at bounding box center [602, 327] width 1204 height 521
click at [1142, 21] on button "Run" at bounding box center [1146, 20] width 43 height 23
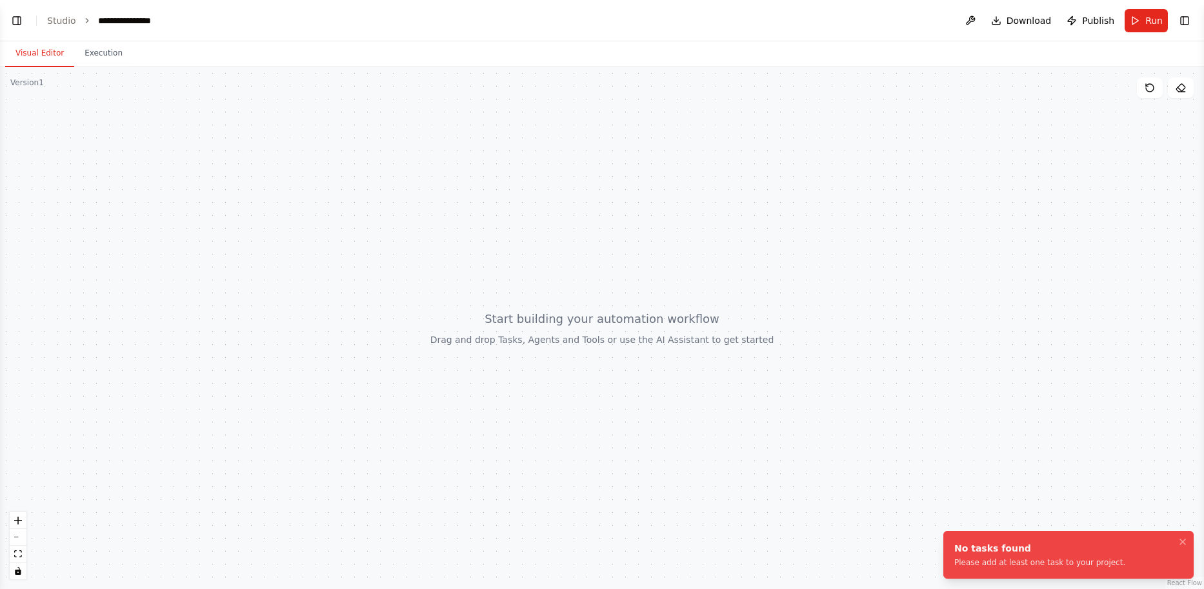
click at [28, 91] on div at bounding box center [602, 327] width 1204 height 521
click at [101, 61] on button "Execution" at bounding box center [103, 53] width 59 height 27
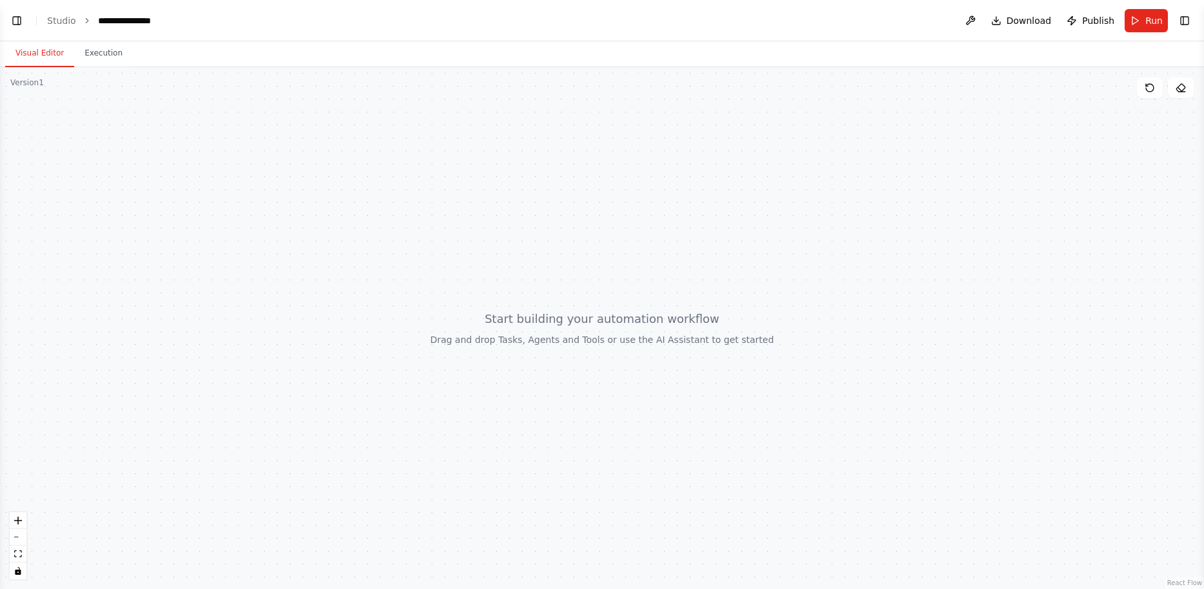
click at [37, 54] on button "Visual Editor" at bounding box center [39, 53] width 69 height 27
click at [976, 19] on button at bounding box center [970, 20] width 21 height 23
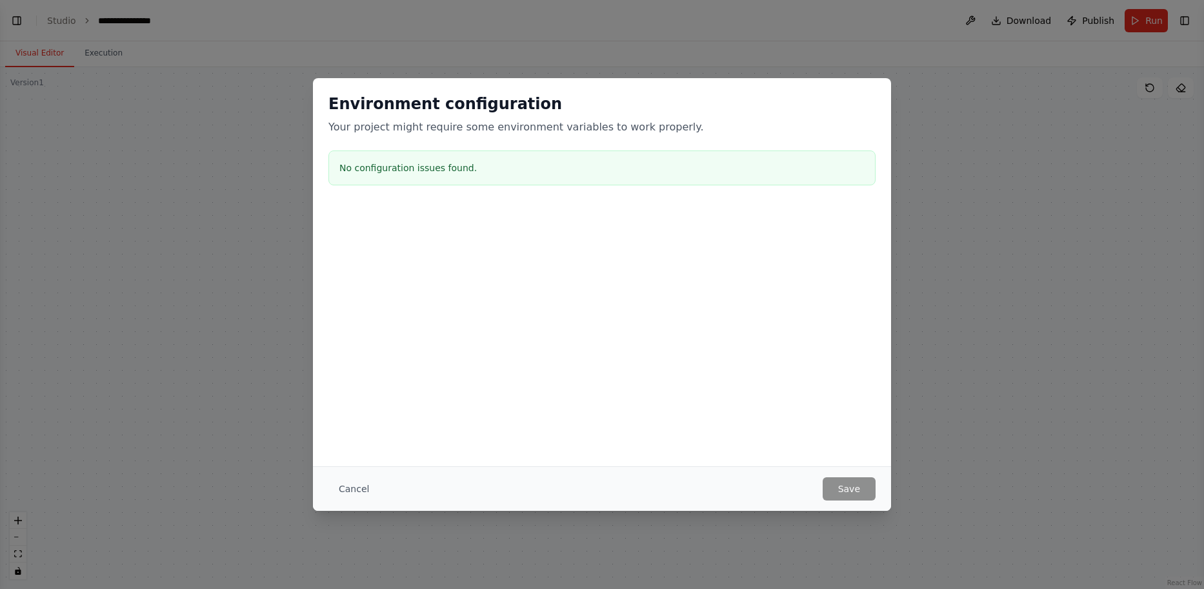
click at [405, 181] on div "No configuration issues found." at bounding box center [601, 167] width 547 height 35
click at [403, 163] on h3 "No configuration issues found." at bounding box center [601, 167] width 525 height 13
click at [348, 165] on h3 "No configuration issues found." at bounding box center [601, 167] width 525 height 13
click at [660, 117] on div "Environment configuration Your project might require some environment variables…" at bounding box center [601, 114] width 547 height 41
click at [336, 479] on button "Cancel" at bounding box center [353, 488] width 51 height 23
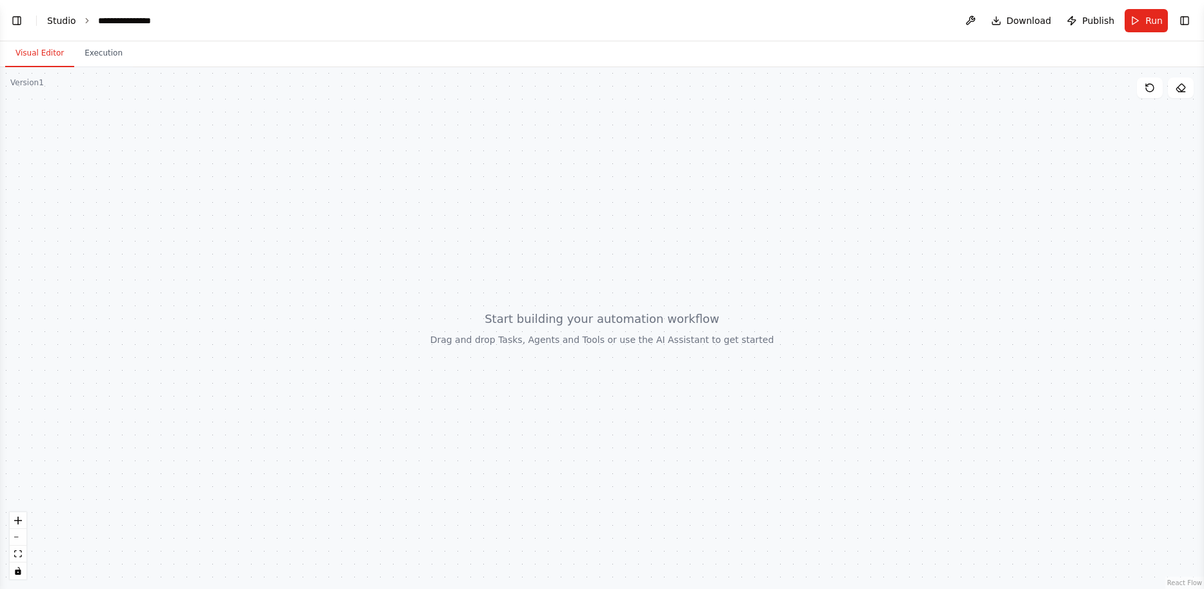
click at [52, 26] on link "Studio" at bounding box center [61, 20] width 29 height 10
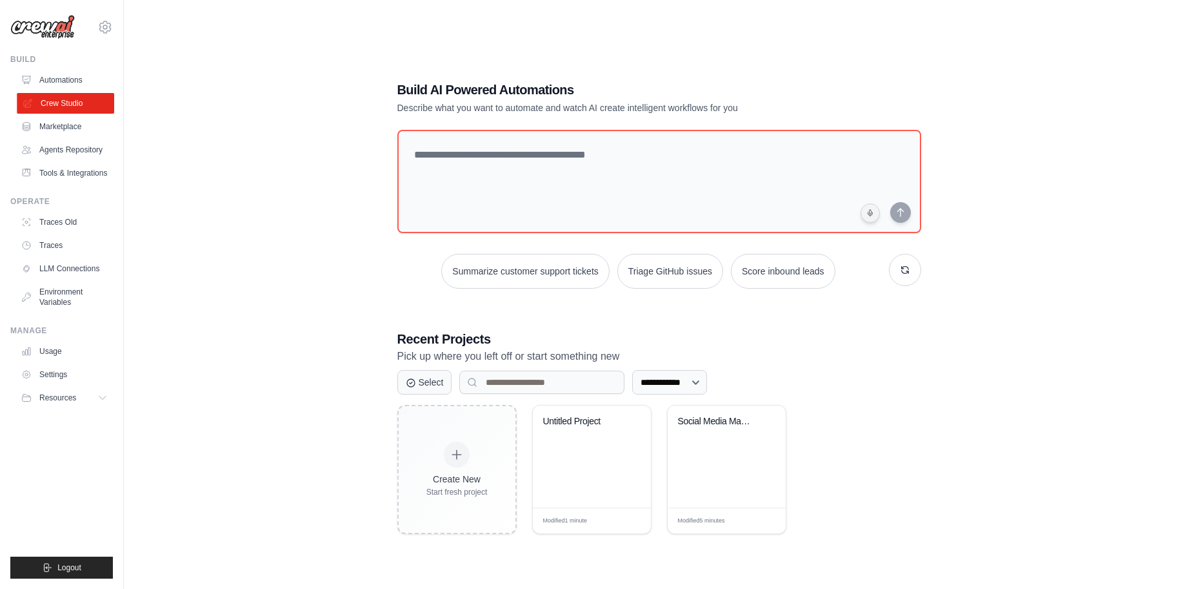
click at [34, 112] on link "Crew Studio" at bounding box center [65, 103] width 97 height 21
click at [61, 258] on link "LLM Connections" at bounding box center [65, 268] width 97 height 21
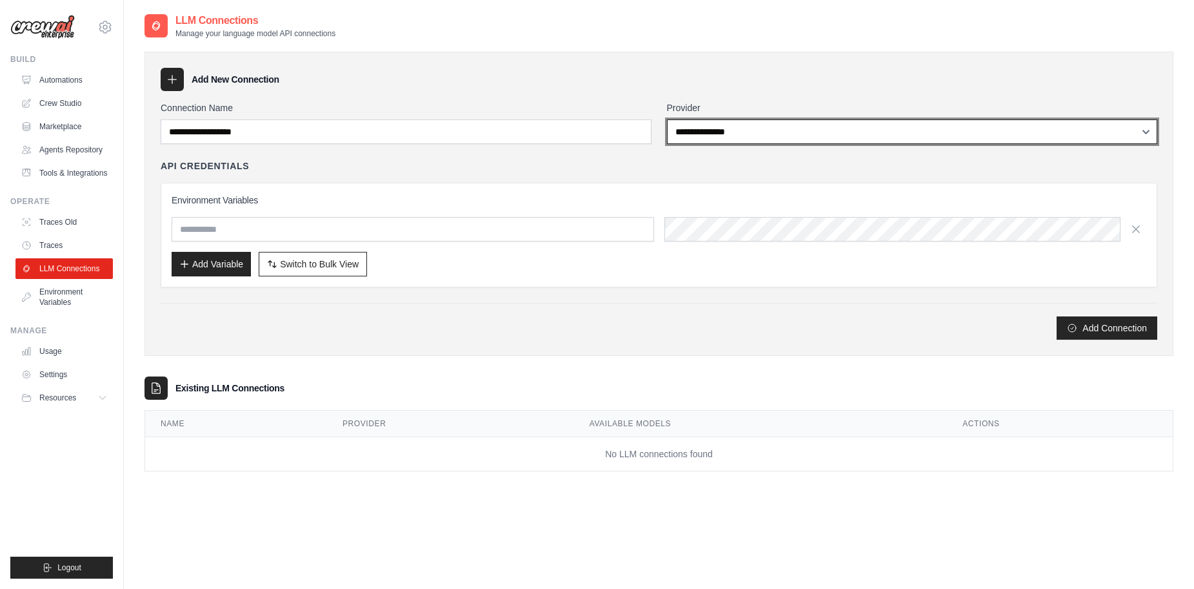
click at [1137, 130] on select "**********" at bounding box center [912, 131] width 491 height 25
select select "******"
click at [667, 119] on select "**********" at bounding box center [912, 131] width 491 height 25
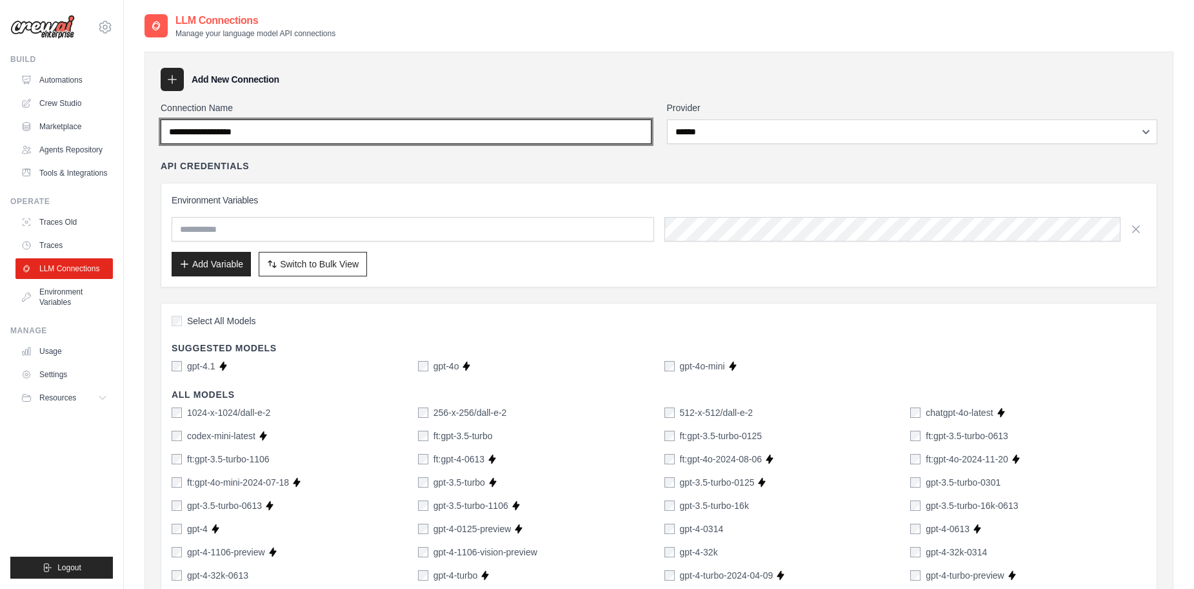
click at [323, 131] on input "Connection Name" at bounding box center [406, 131] width 491 height 25
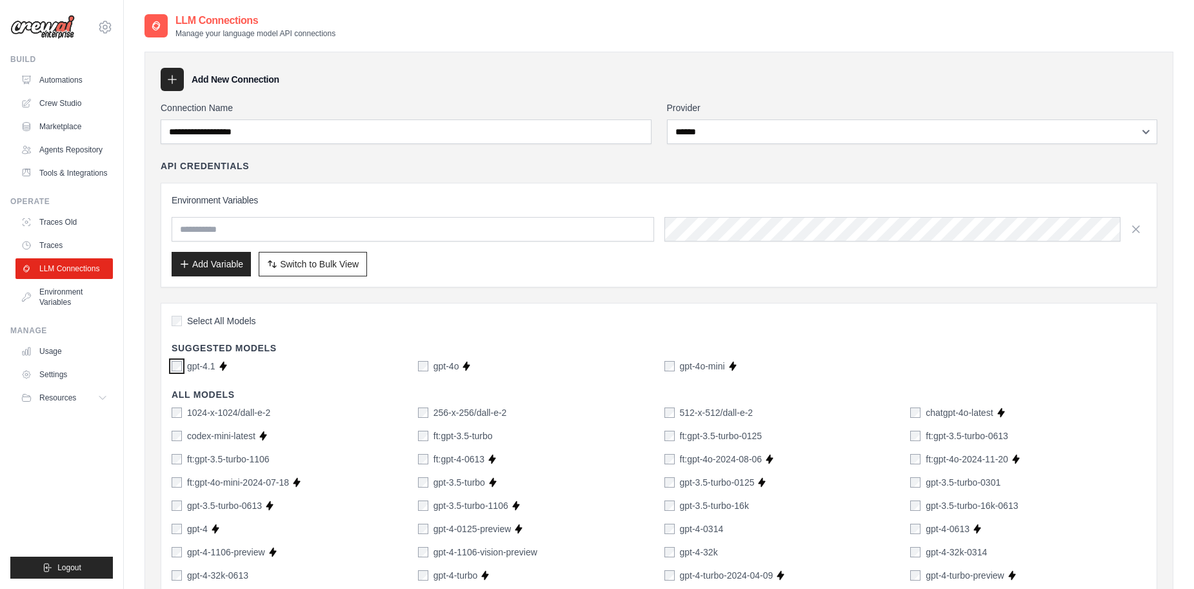
scroll to position [65, 0]
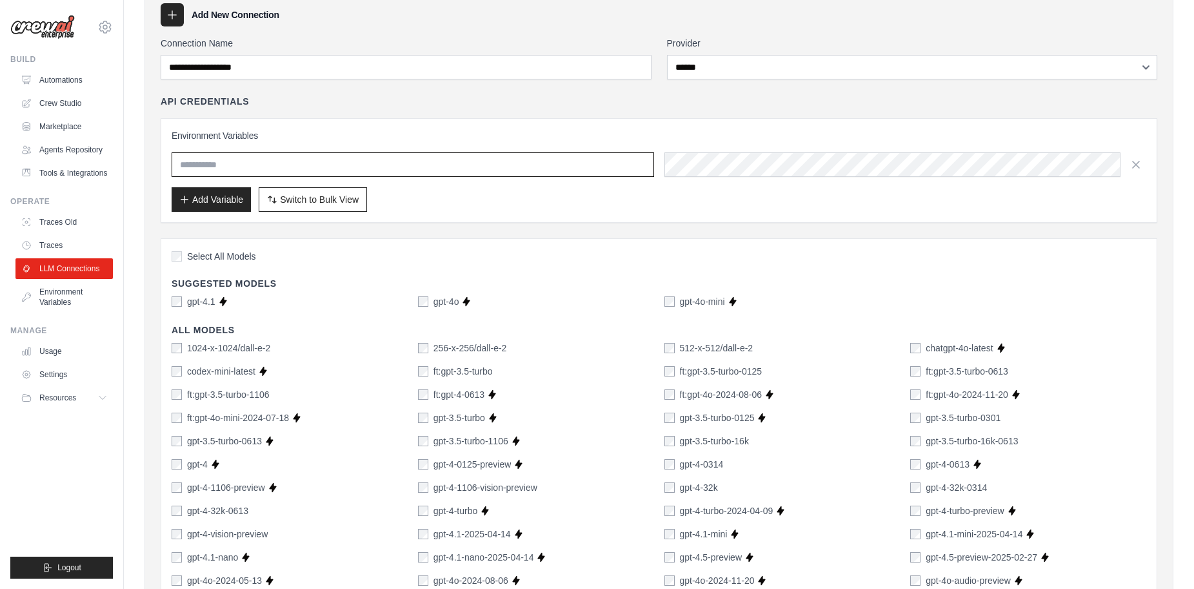
click at [234, 162] on input "text" at bounding box center [413, 164] width 483 height 25
click at [224, 194] on button "Add Variable" at bounding box center [211, 198] width 79 height 25
click at [287, 197] on span "Switch to Bulk View" at bounding box center [319, 198] width 79 height 13
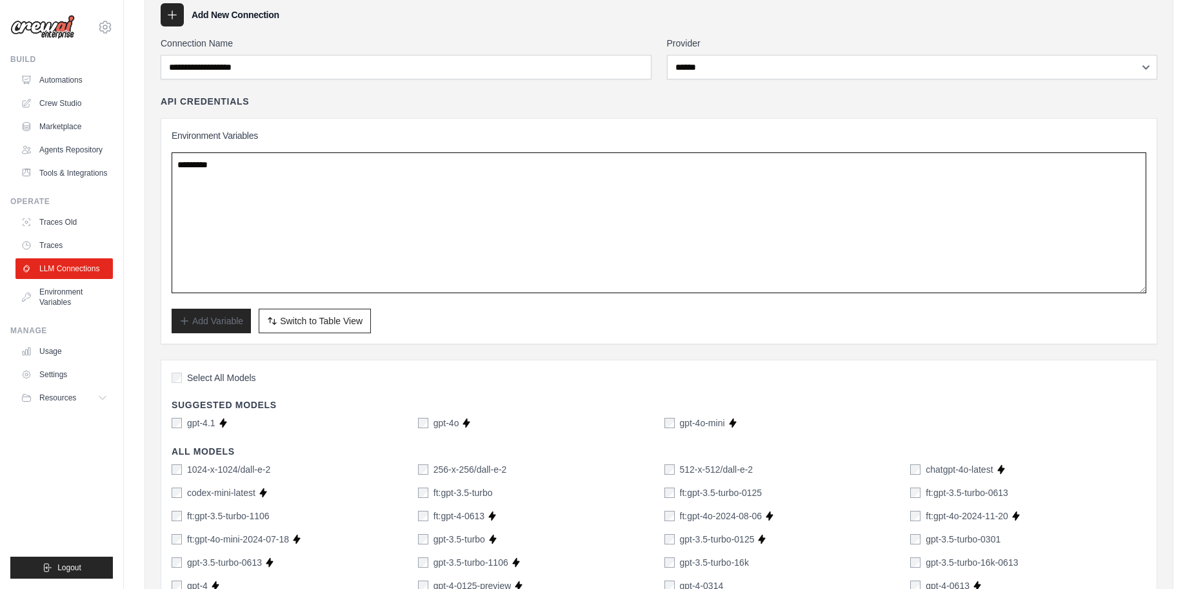
click at [285, 154] on textarea at bounding box center [659, 222] width 975 height 141
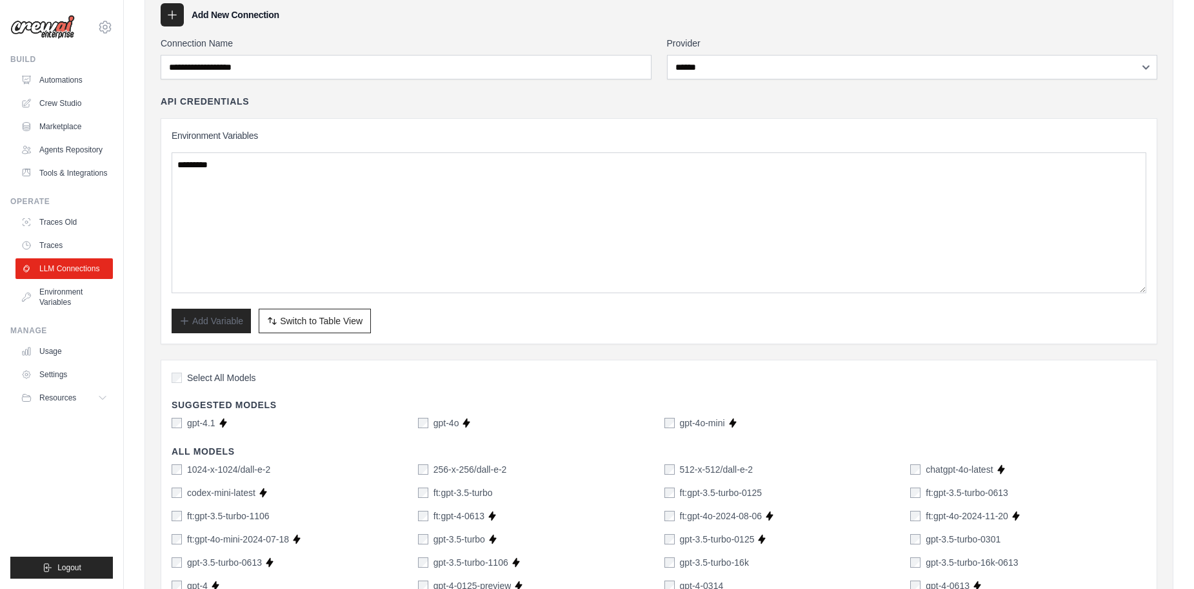
click at [345, 317] on span "Switch to Table View" at bounding box center [321, 320] width 83 height 13
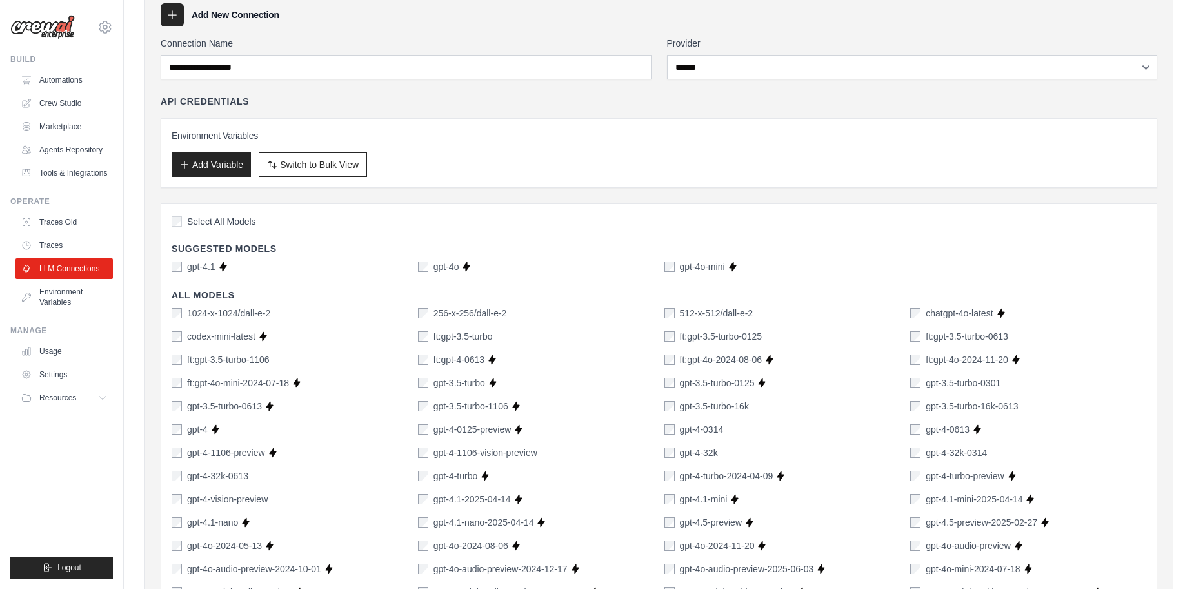
click at [305, 137] on h3 "Environment Variables" at bounding box center [659, 135] width 975 height 13
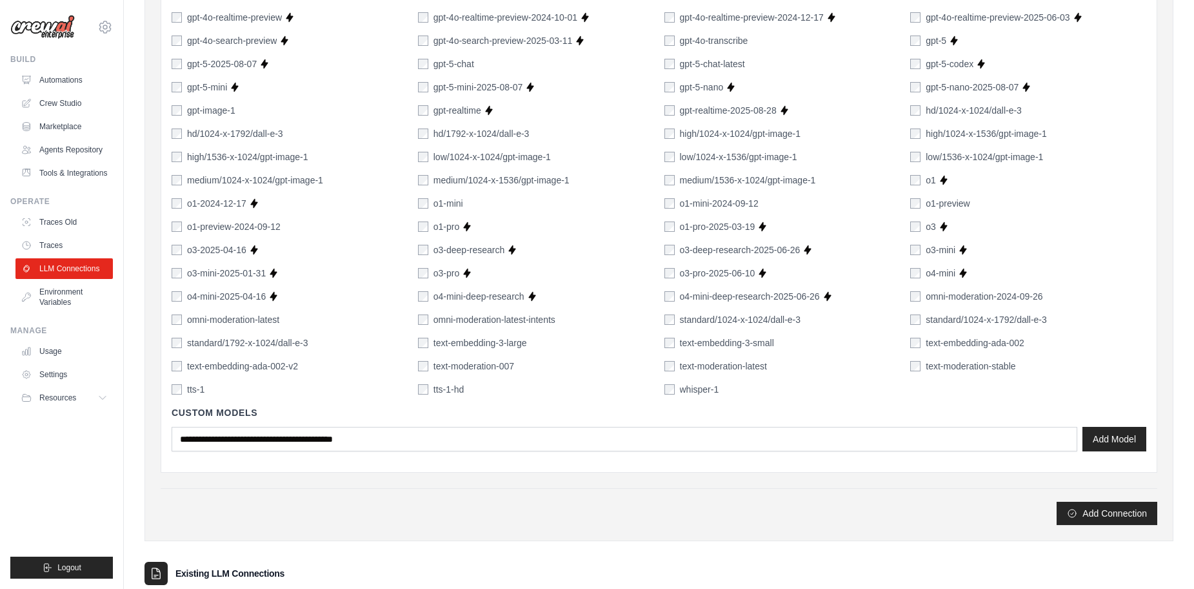
scroll to position [774, 0]
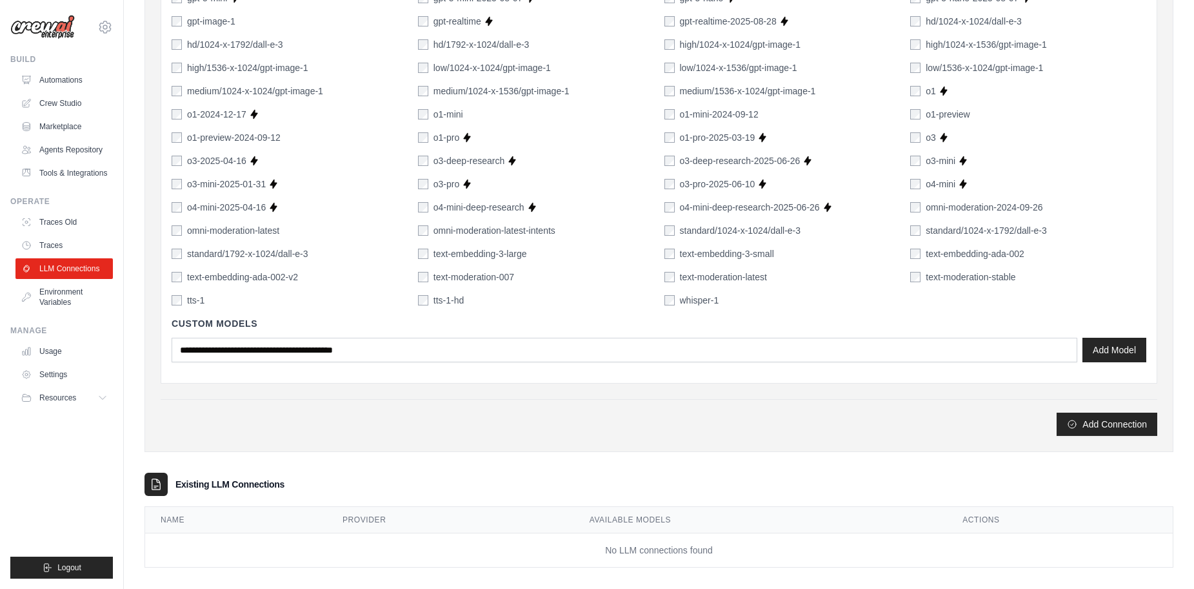
click at [602, 370] on div "Custom Models Add Model" at bounding box center [659, 340] width 975 height 66
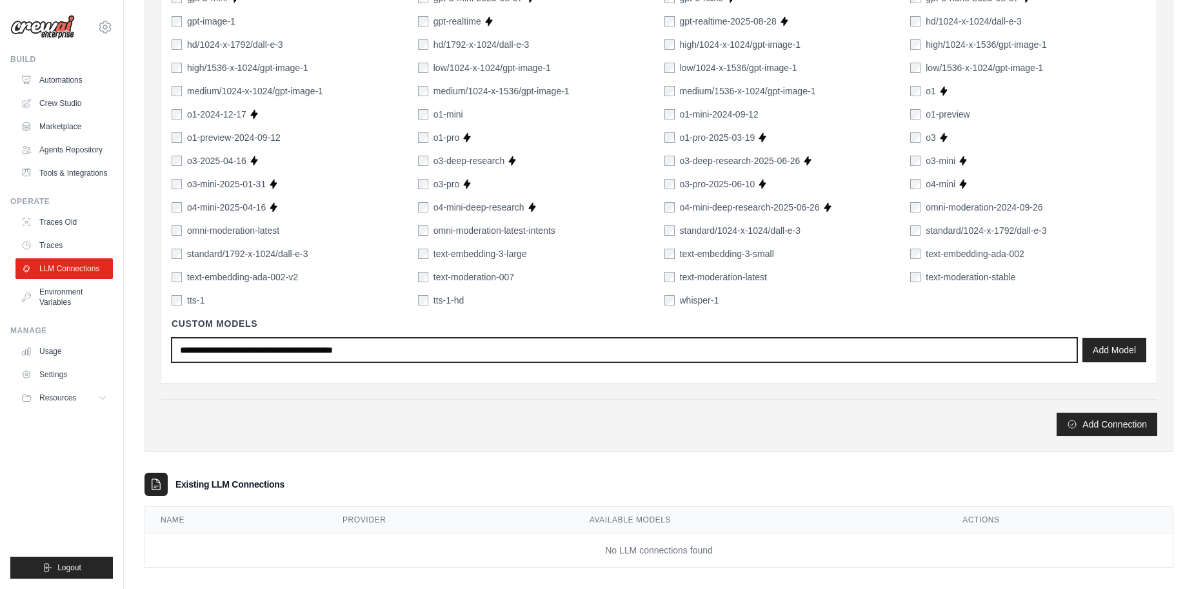
click at [607, 354] on input "text" at bounding box center [625, 349] width 906 height 25
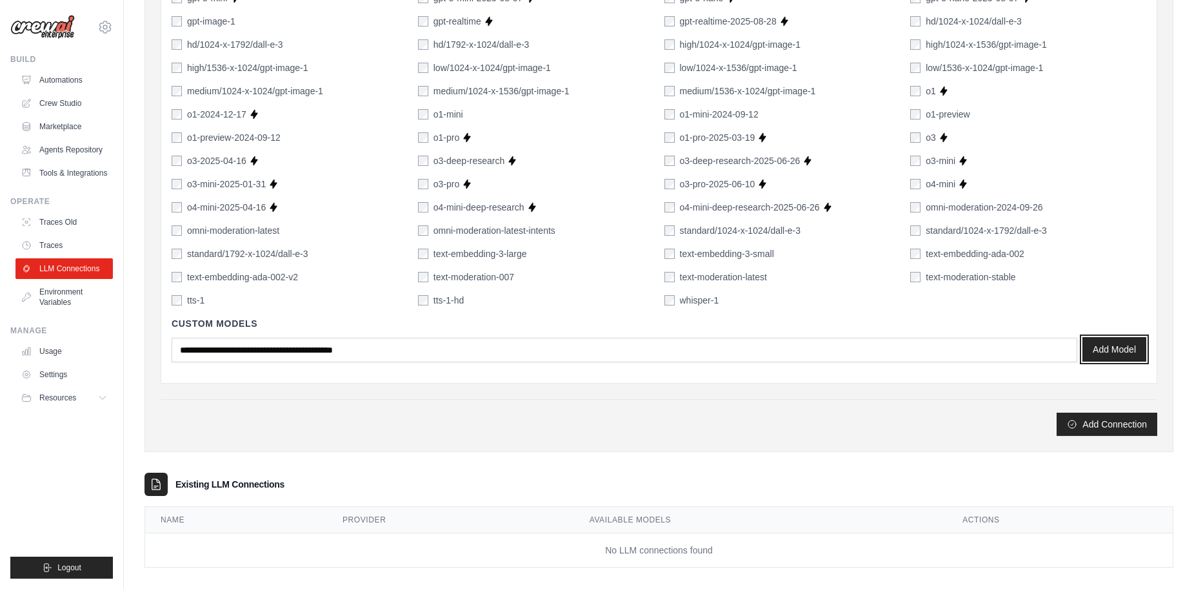
click at [1098, 347] on button "Add Model" at bounding box center [1115, 349] width 64 height 25
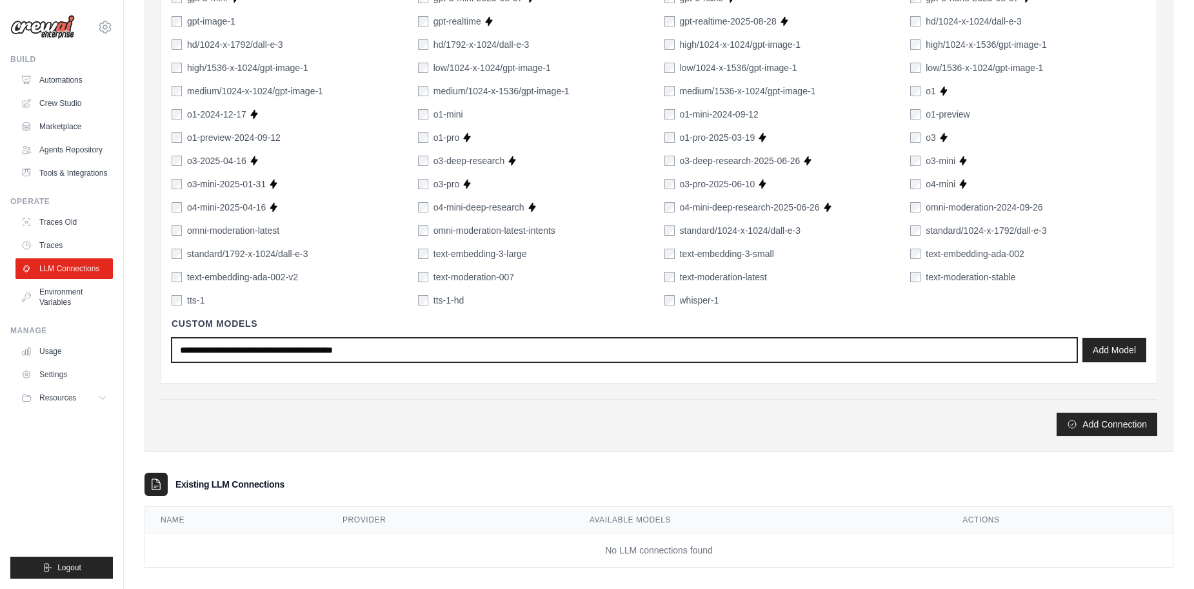
click at [425, 354] on input "text" at bounding box center [625, 349] width 906 height 25
type input "**********"
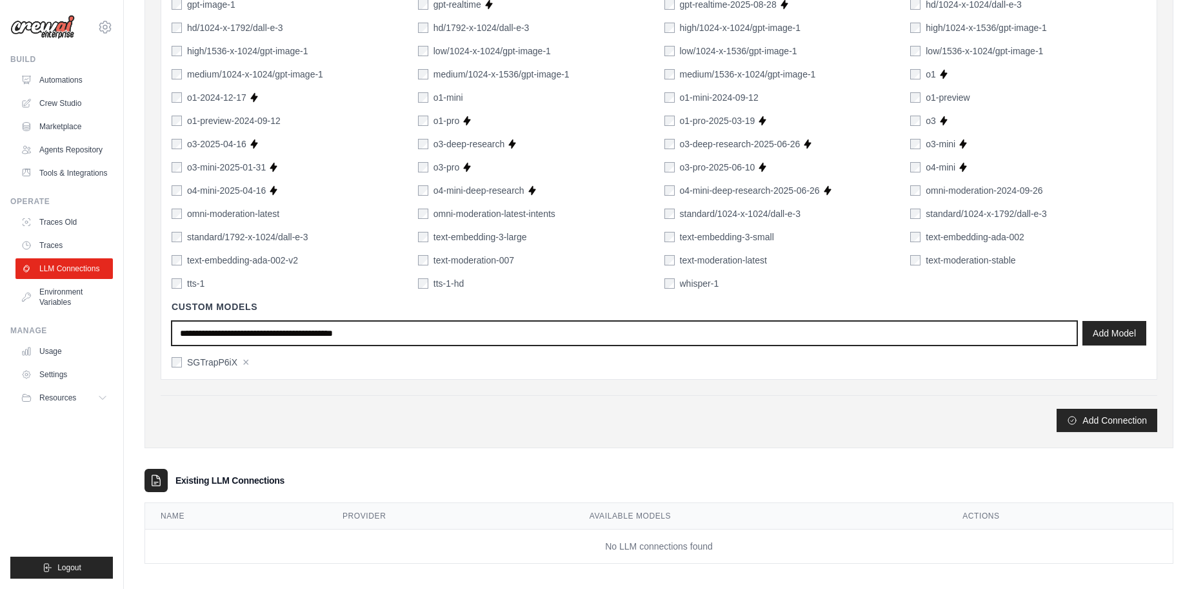
scroll to position [800, 0]
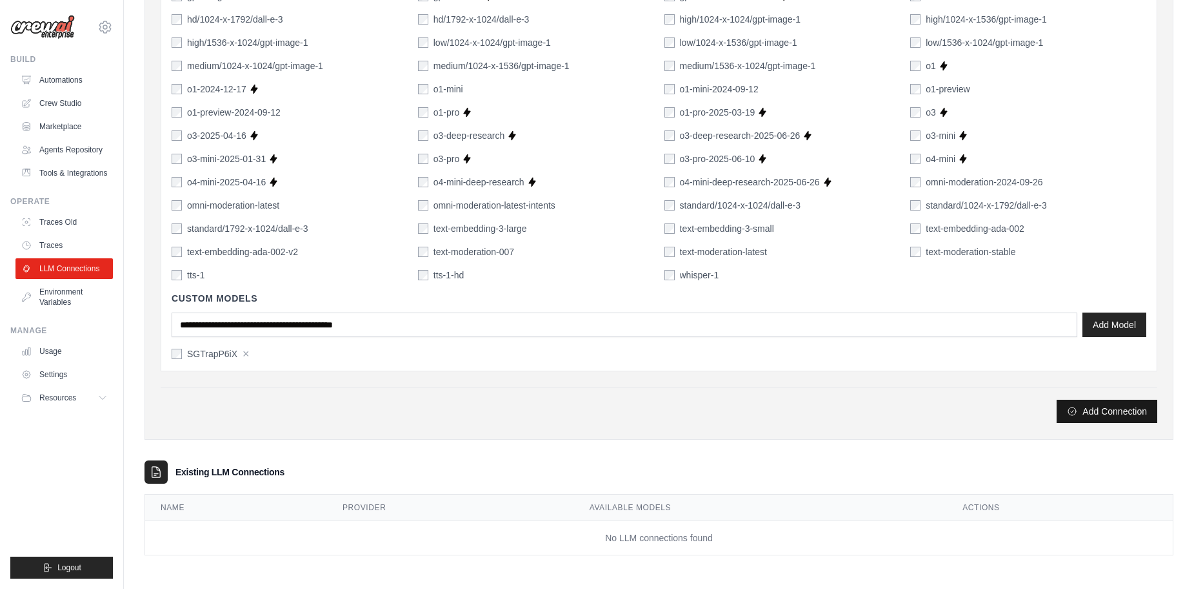
click at [1089, 416] on button "Add Connection" at bounding box center [1107, 410] width 101 height 23
drag, startPoint x: 1127, startPoint y: 414, endPoint x: 1127, endPoint y: 423, distance: 9.0
drag, startPoint x: 1127, startPoint y: 423, endPoint x: 1123, endPoint y: 415, distance: 8.7
click at [1126, 419] on button "Add Connection" at bounding box center [1107, 411] width 101 height 23
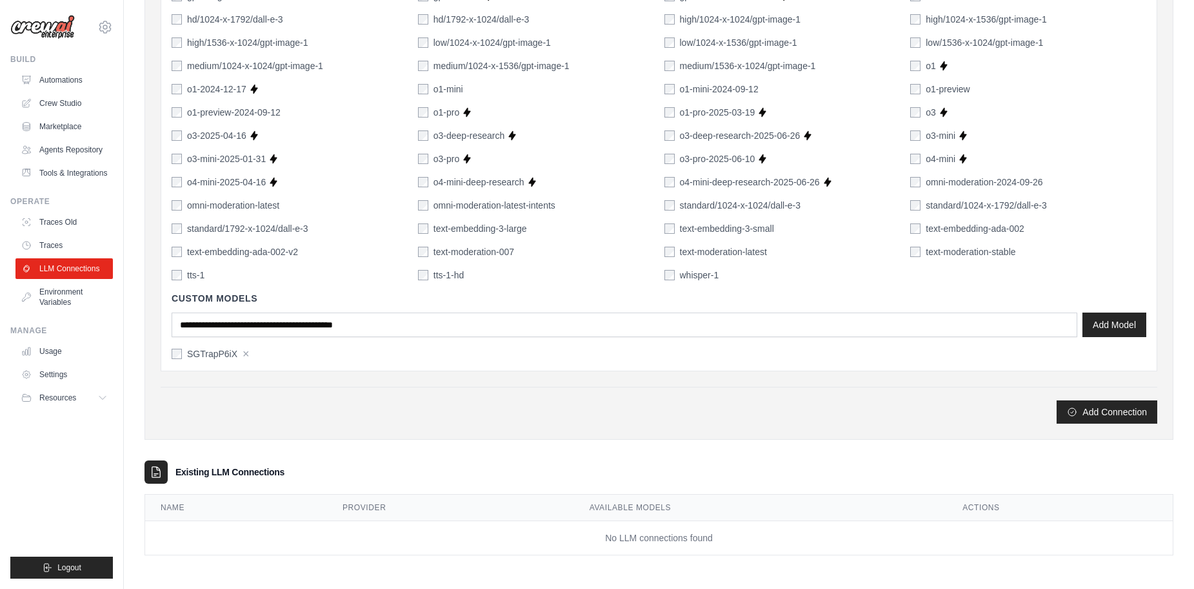
scroll to position [119, 0]
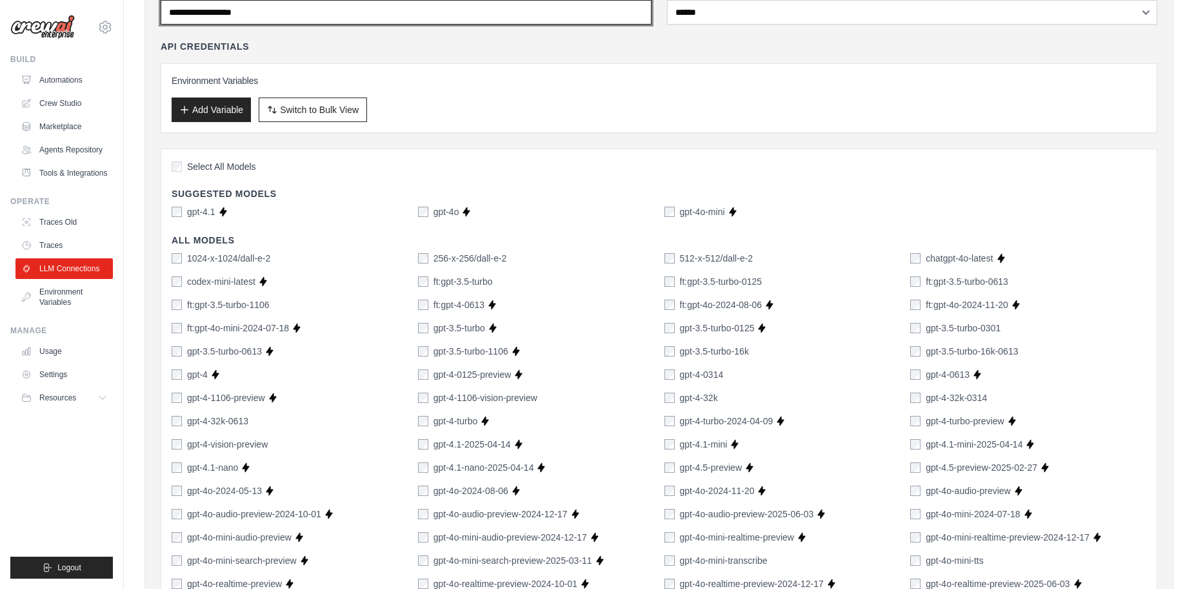
click at [273, 22] on input "Connection Name" at bounding box center [406, 12] width 491 height 25
click at [283, 14] on input "Connection Name" at bounding box center [406, 12] width 491 height 25
click at [320, 8] on input "Connection Name" at bounding box center [406, 12] width 491 height 25
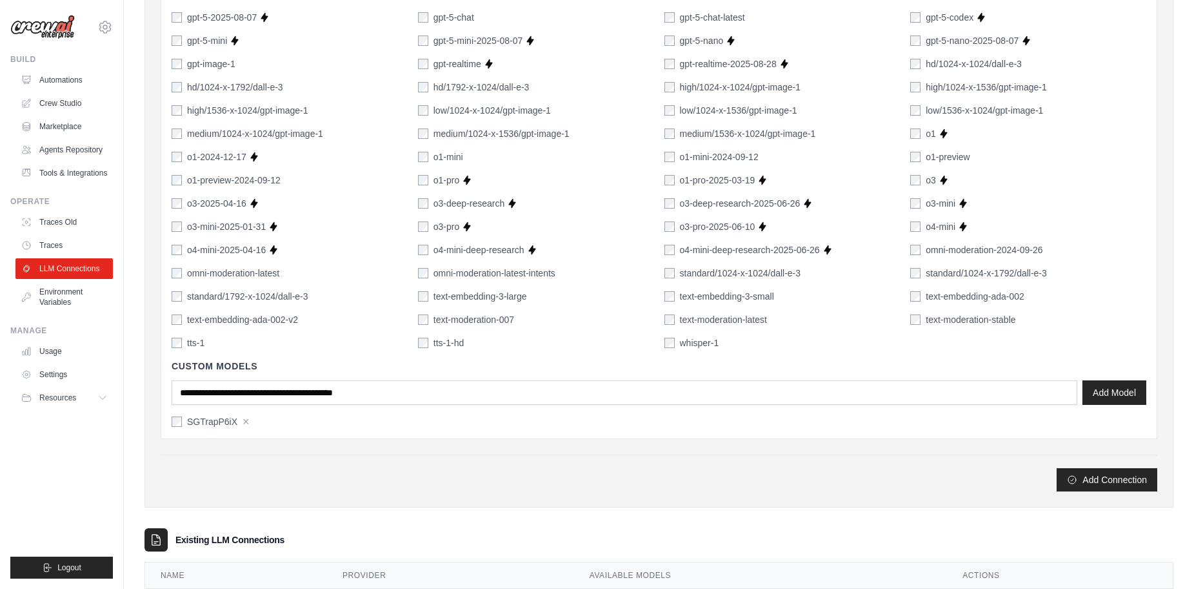
scroll to position [800, 0]
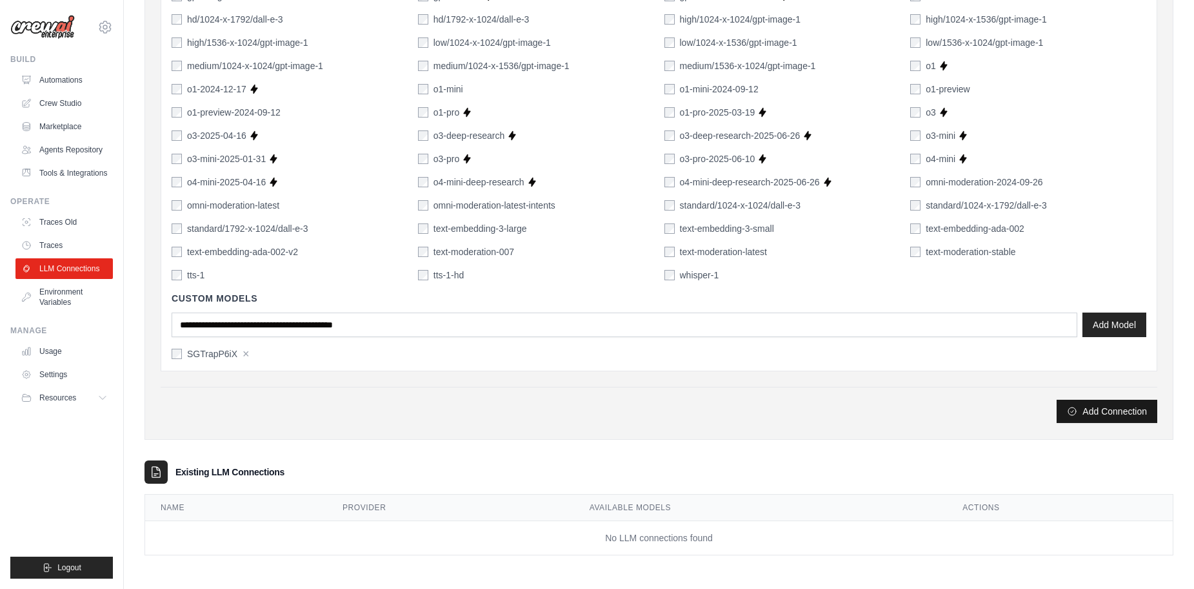
type input "**********"
click at [1089, 414] on button "Add Connection" at bounding box center [1107, 410] width 101 height 23
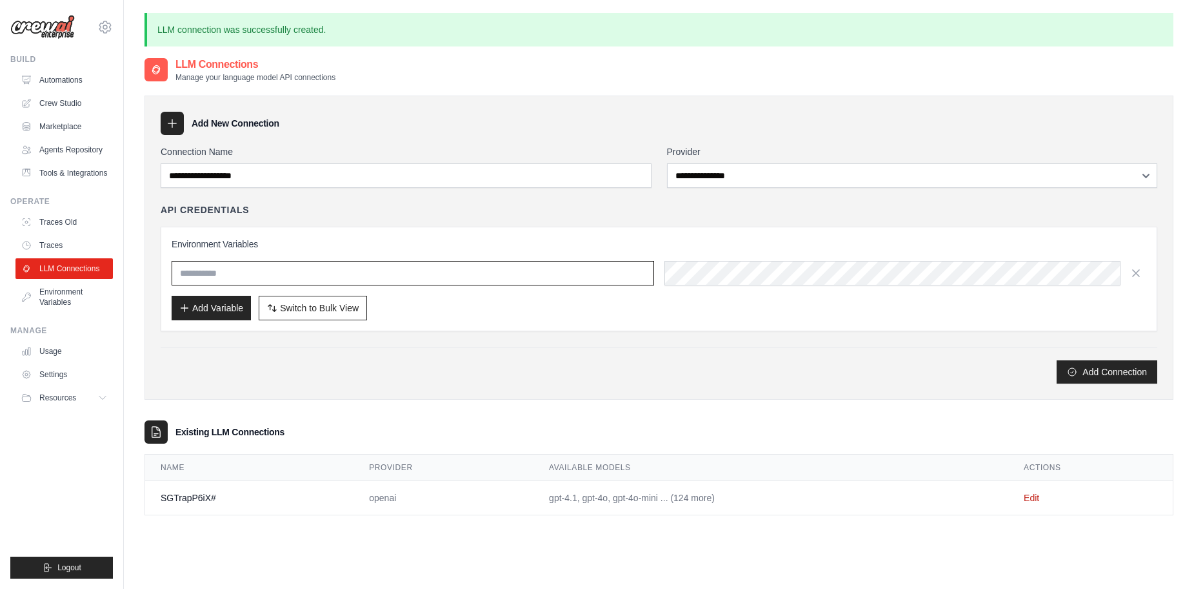
click at [248, 272] on input "text" at bounding box center [413, 273] width 483 height 25
click at [221, 306] on button "Add Variable" at bounding box center [211, 307] width 79 height 25
click at [274, 312] on icon "button" at bounding box center [272, 308] width 10 height 10
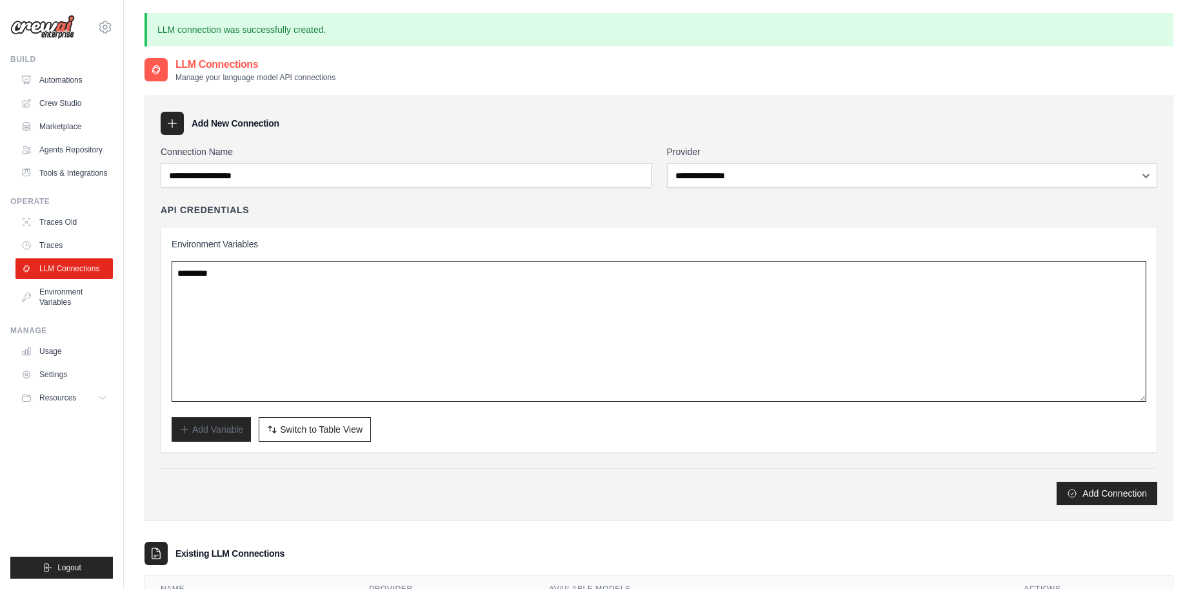
click at [249, 283] on textarea at bounding box center [659, 331] width 975 height 141
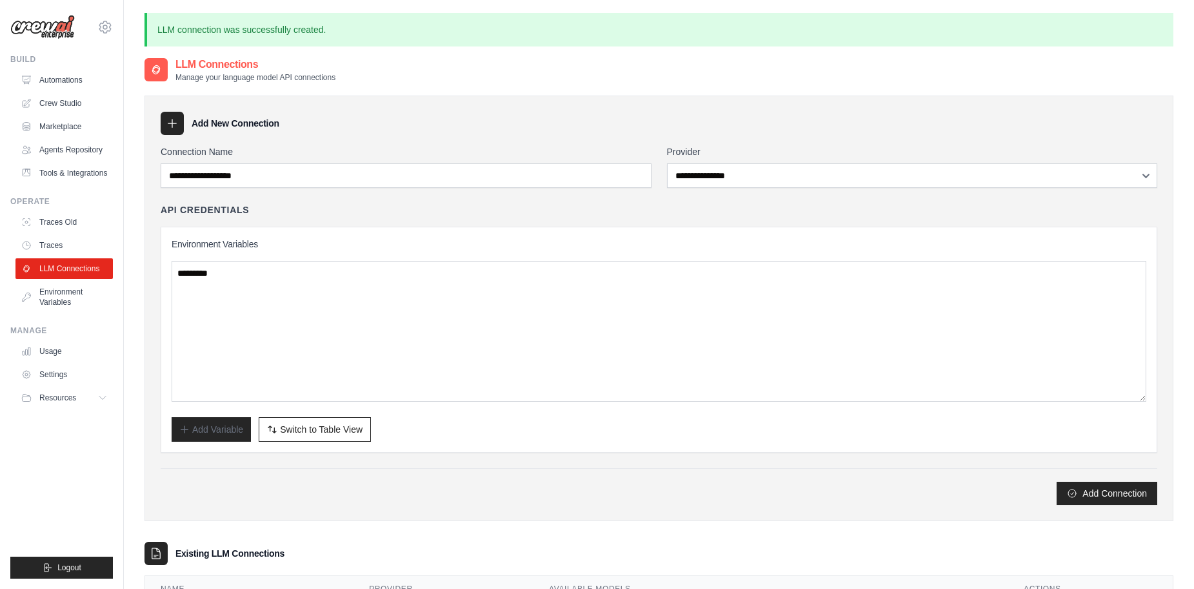
click at [174, 121] on icon at bounding box center [172, 123] width 13 height 13
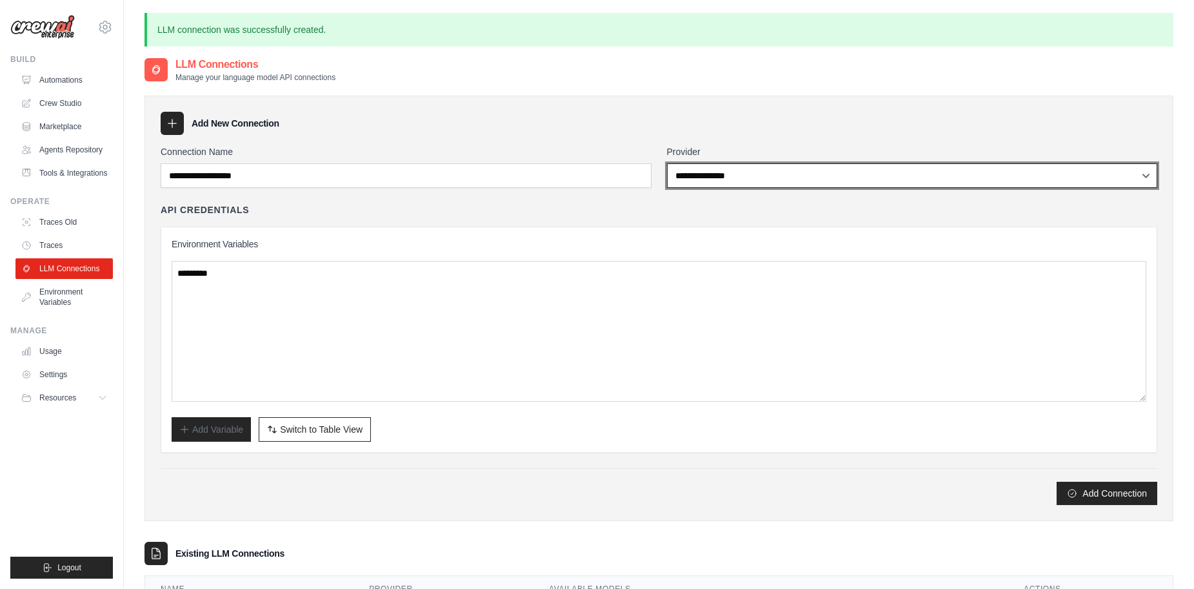
click at [772, 163] on select "**********" at bounding box center [912, 175] width 491 height 25
select select "******"
click at [667, 163] on select "**********" at bounding box center [912, 175] width 491 height 25
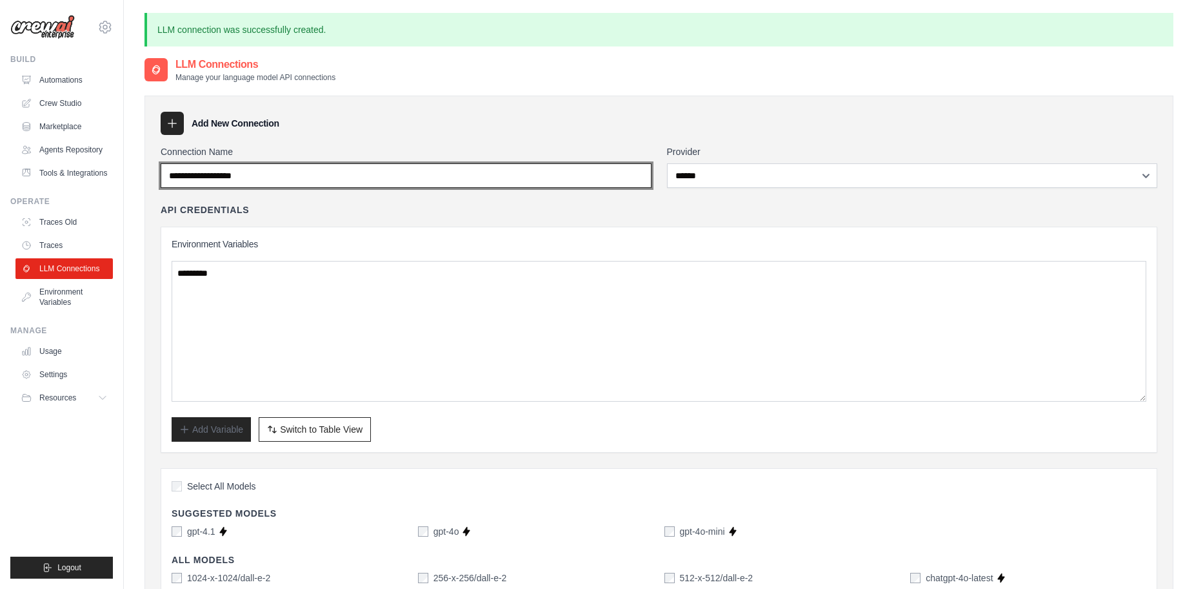
click at [245, 176] on input "Connection Name" at bounding box center [406, 175] width 491 height 25
type input "**********"
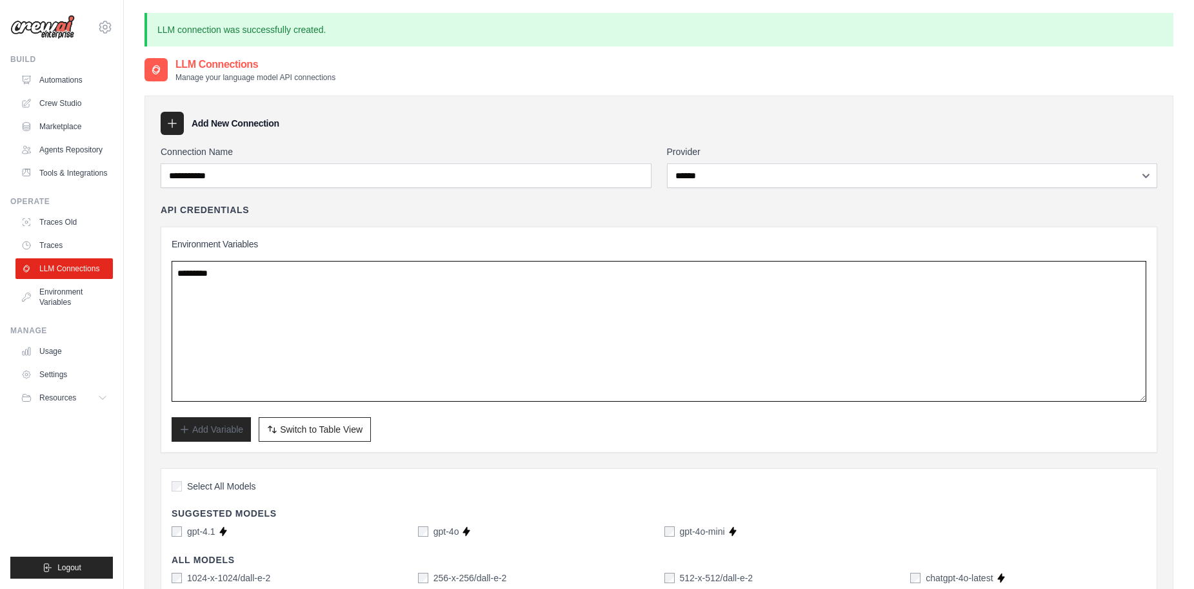
click at [294, 261] on textarea at bounding box center [659, 331] width 975 height 141
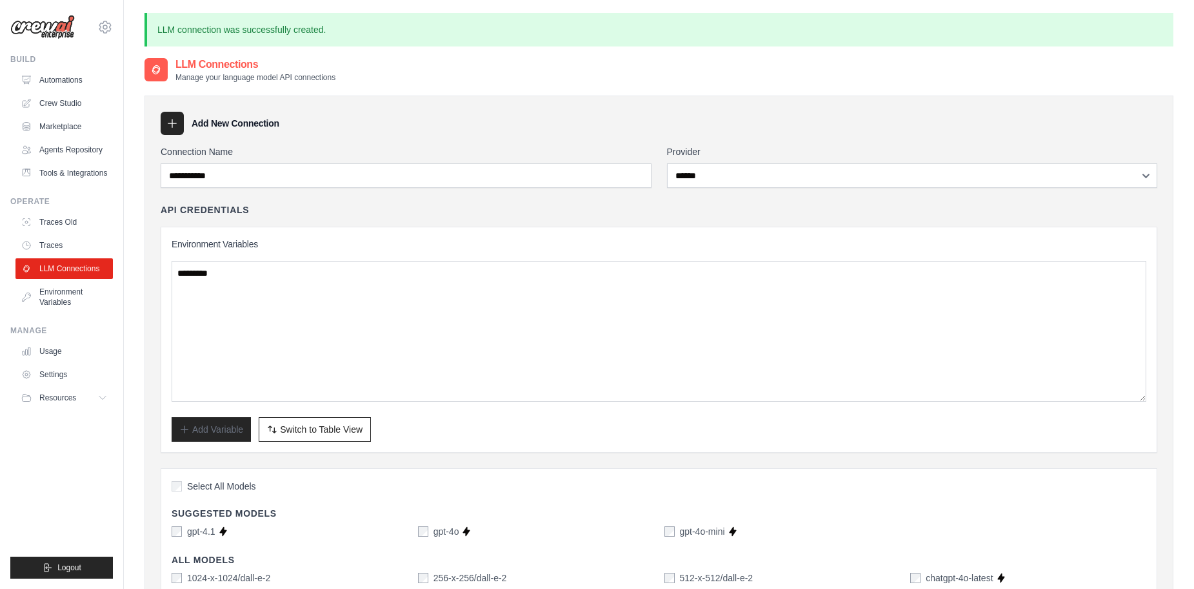
click at [222, 494] on div "Select All Models" at bounding box center [659, 487] width 975 height 17
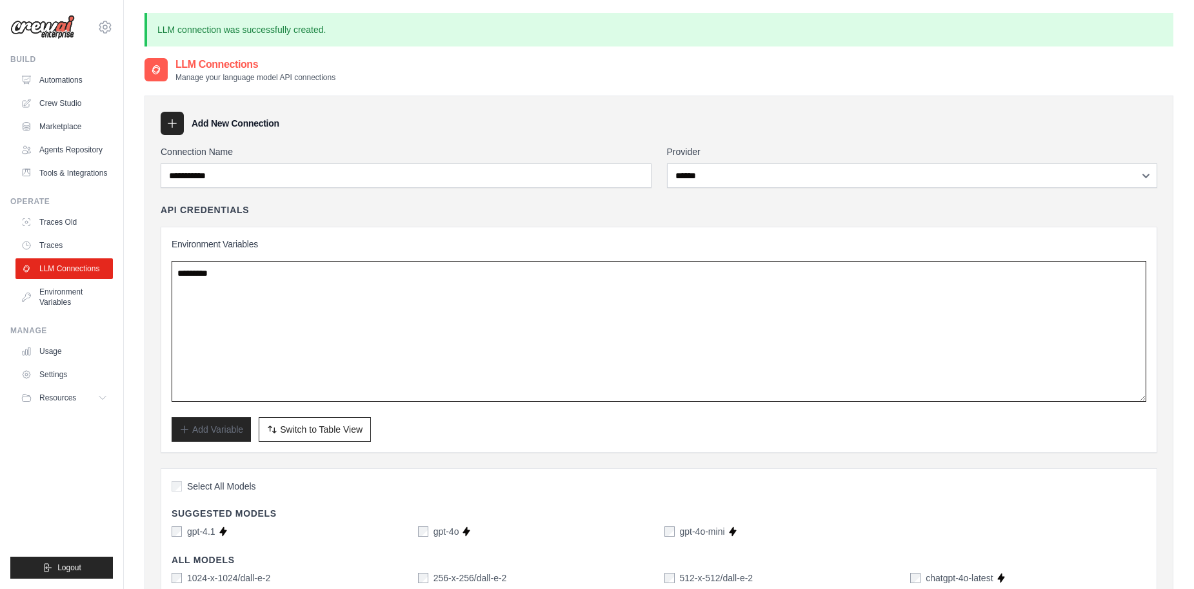
click at [238, 272] on textarea at bounding box center [659, 331] width 975 height 141
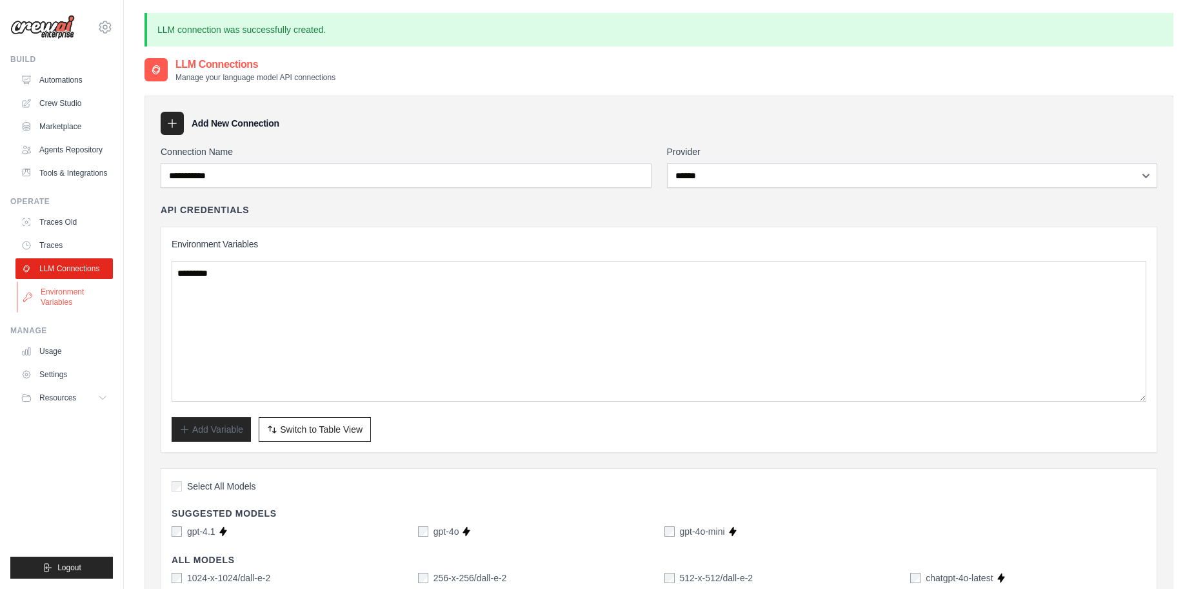
click at [37, 297] on link "Environment Variables" at bounding box center [65, 296] width 97 height 31
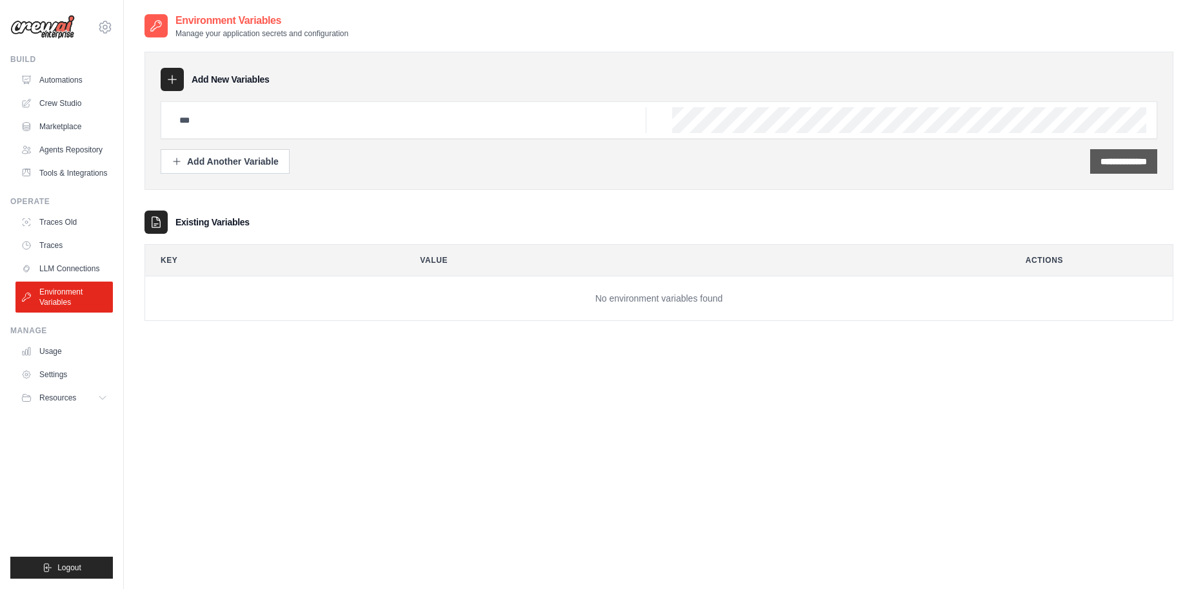
click at [1129, 155] on input "**********" at bounding box center [1124, 161] width 46 height 13
click at [423, 123] on input "text" at bounding box center [409, 120] width 475 height 26
type input "********"
click at [1101, 159] on input "**********" at bounding box center [1124, 161] width 46 height 13
click at [1123, 164] on input "**********" at bounding box center [1124, 161] width 46 height 13
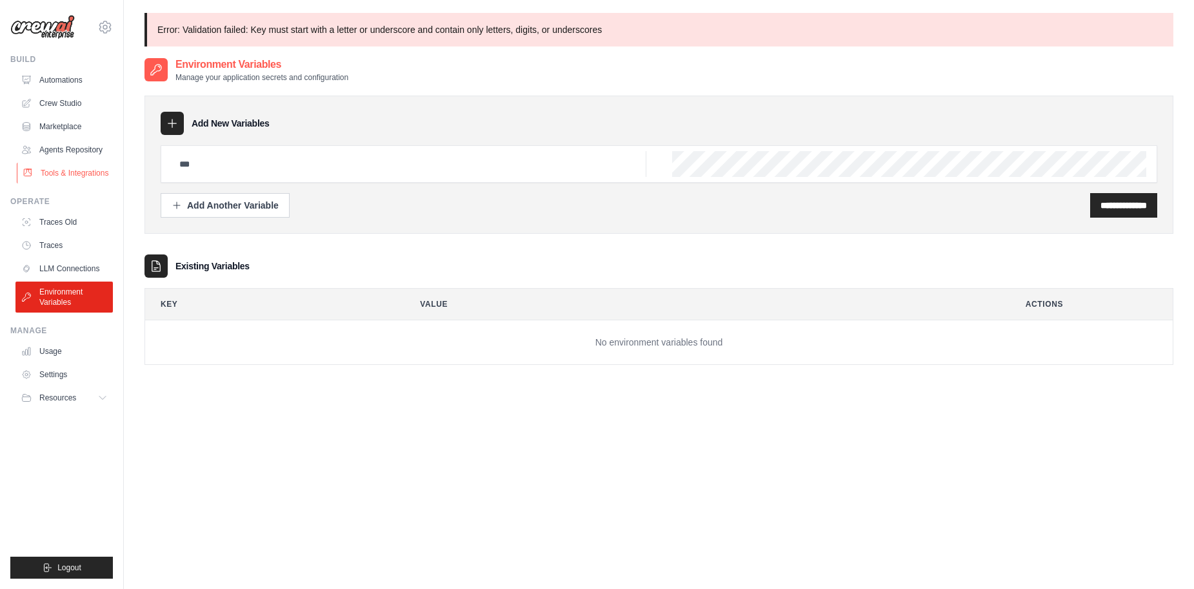
click at [89, 182] on link "Tools & Integrations" at bounding box center [65, 173] width 97 height 21
click at [89, 174] on link "Tools & Integrations" at bounding box center [65, 173] width 97 height 21
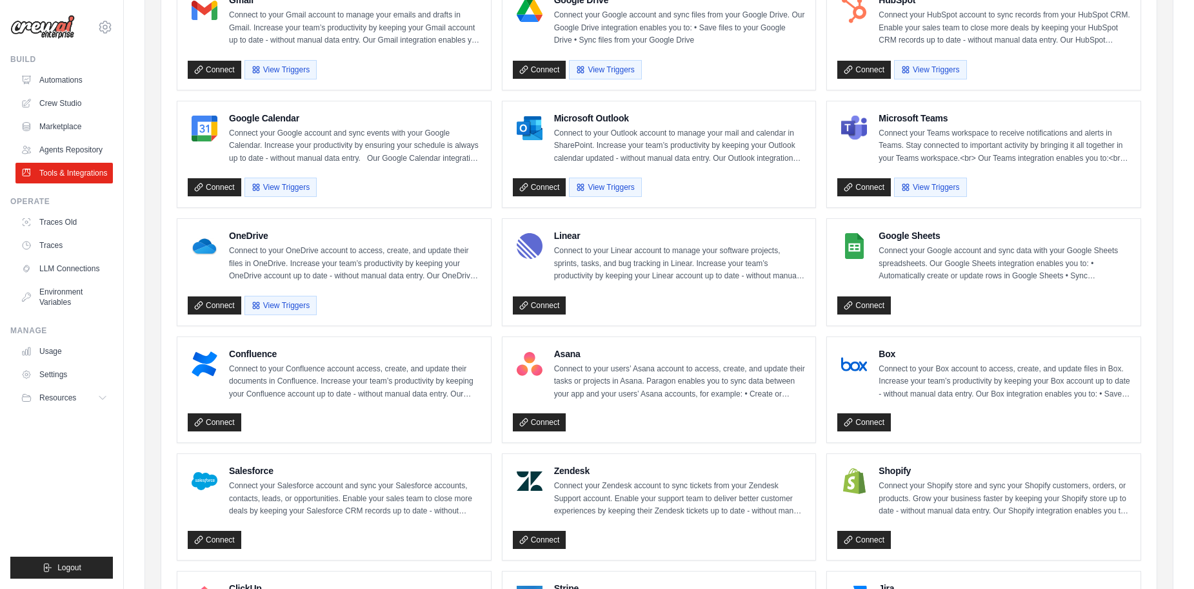
scroll to position [194, 0]
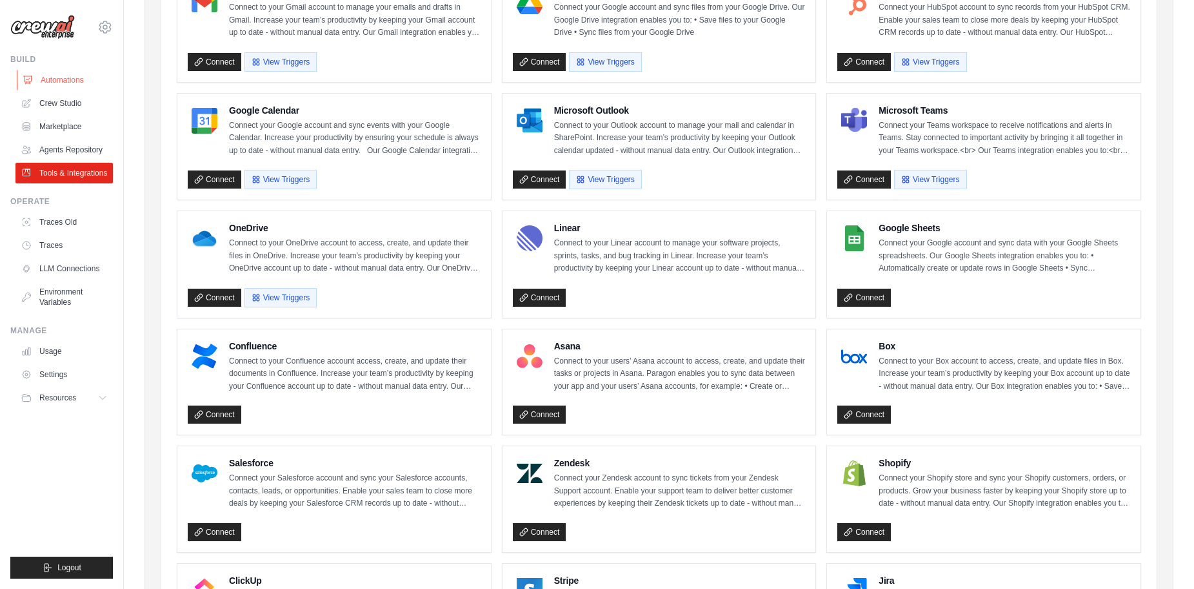
click at [61, 85] on link "Automations" at bounding box center [65, 80] width 97 height 21
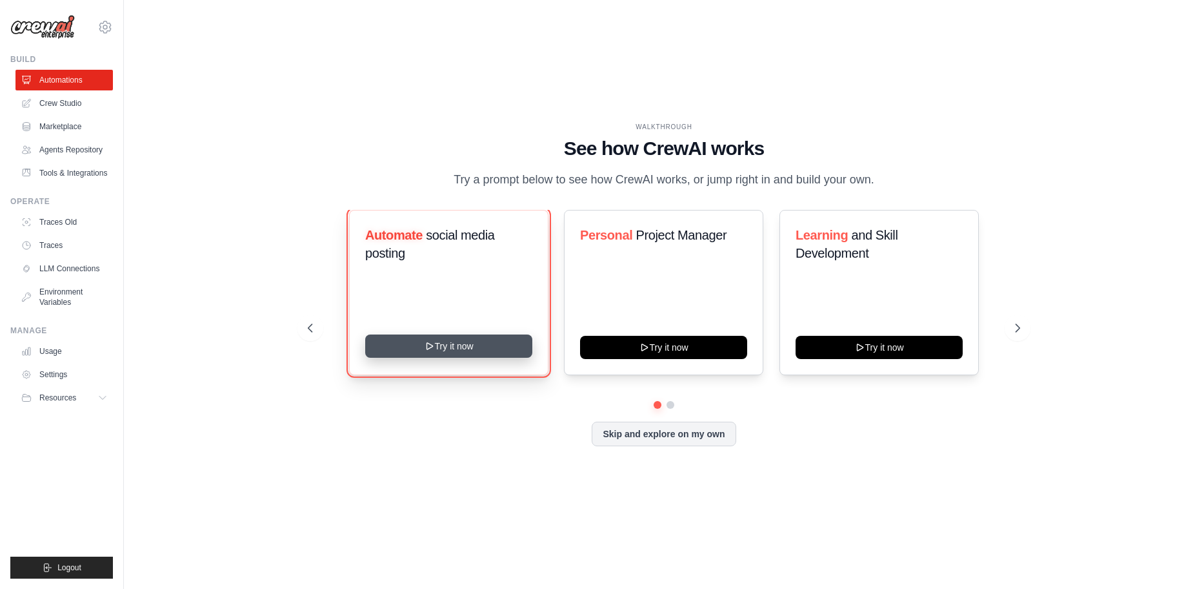
click at [447, 341] on button "Try it now" at bounding box center [448, 345] width 167 height 23
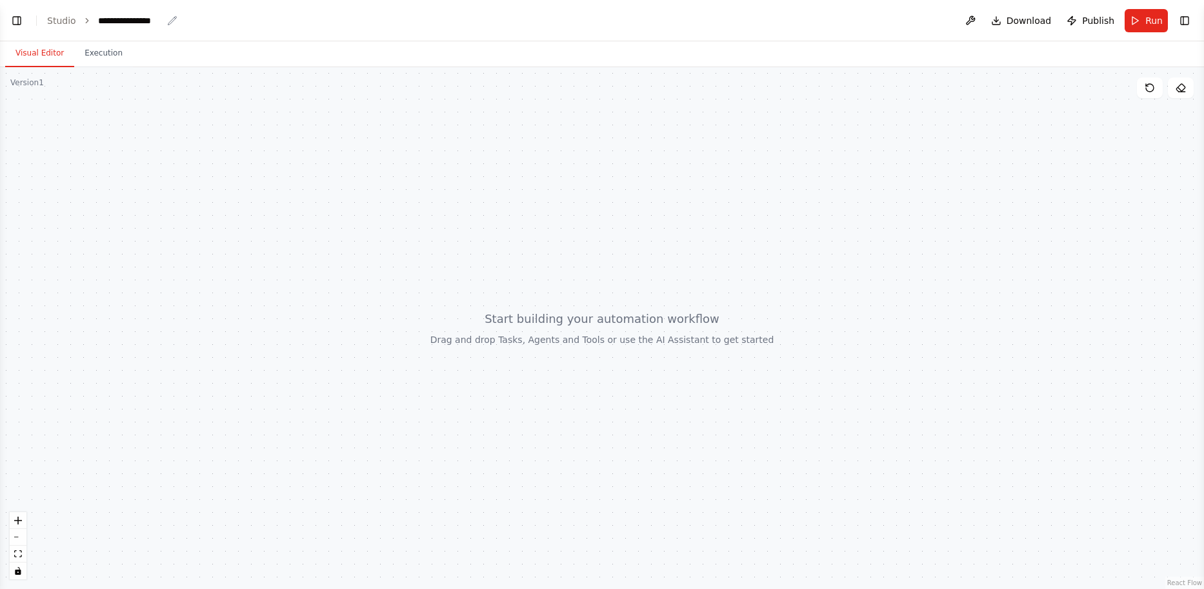
click at [134, 20] on div "**********" at bounding box center [130, 20] width 65 height 13
click at [166, 21] on div "**********" at bounding box center [146, 20] width 97 height 13
click at [1140, 17] on button "Run" at bounding box center [1146, 20] width 43 height 23
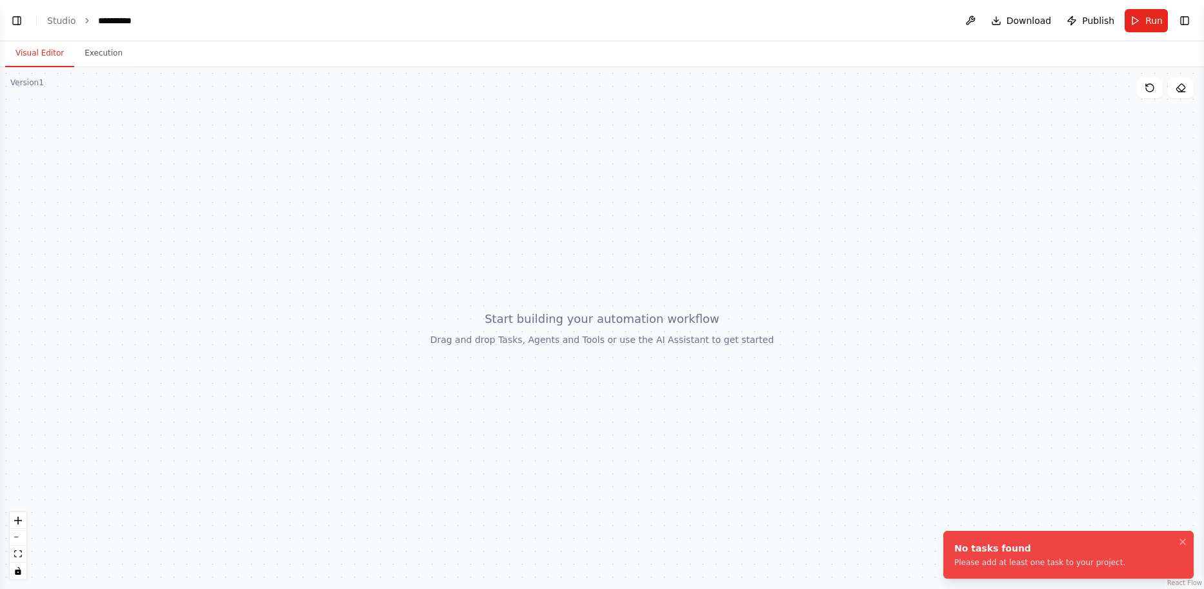
scroll to position [71, 0]
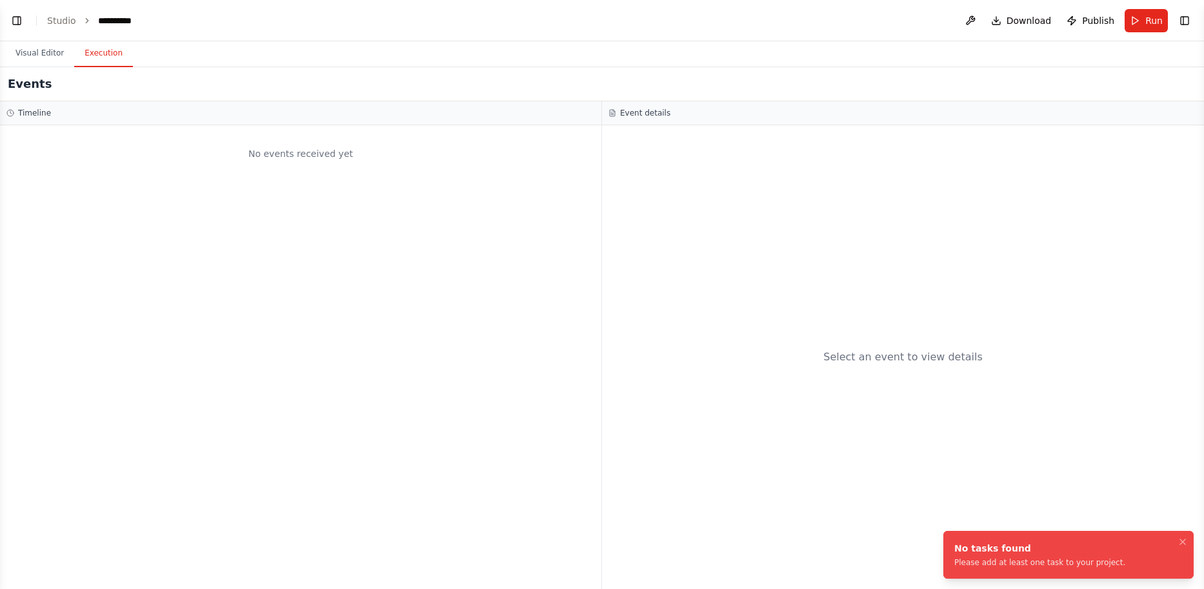
click at [91, 65] on button "Execution" at bounding box center [103, 53] width 59 height 27
click at [21, 117] on h3 "Timeline" at bounding box center [34, 113] width 33 height 10
click at [18, 86] on h2 "Events" at bounding box center [30, 84] width 44 height 18
drag, startPoint x: 45, startPoint y: 130, endPoint x: 48, endPoint y: 137, distance: 8.4
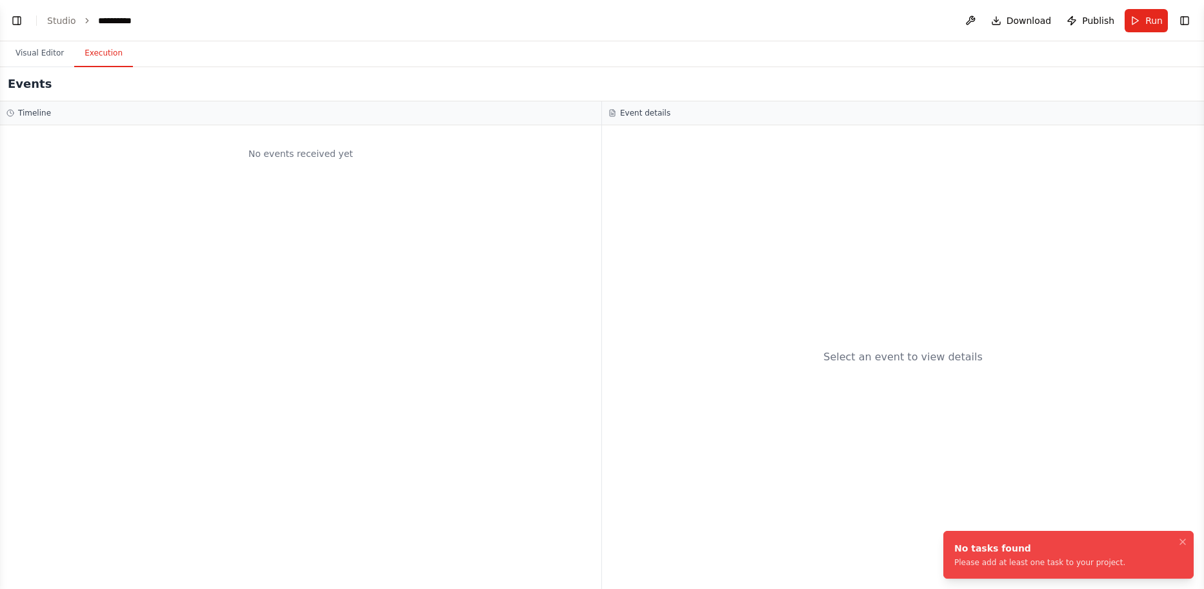
click at [48, 137] on div "No events received yet" at bounding box center [300, 356] width 601 height 463
drag, startPoint x: 232, startPoint y: 128, endPoint x: 253, endPoint y: 128, distance: 21.3
click at [253, 128] on div "No events received yet" at bounding box center [300, 356] width 601 height 463
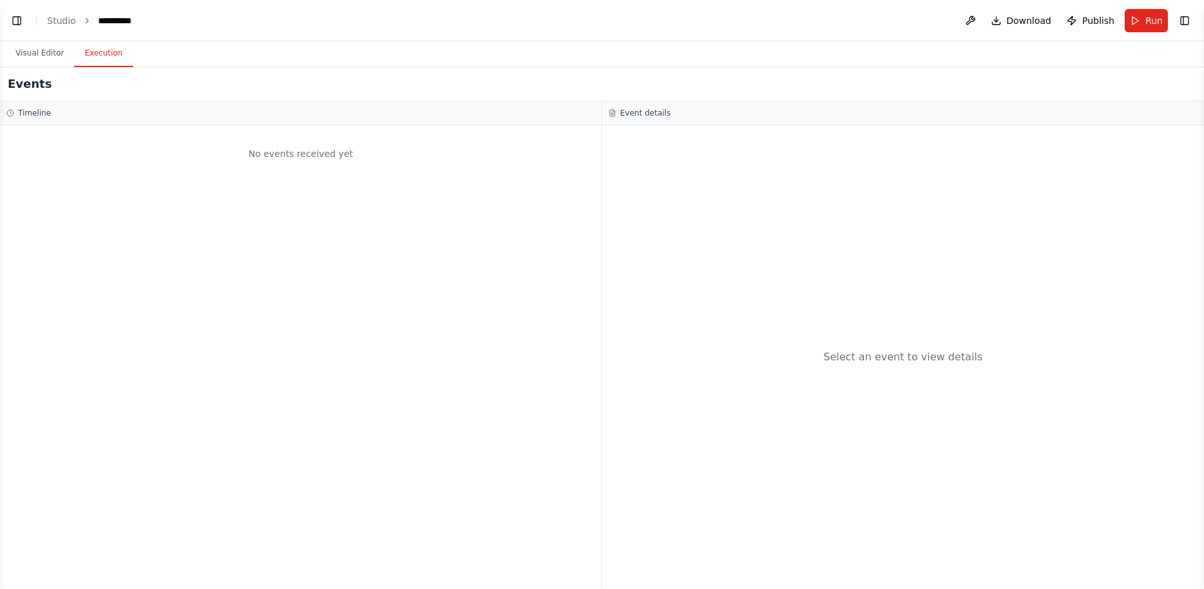
drag, startPoint x: 1, startPoint y: 70, endPoint x: 8, endPoint y: 70, distance: 7.1
click at [6, 70] on div "Events" at bounding box center [602, 84] width 1204 height 34
click at [23, 90] on h2 "Events" at bounding box center [30, 84] width 44 height 18
click at [21, 21] on button "Toggle Left Sidebar" at bounding box center [17, 21] width 18 height 18
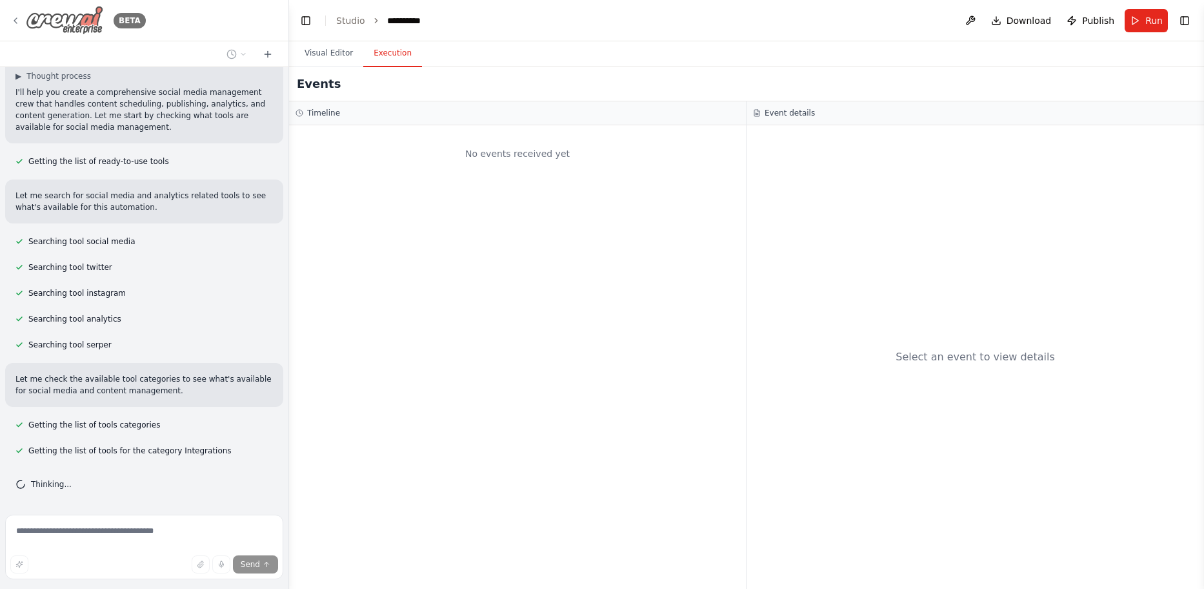
scroll to position [123, 0]
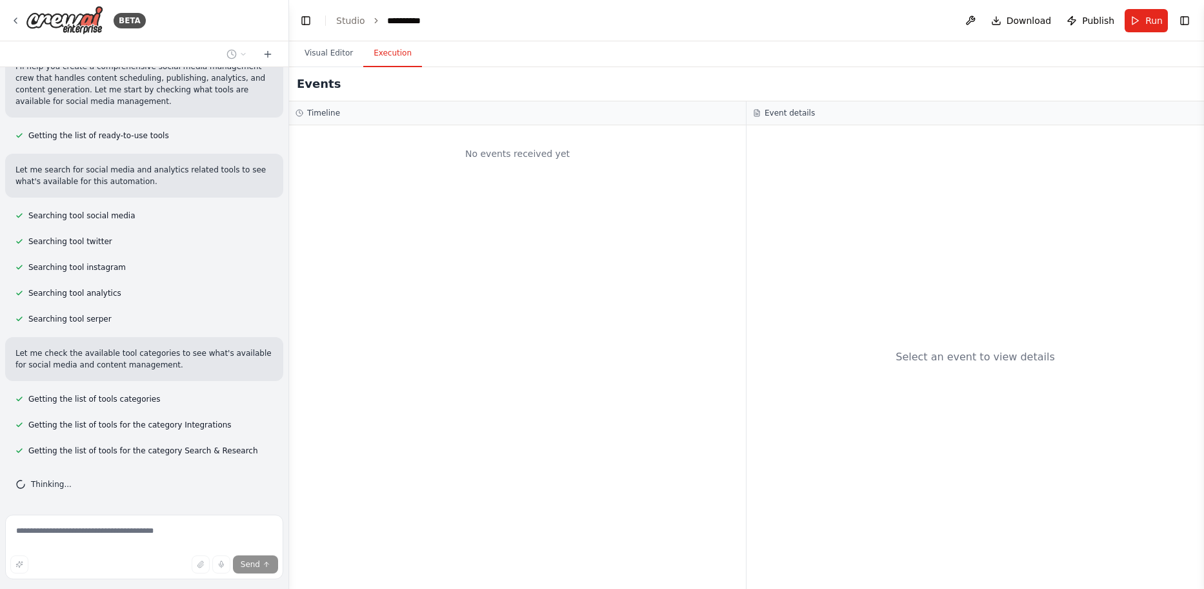
click at [83, 132] on span "Getting the list of ready-to-use tools" at bounding box center [98, 135] width 141 height 10
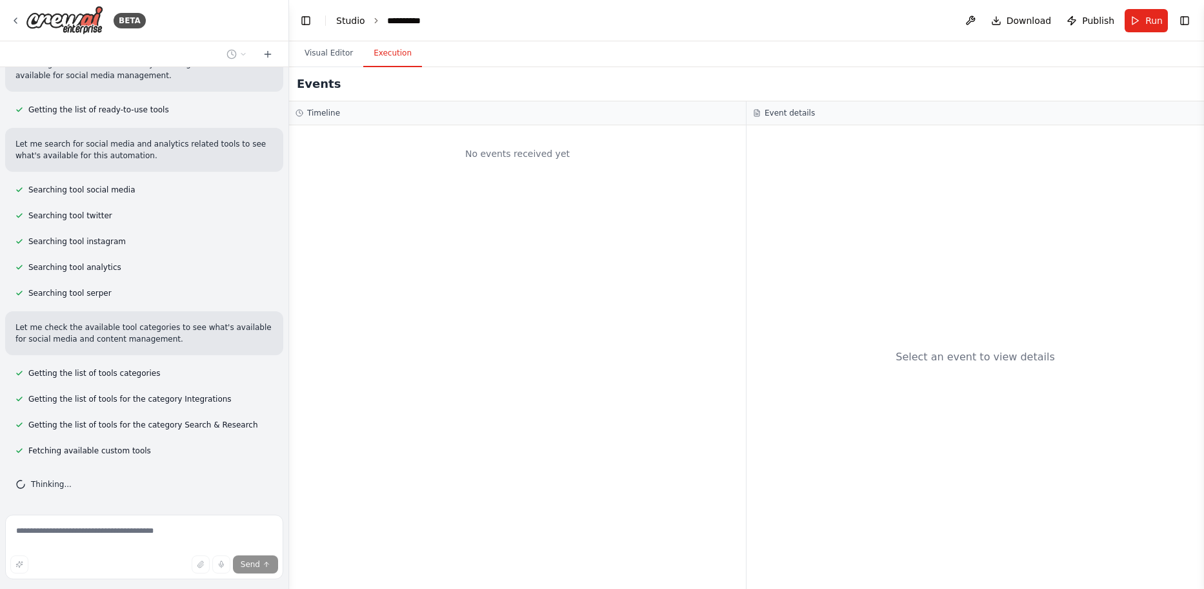
click at [350, 24] on link "Studio" at bounding box center [350, 20] width 29 height 10
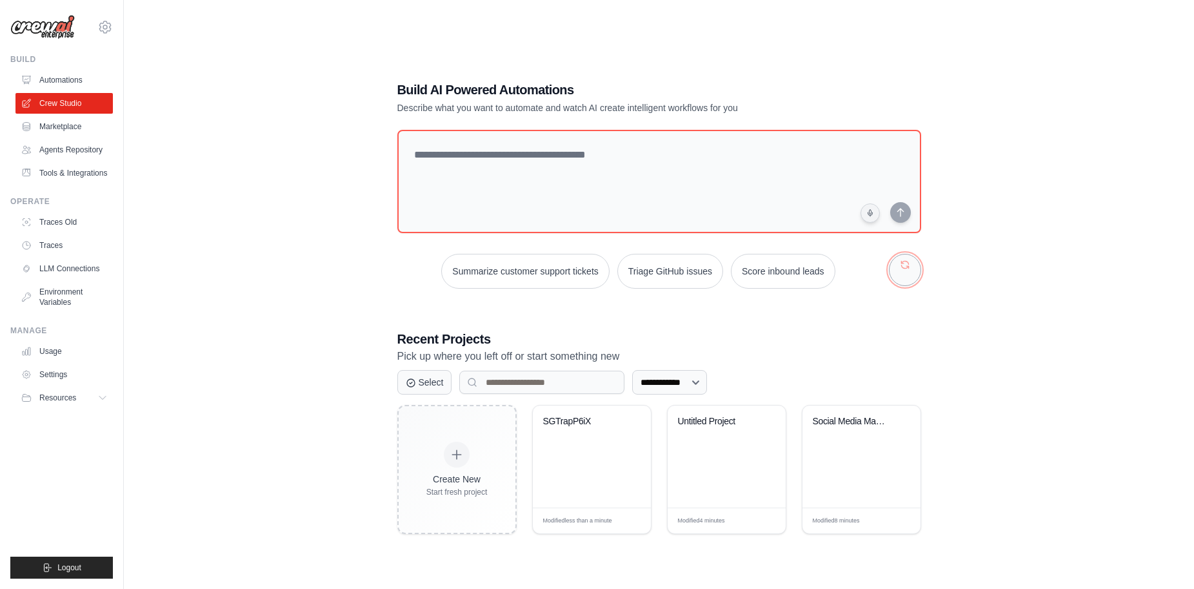
click at [906, 275] on button "button" at bounding box center [905, 270] width 32 height 32
click at [797, 271] on button "Monitor website uptime" at bounding box center [771, 271] width 115 height 35
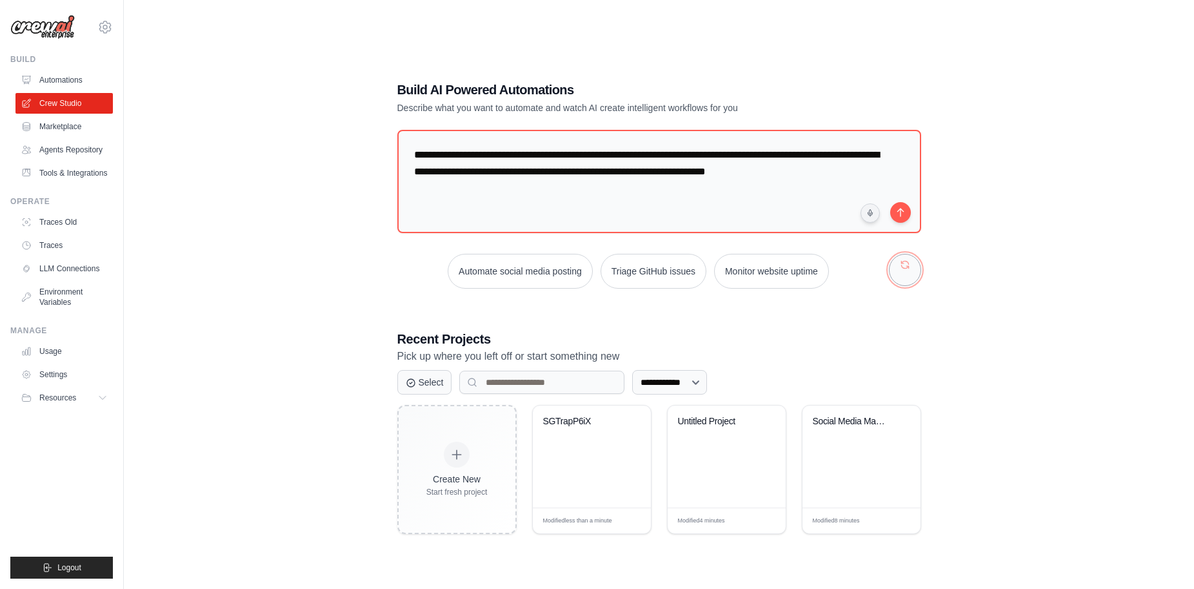
click at [918, 274] on button "button" at bounding box center [905, 270] width 32 height 32
click at [684, 270] on button "Generate weekly reports" at bounding box center [669, 271] width 121 height 35
click at [428, 385] on button "Select" at bounding box center [425, 381] width 55 height 25
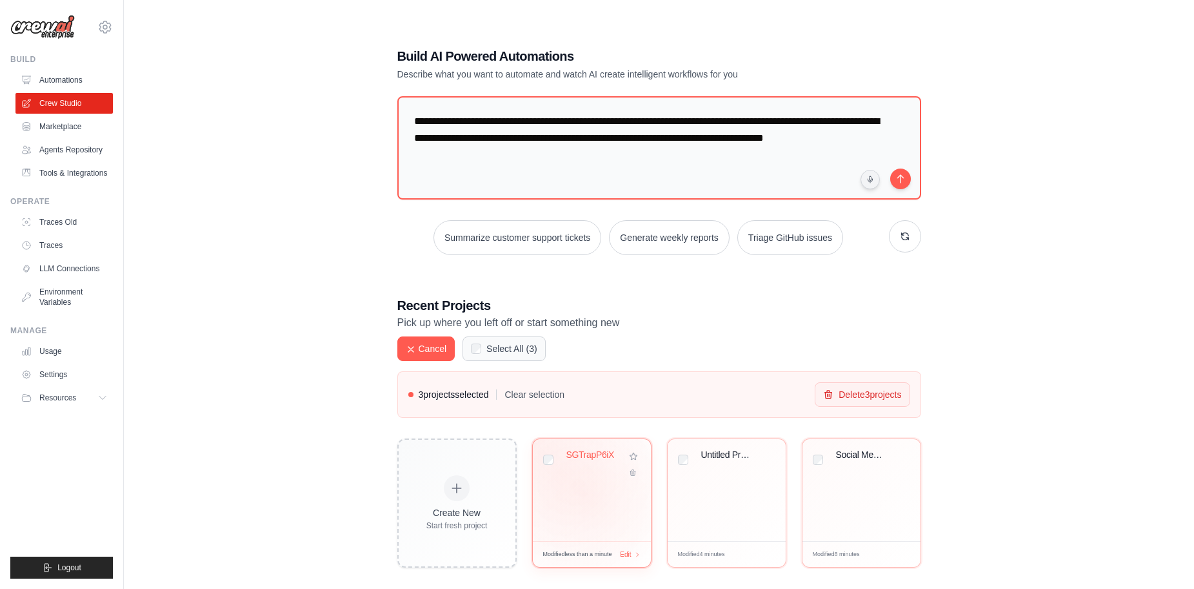
click at [585, 494] on div "SGTrapP6iX" at bounding box center [592, 490] width 118 height 102
click at [572, 480] on div "SGTrapP6iX" at bounding box center [592, 490] width 118 height 102
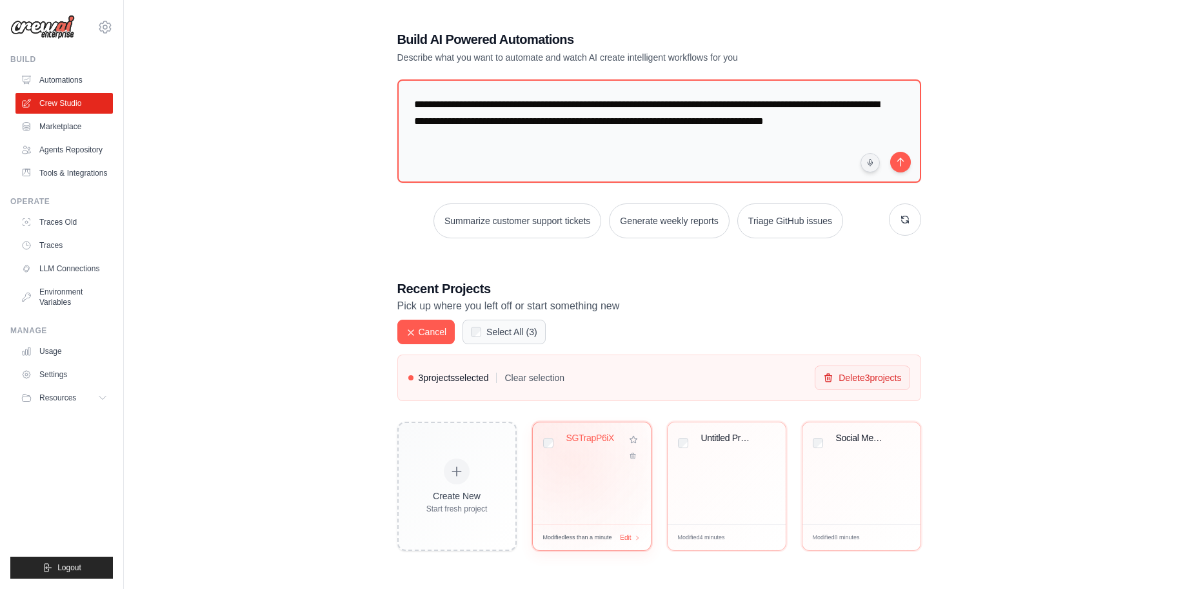
scroll to position [26, 0]
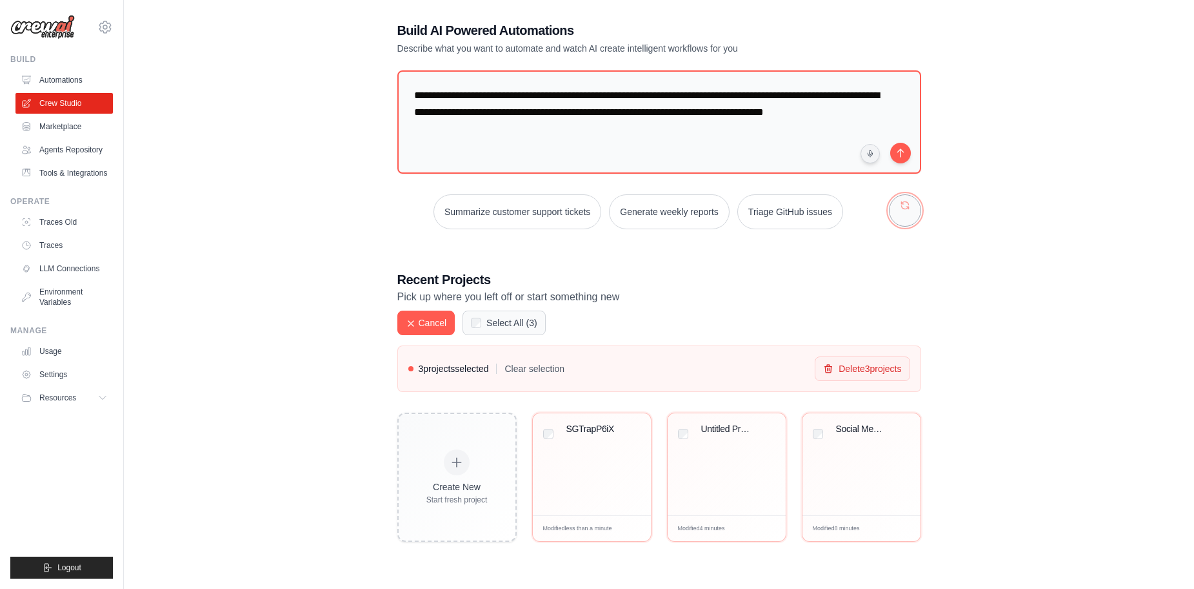
click at [905, 217] on button "button" at bounding box center [905, 210] width 32 height 32
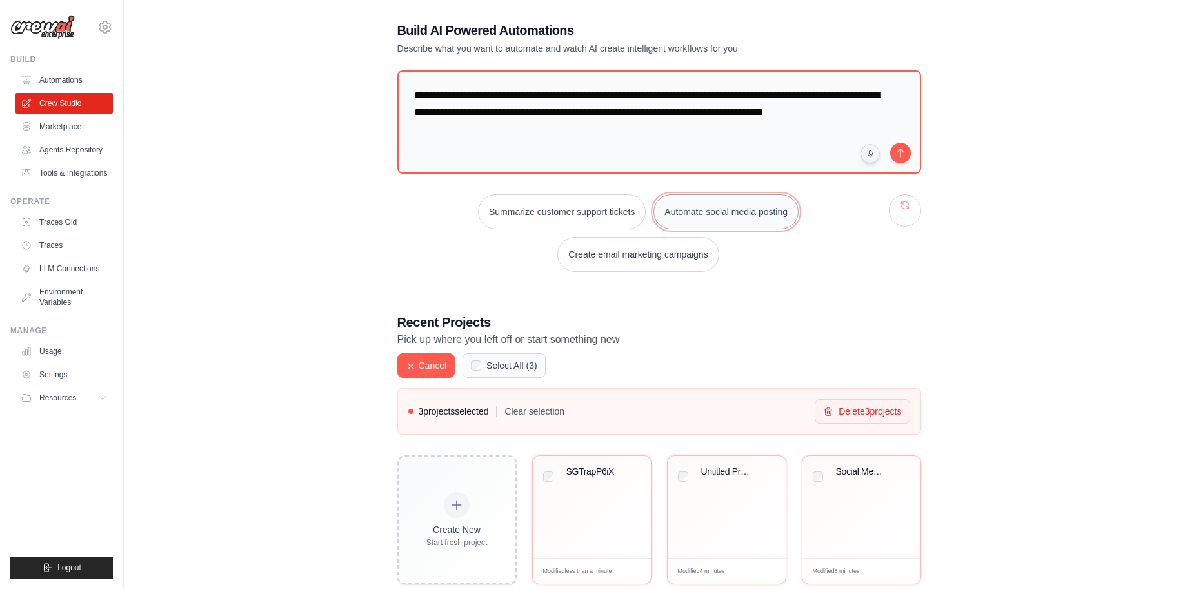
click at [674, 218] on button "Automate social media posting" at bounding box center [726, 211] width 145 height 35
click at [900, 151] on button "submit" at bounding box center [901, 152] width 21 height 21
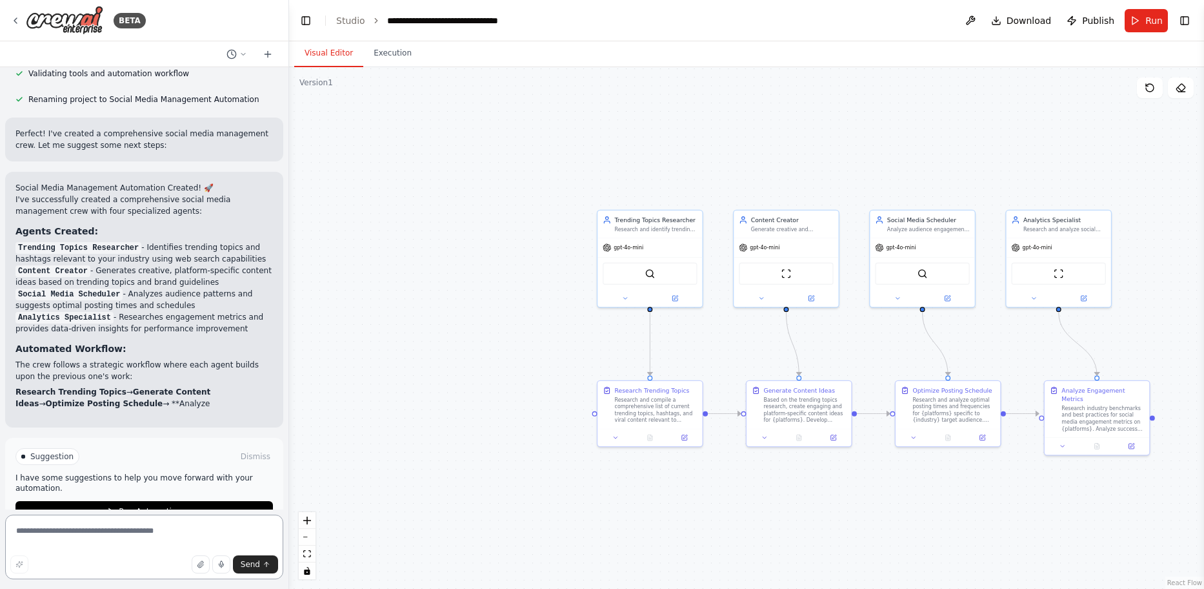
scroll to position [1248, 0]
